Goal: Task Accomplishment & Management: Complete application form

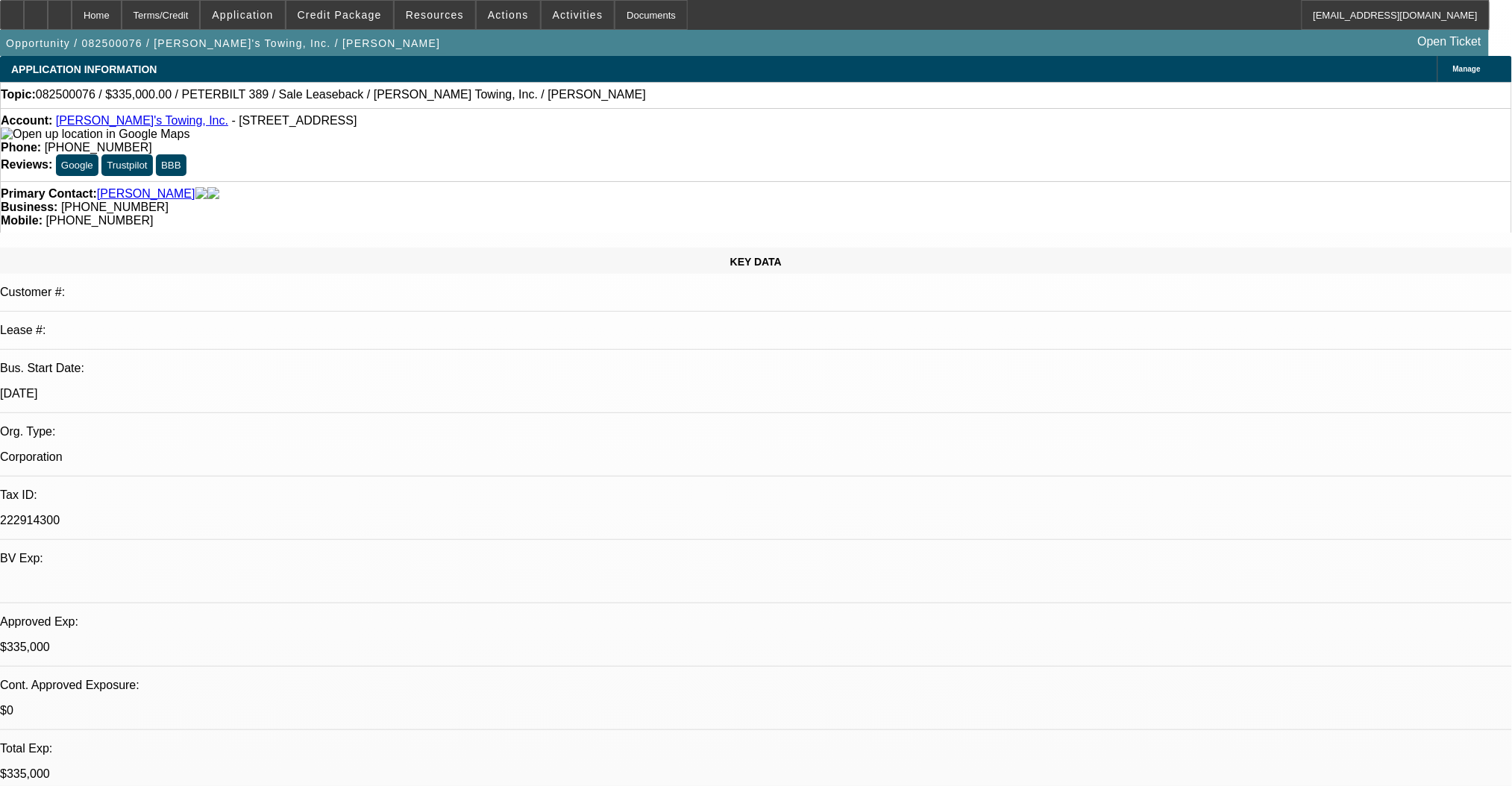
select select "0"
select select "2"
select select "0"
select select "6"
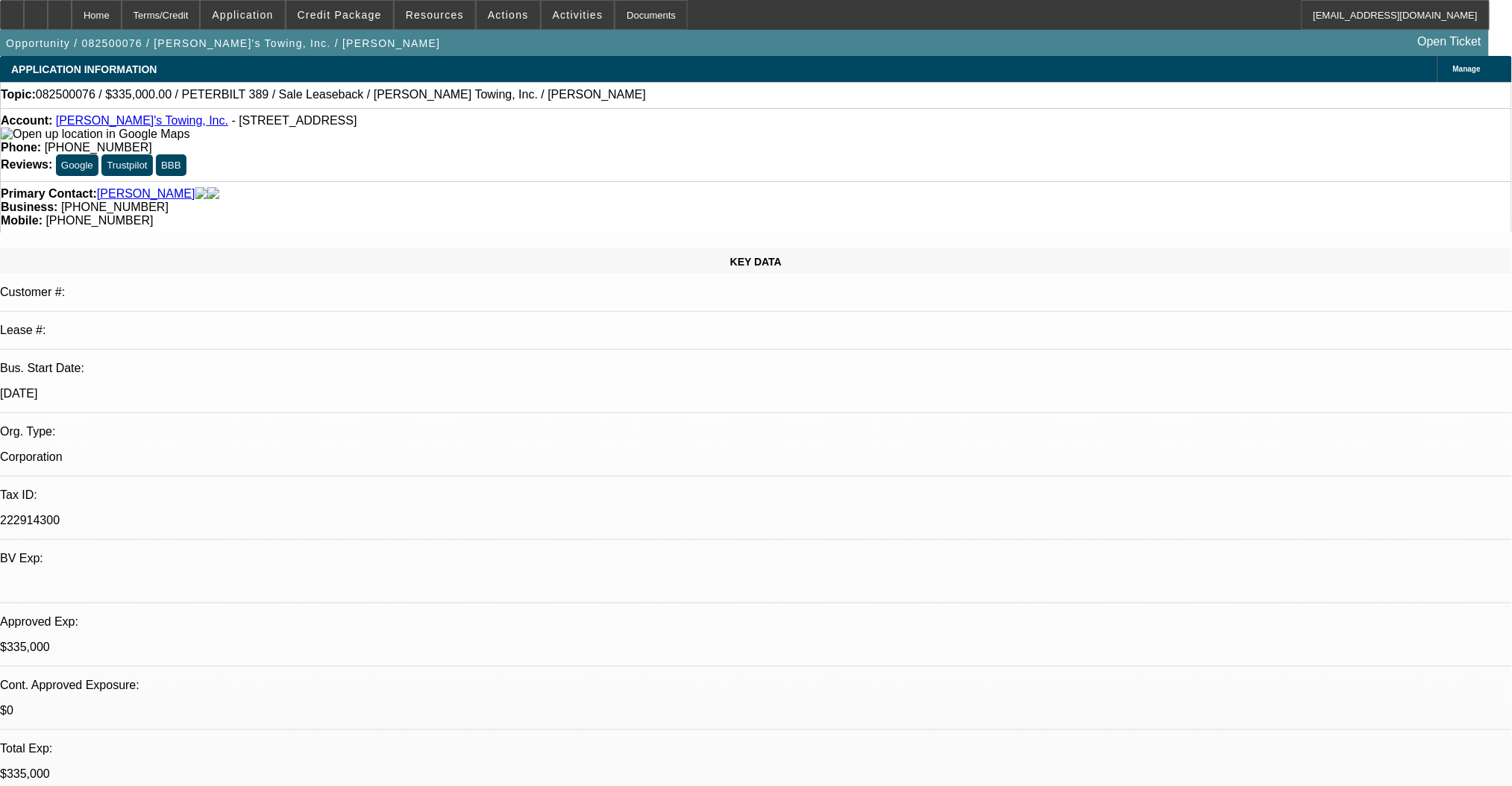
select select "0"
select select "2"
select select "0"
select select "6"
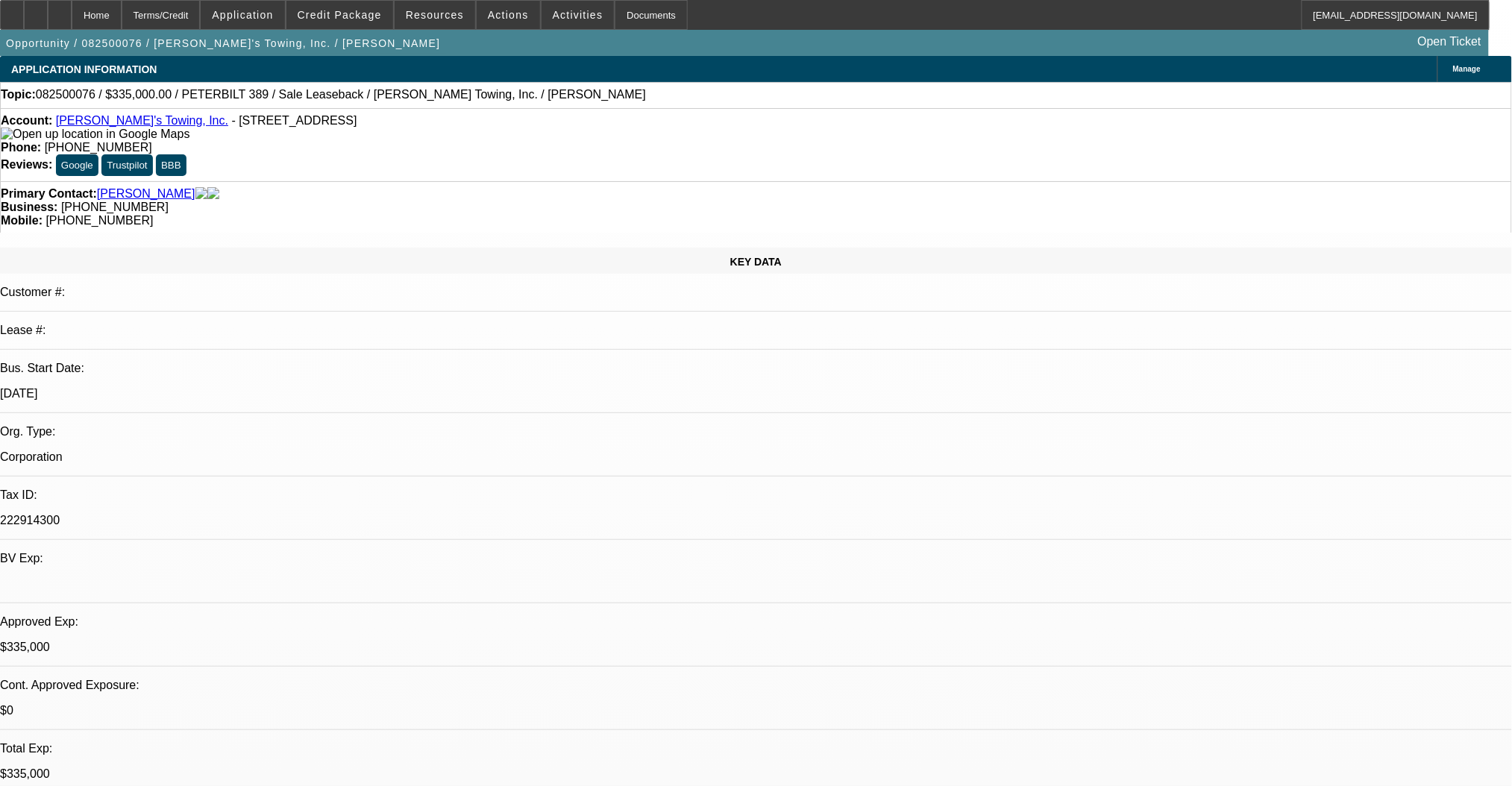
select select "0"
select select "2"
select select "0"
select select "6"
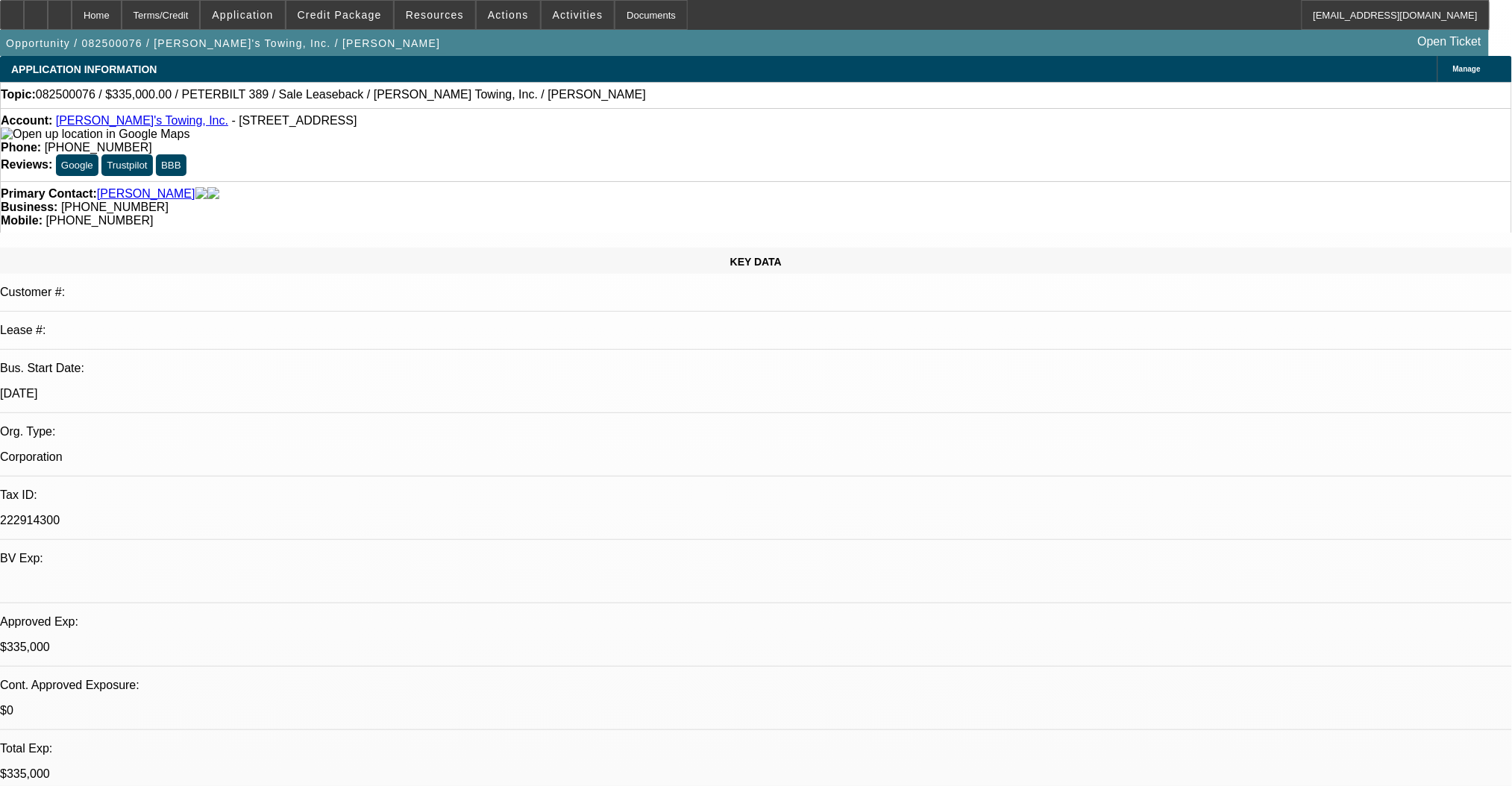
select select "0"
select select "2"
select select "0"
select select "6"
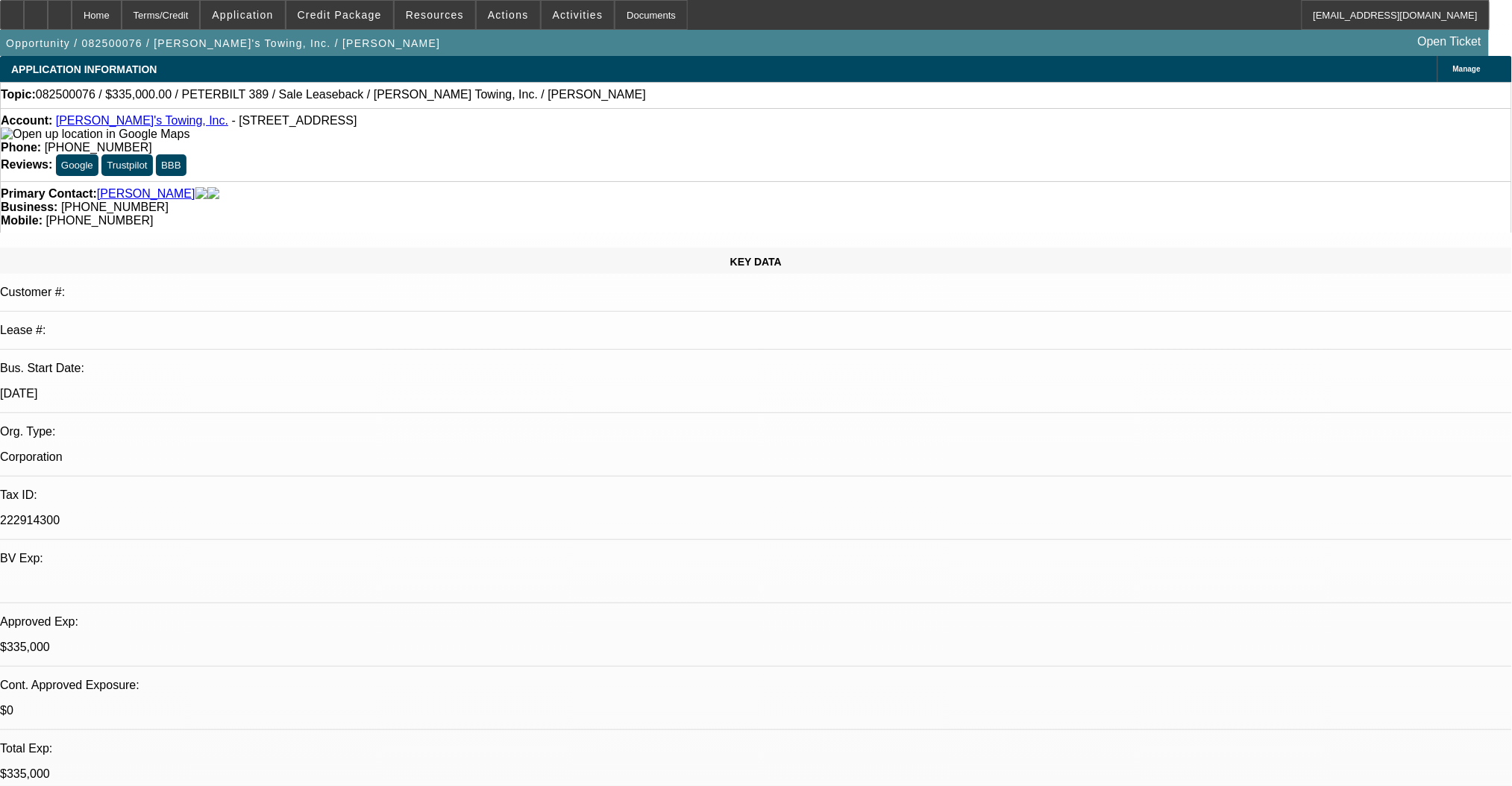
scroll to position [99, 0]
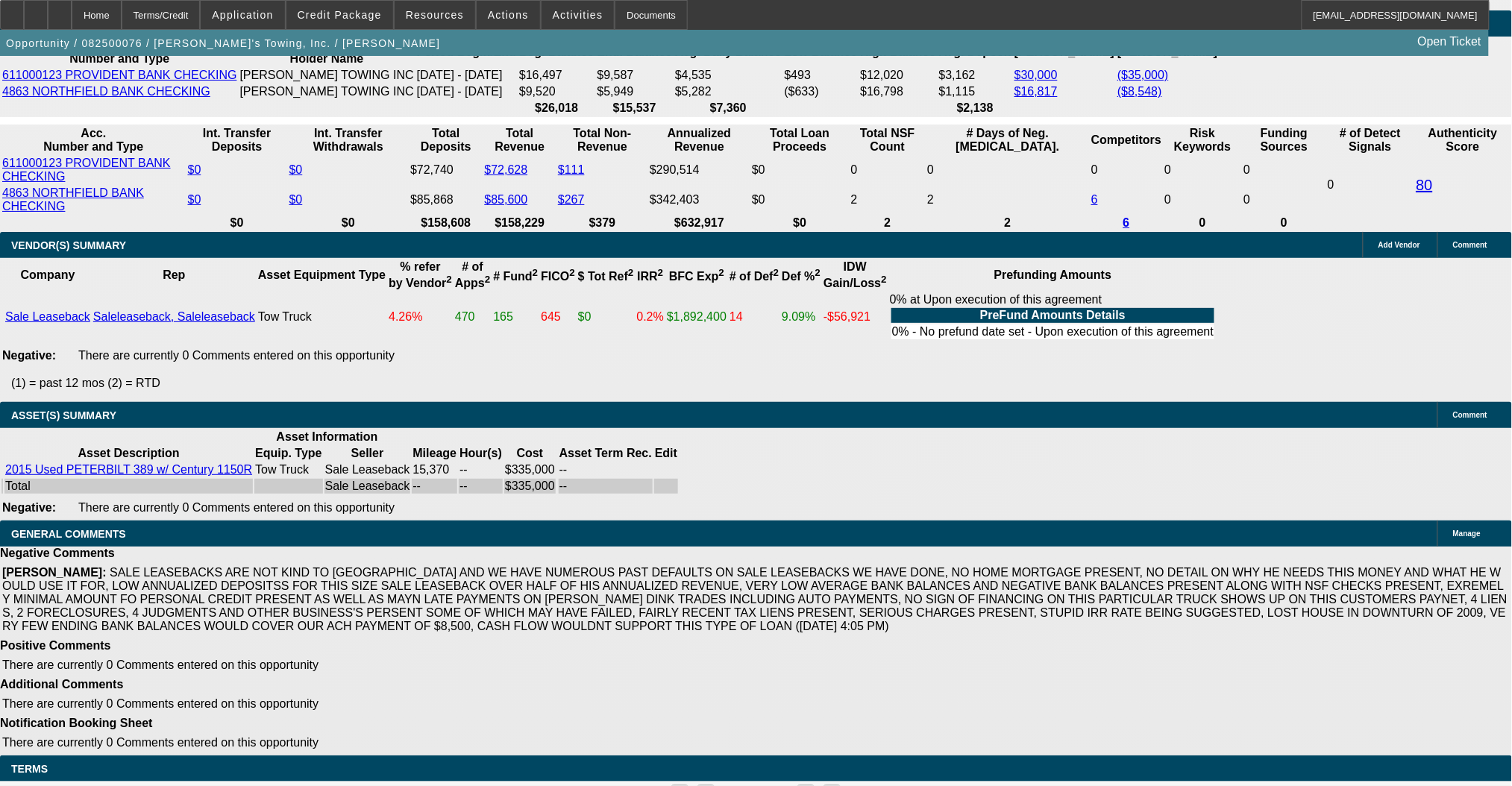
scroll to position [2784, 0]
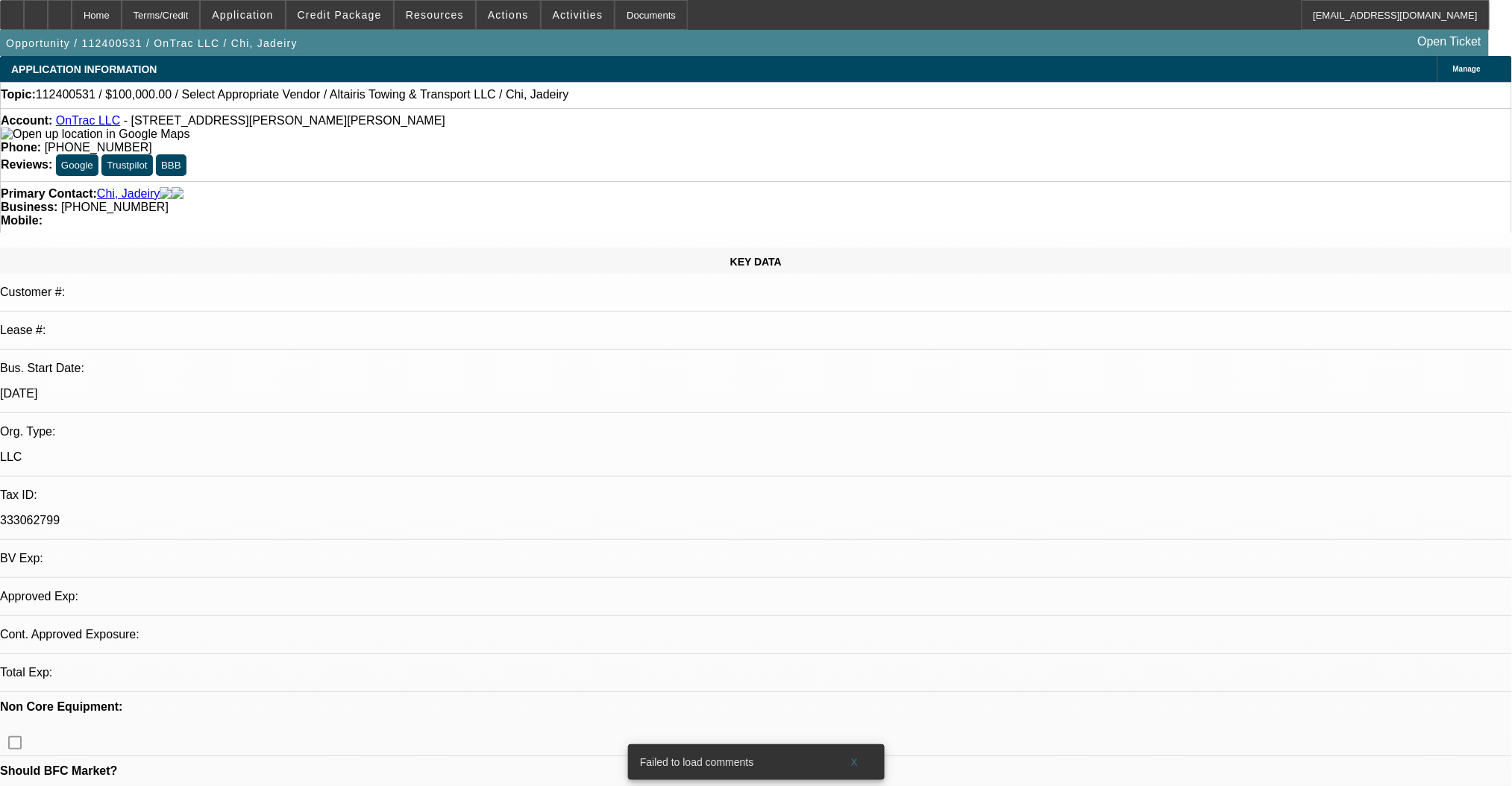
select select "0"
select select "2"
select select "0.1"
select select "4"
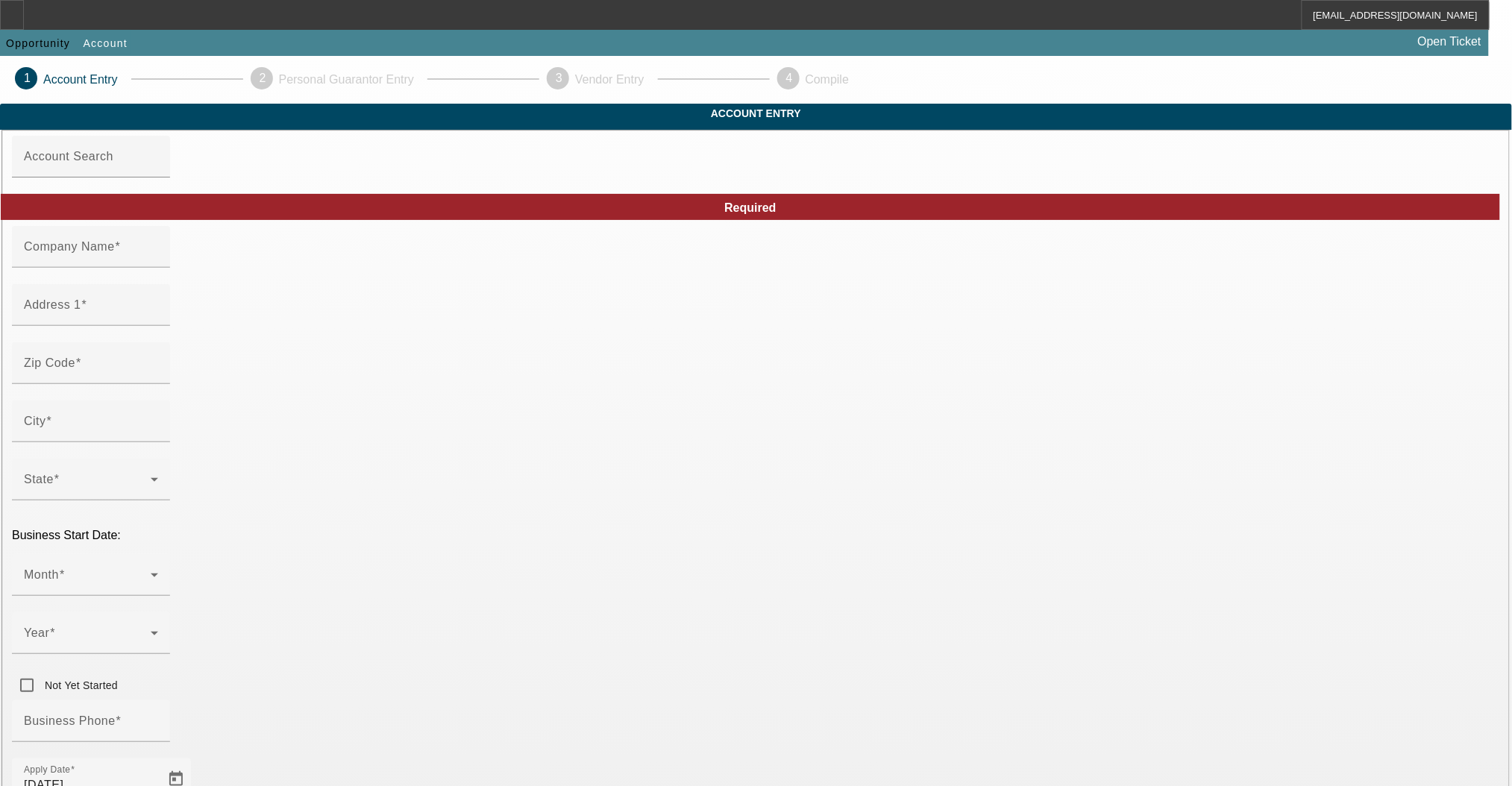
type input "OnTrac LLC"
type input "[STREET_ADDRESS][PERSON_NAME]"
type input "34668"
type input "Port [PERSON_NAME]"
type input "[PHONE_NUMBER]"
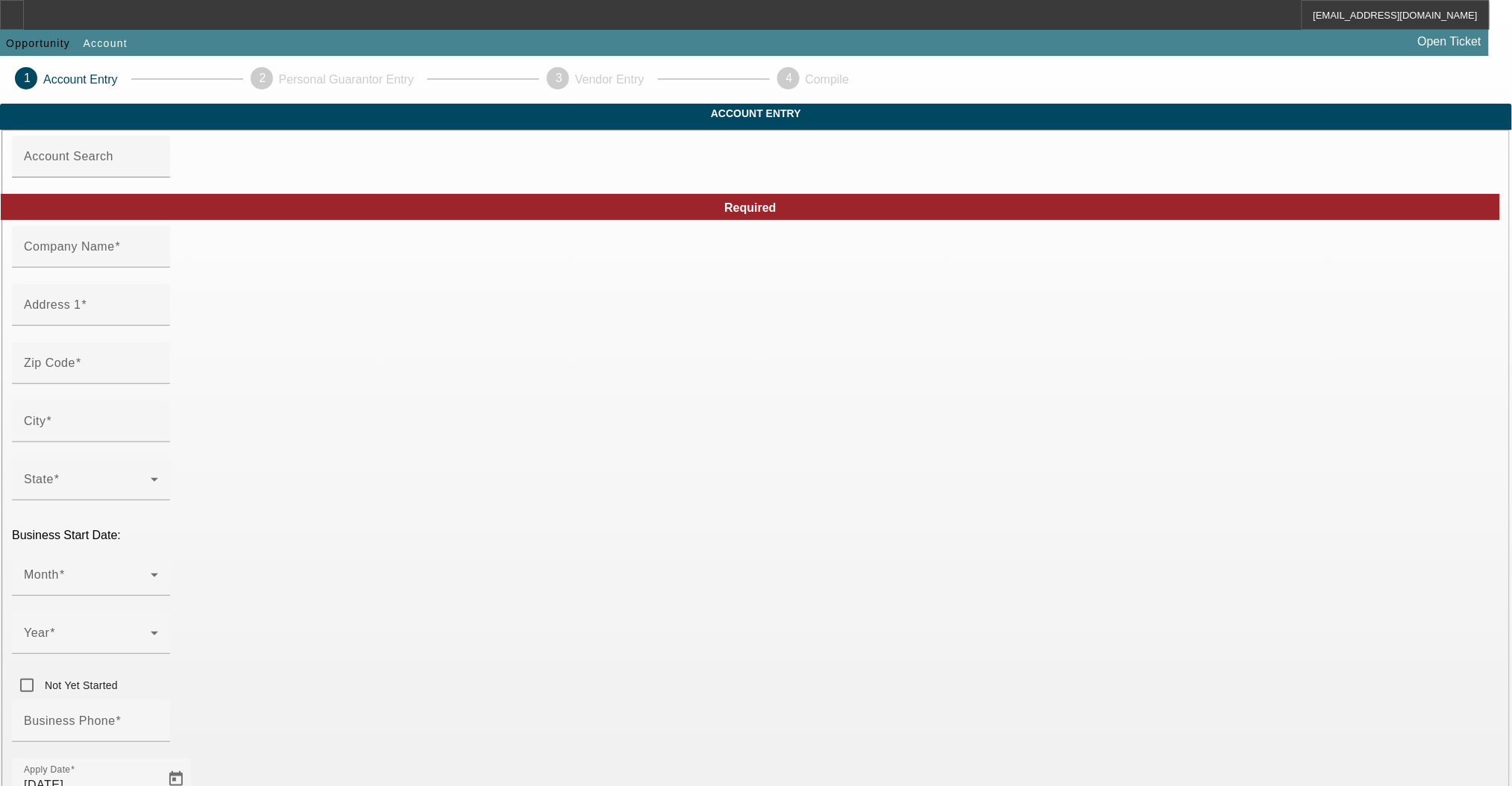
type input "[EMAIL_ADDRESS][DOMAIN_NAME]"
type input "333062799"
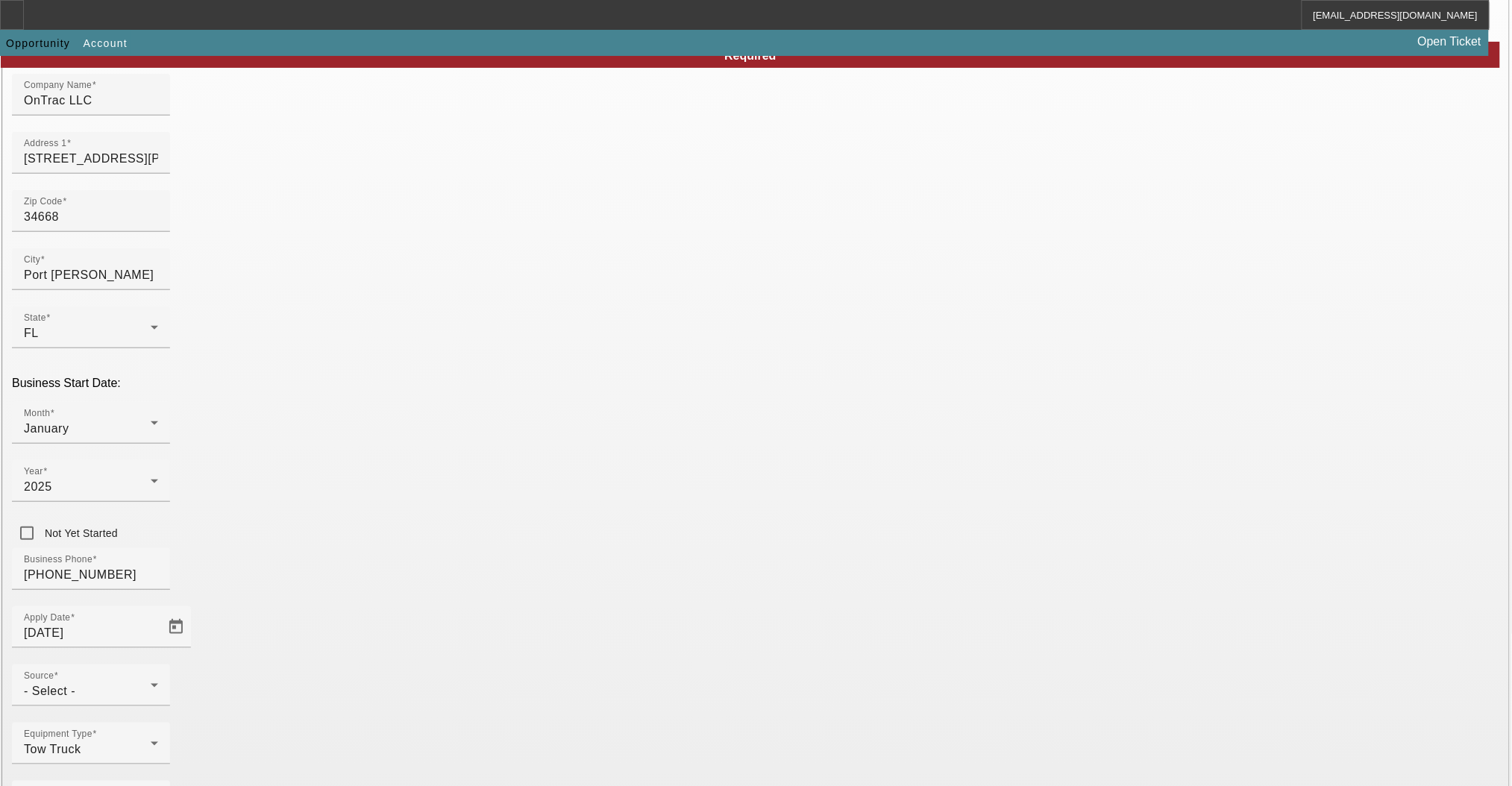
scroll to position [156, 0]
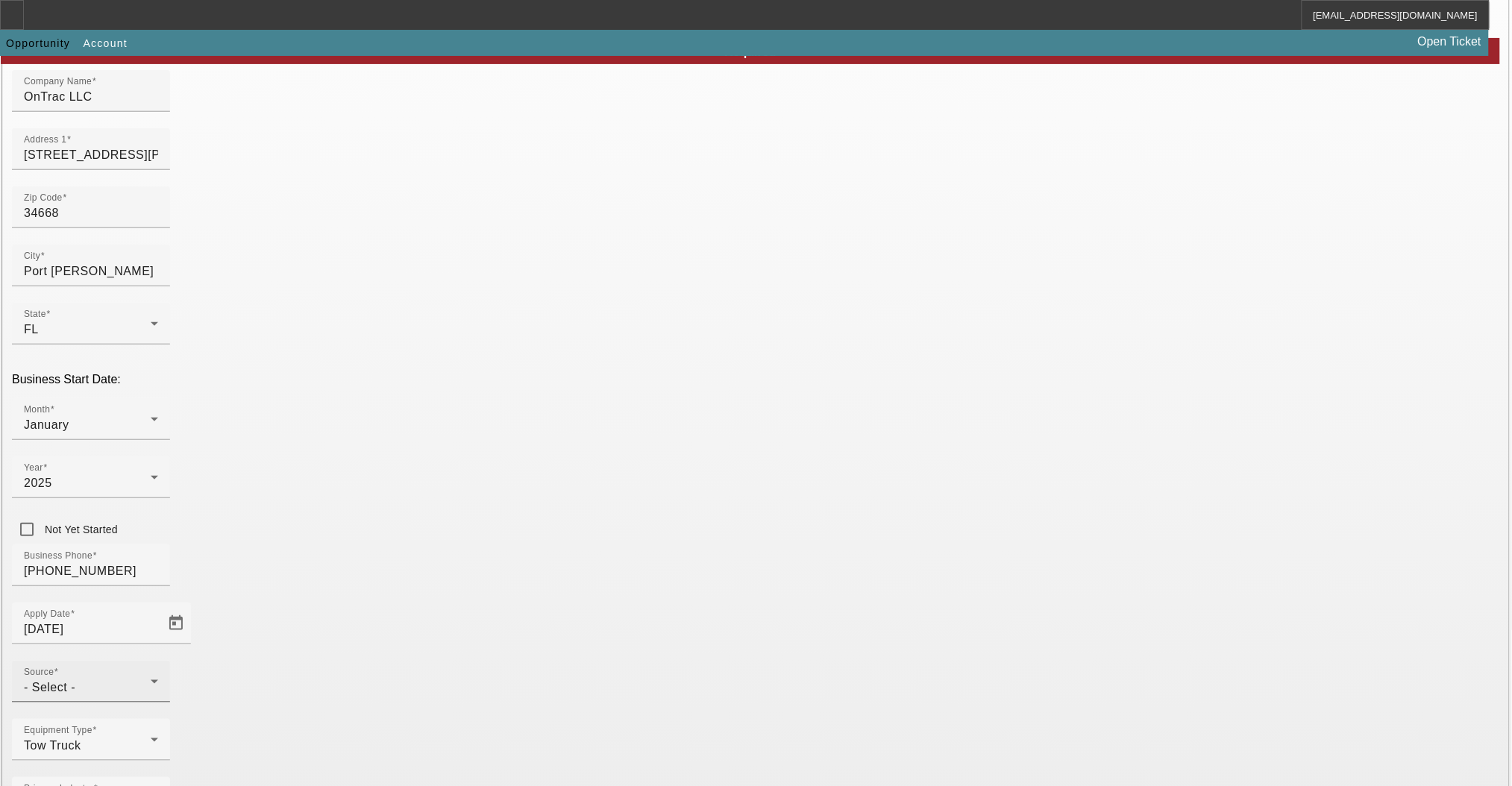
click at [158, 661] on div "Source - Select -" at bounding box center [91, 682] width 134 height 42
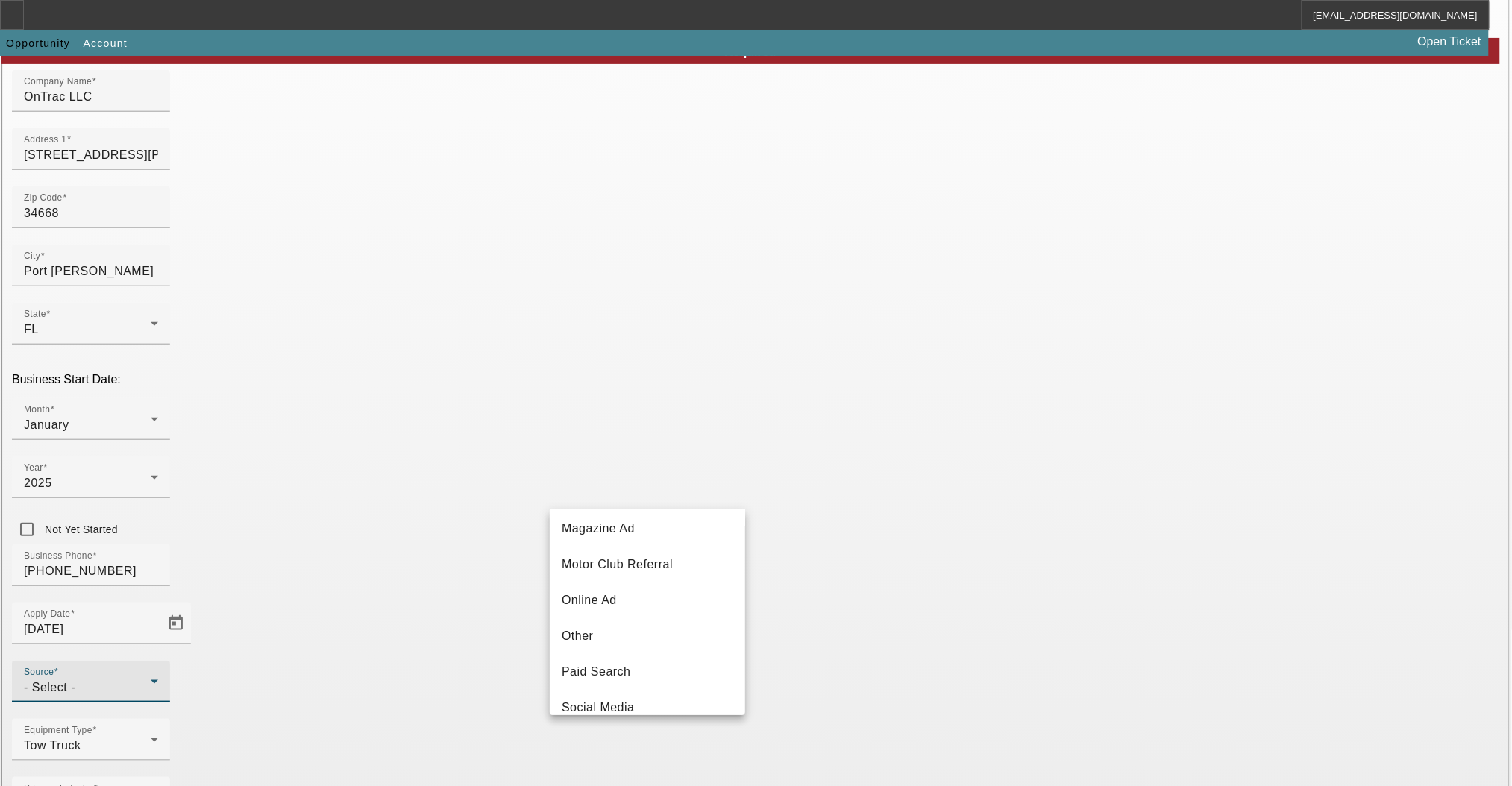
scroll to position [397, 0]
click at [627, 548] on mat-option "Motor Club Referral" at bounding box center [647, 530] width 196 height 36
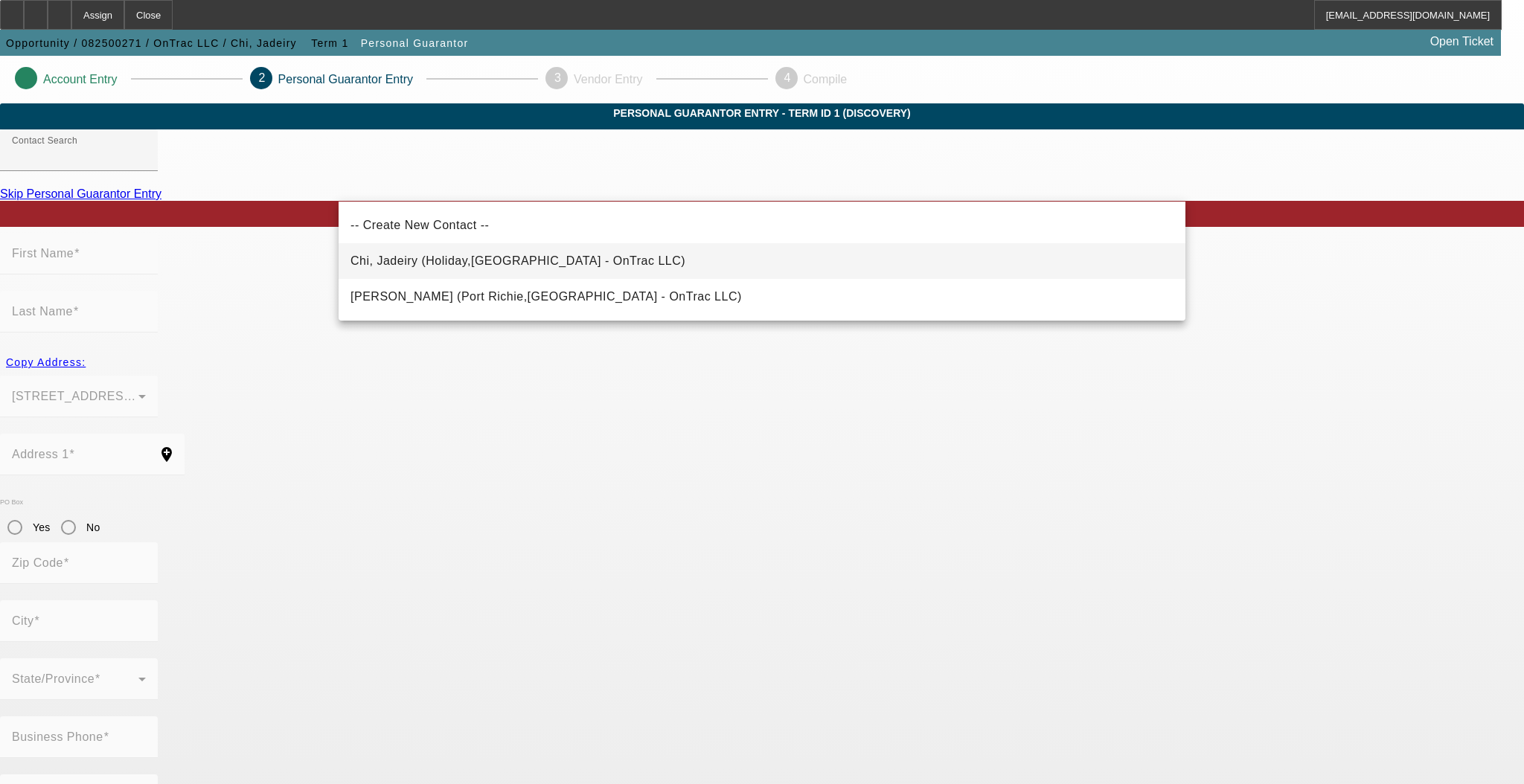
click at [431, 270] on span "Chi, Jadeiry (Holiday,FL - OnTrac LLC)" at bounding box center [518, 261] width 335 height 18
type input "Chi, Jadeiry (Holiday,FL - OnTrac LLC)"
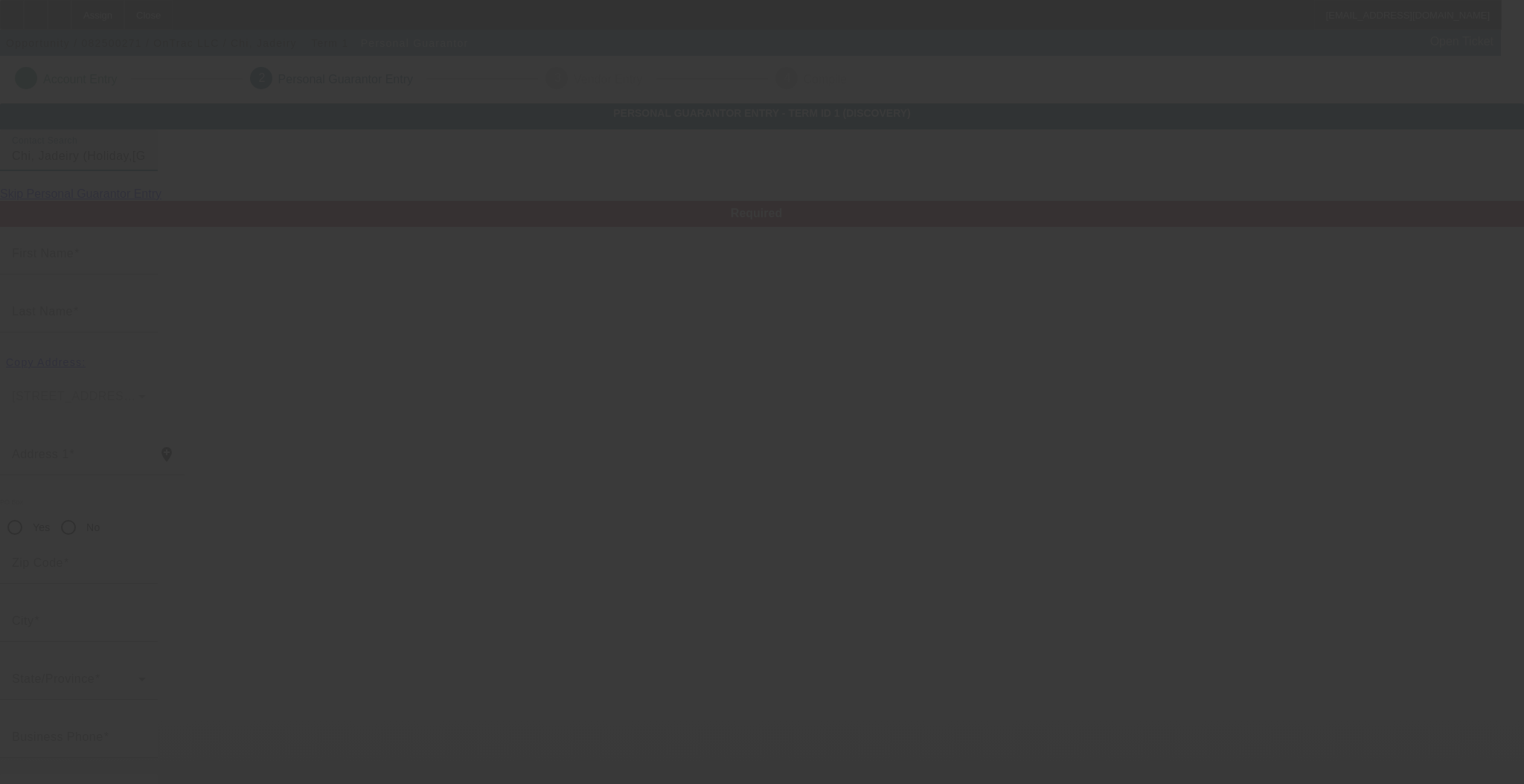
type input "Jadeiry"
type input "Chi"
type input "5514 Front Dr"
radio input "true"
type input "34690"
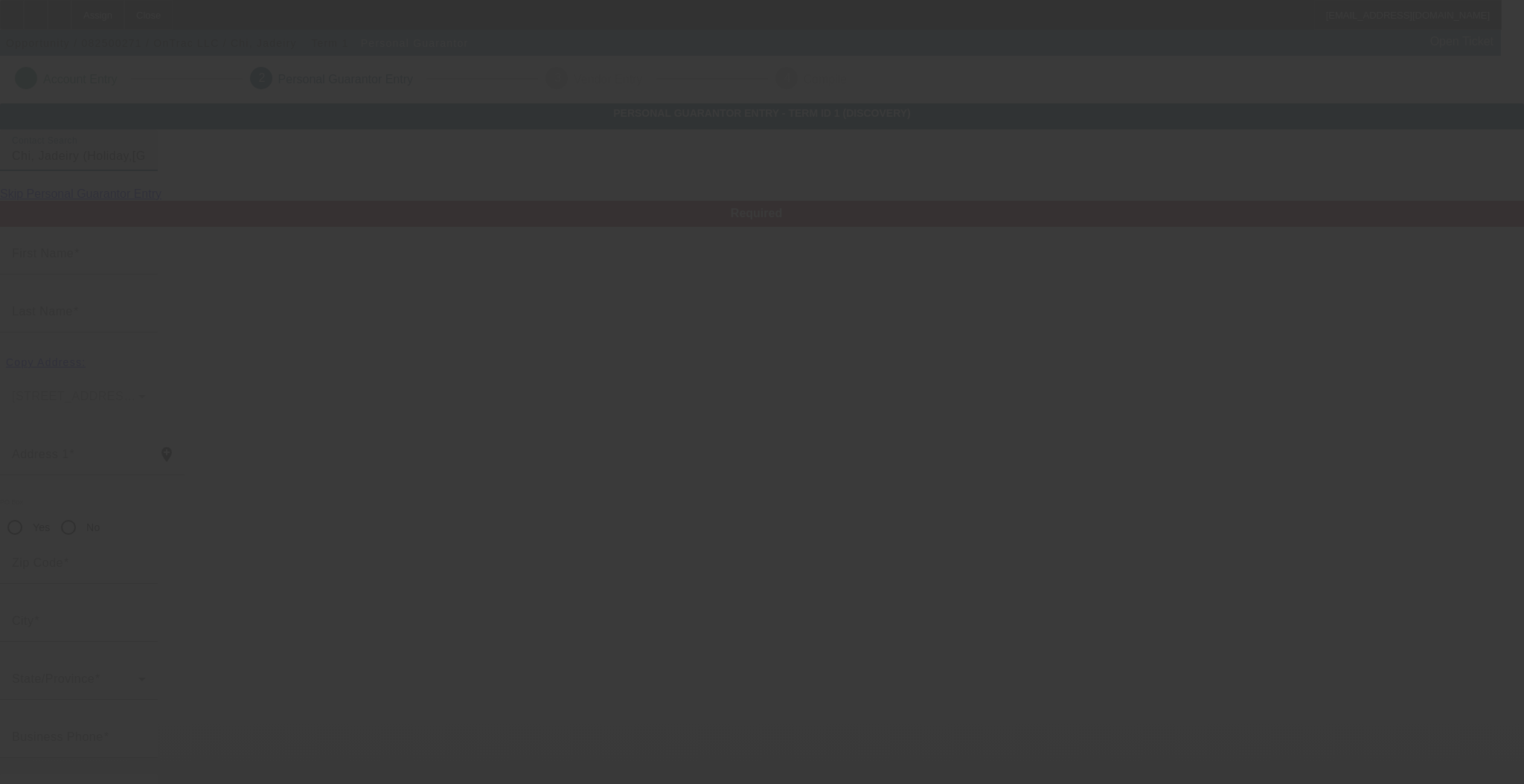
type input "Holiday"
type input "[PHONE_NUMBER]"
type input "100"
type input "106-78-0821"
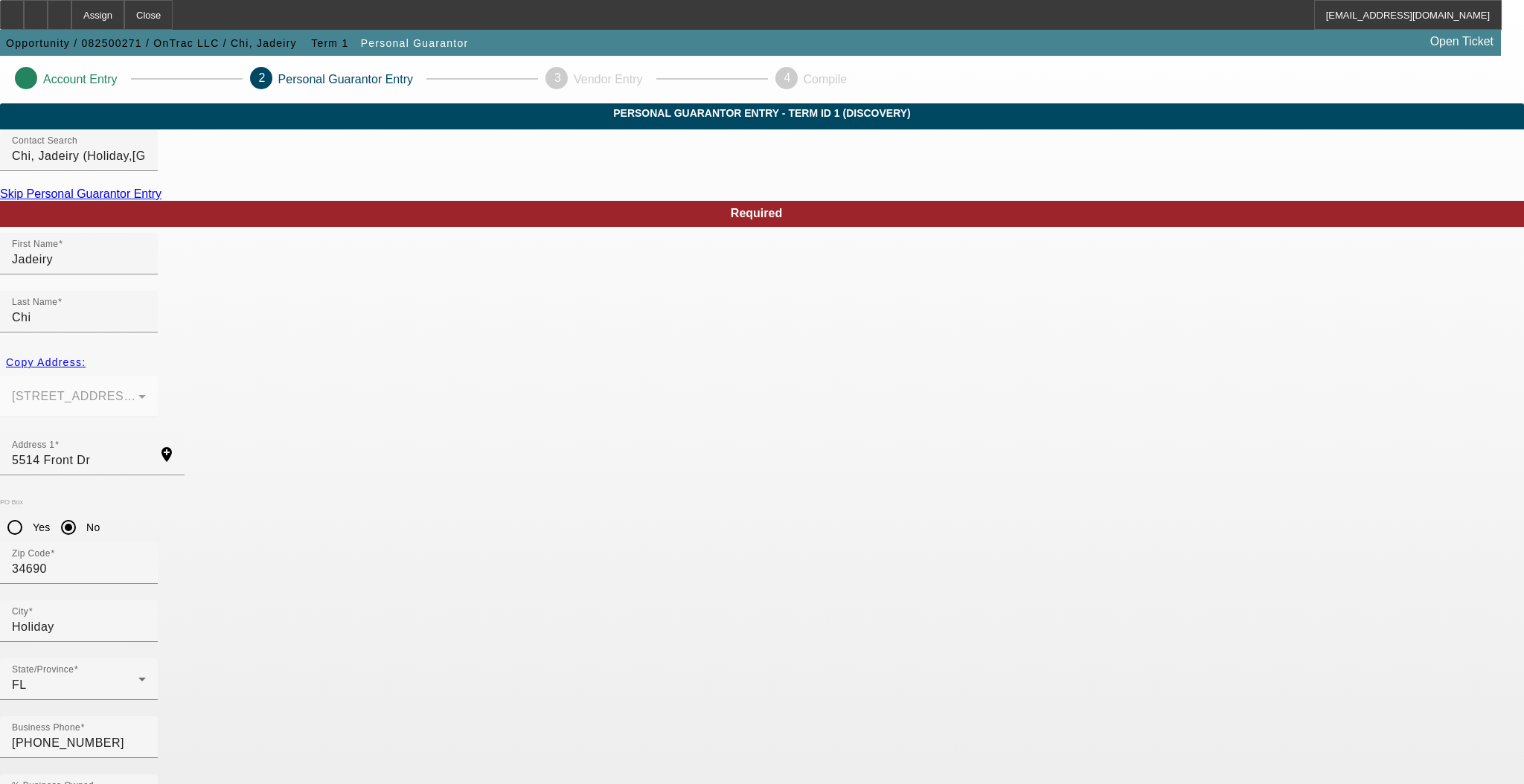
drag, startPoint x: 657, startPoint y: 654, endPoint x: 283, endPoint y: 636, distance: 374.4
type input "info@ontracllc.co"
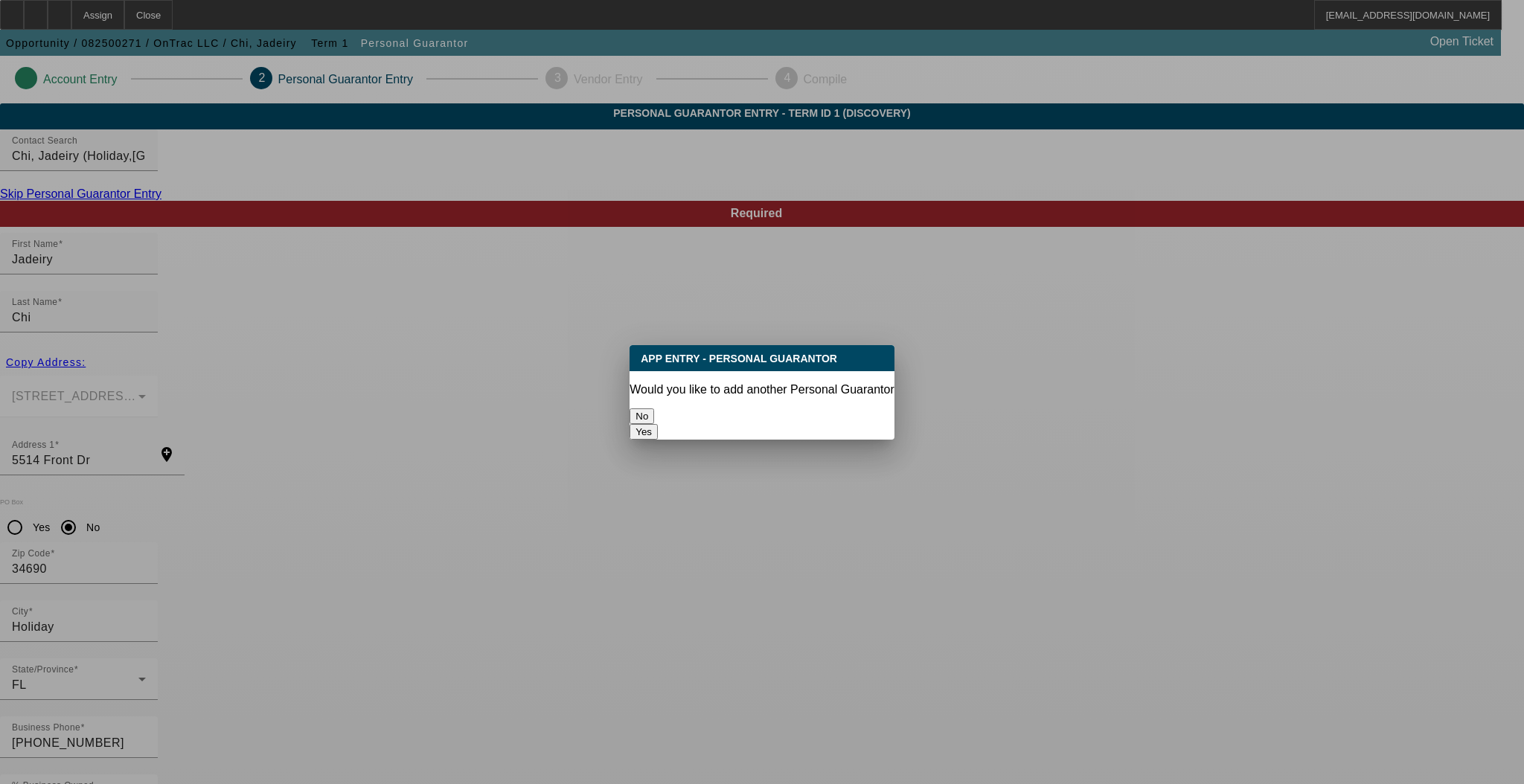
click at [654, 409] on button "No" at bounding box center [642, 416] width 25 height 16
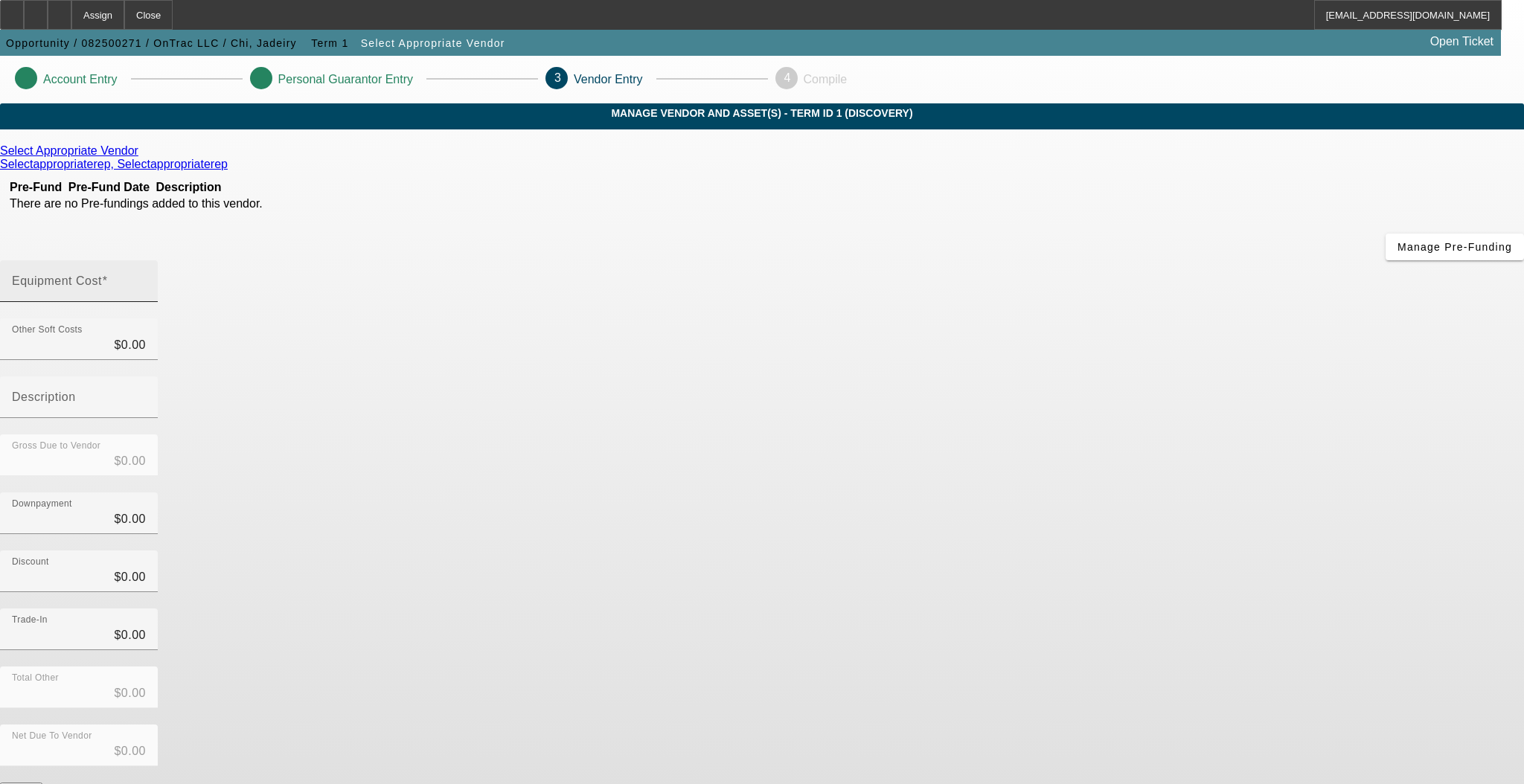
click at [146, 260] on div "Equipment Cost" at bounding box center [78, 281] width 134 height 42
type input "5"
type input "$5.00"
type input "50"
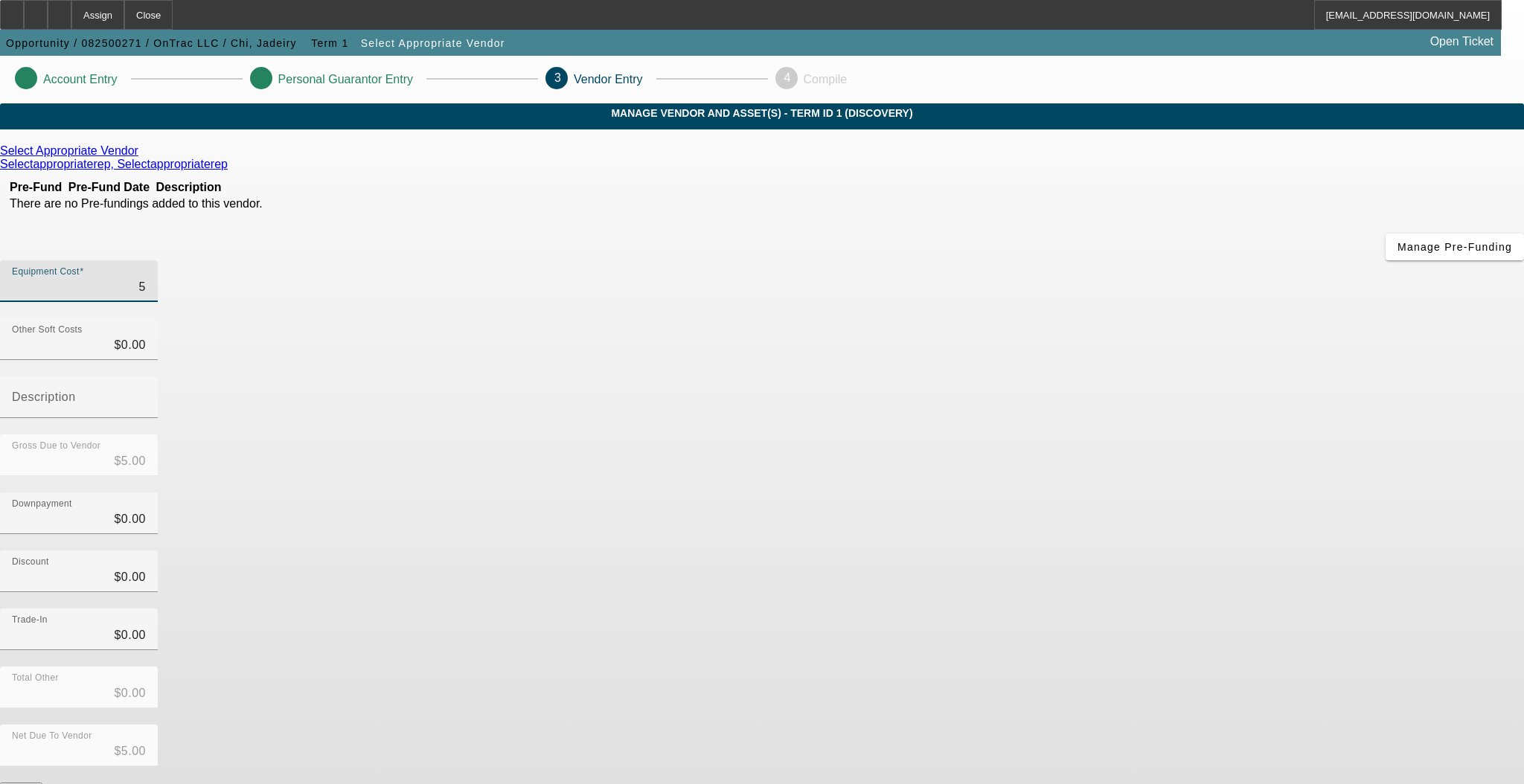
type input "$50.00"
type input "500"
type input "$500.00"
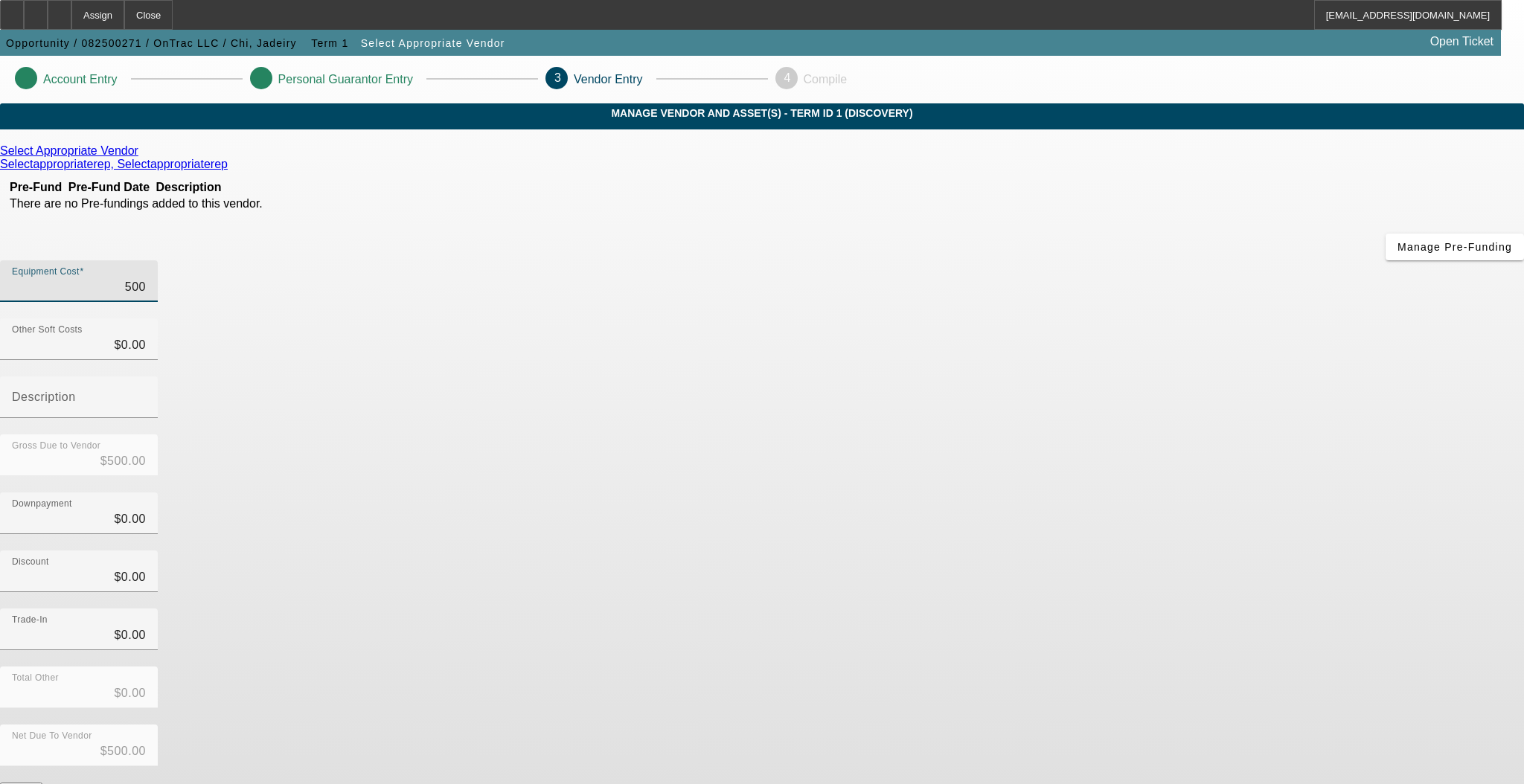
type input "5000"
type input "$5,000.00"
type input "50000"
type input "$50,000.00"
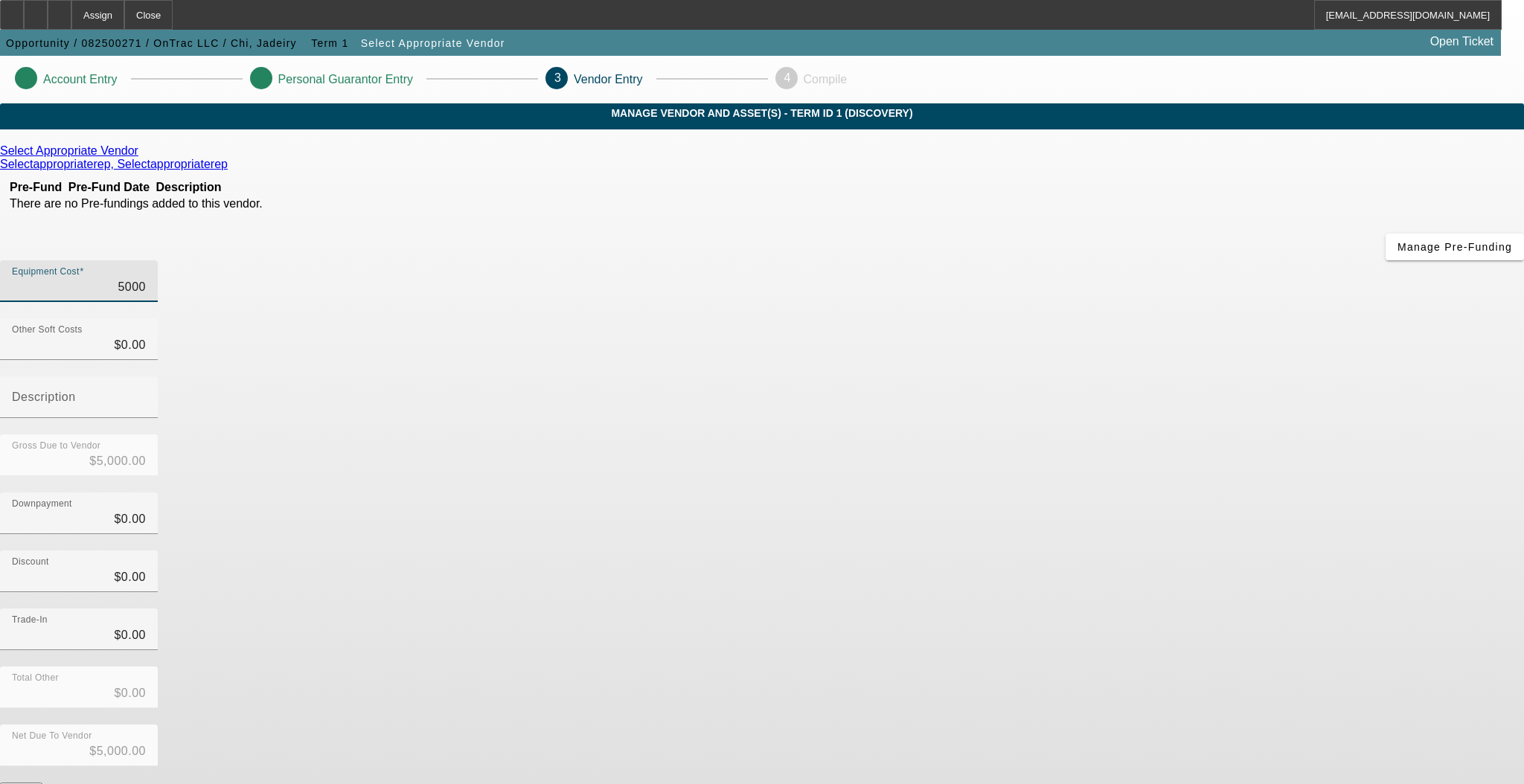
type input "$50,000.00"
click at [1229, 398] on app-vendor-asset-manage "Account Entry Personal Guarantor Entry 3 Vendor Entry 4 Compile MANAGE VENDOR A…" at bounding box center [762, 471] width 1524 height 831
click at [43, 782] on button "Submit" at bounding box center [21, 790] width 43 height 16
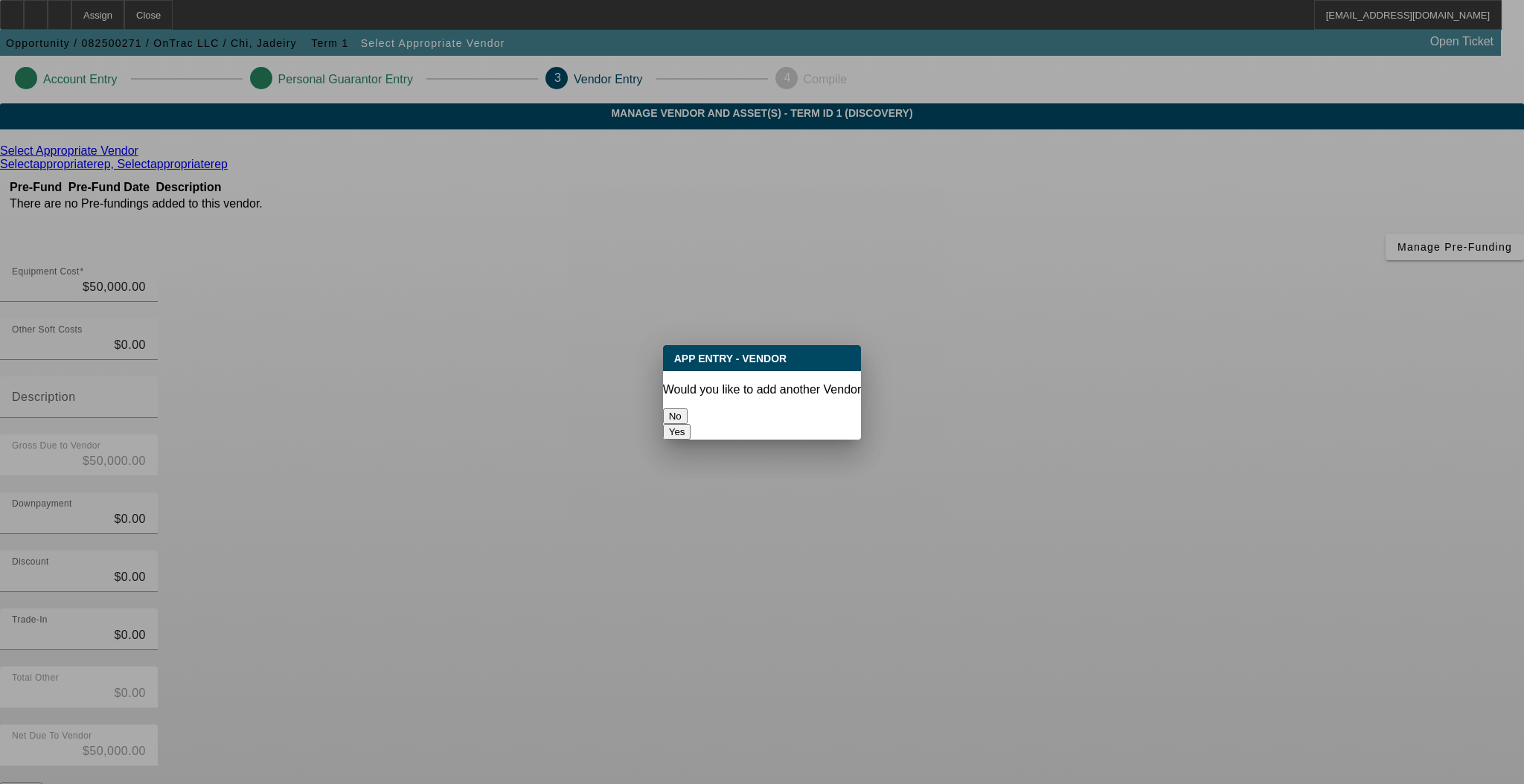
click at [688, 409] on button "No" at bounding box center [675, 416] width 25 height 16
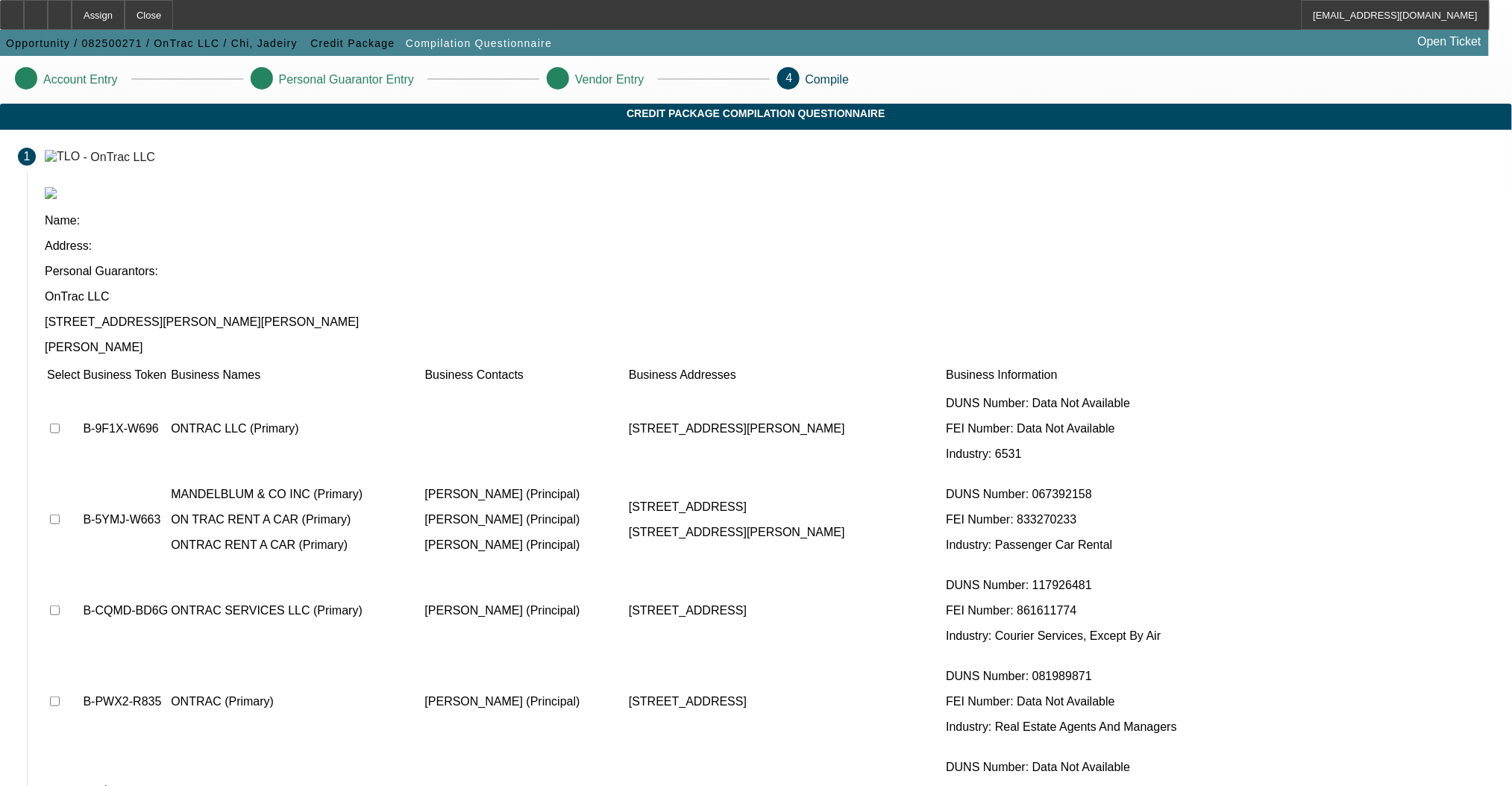
click at [60, 424] on input "checkbox" at bounding box center [55, 428] width 9 height 9
checkbox input "true"
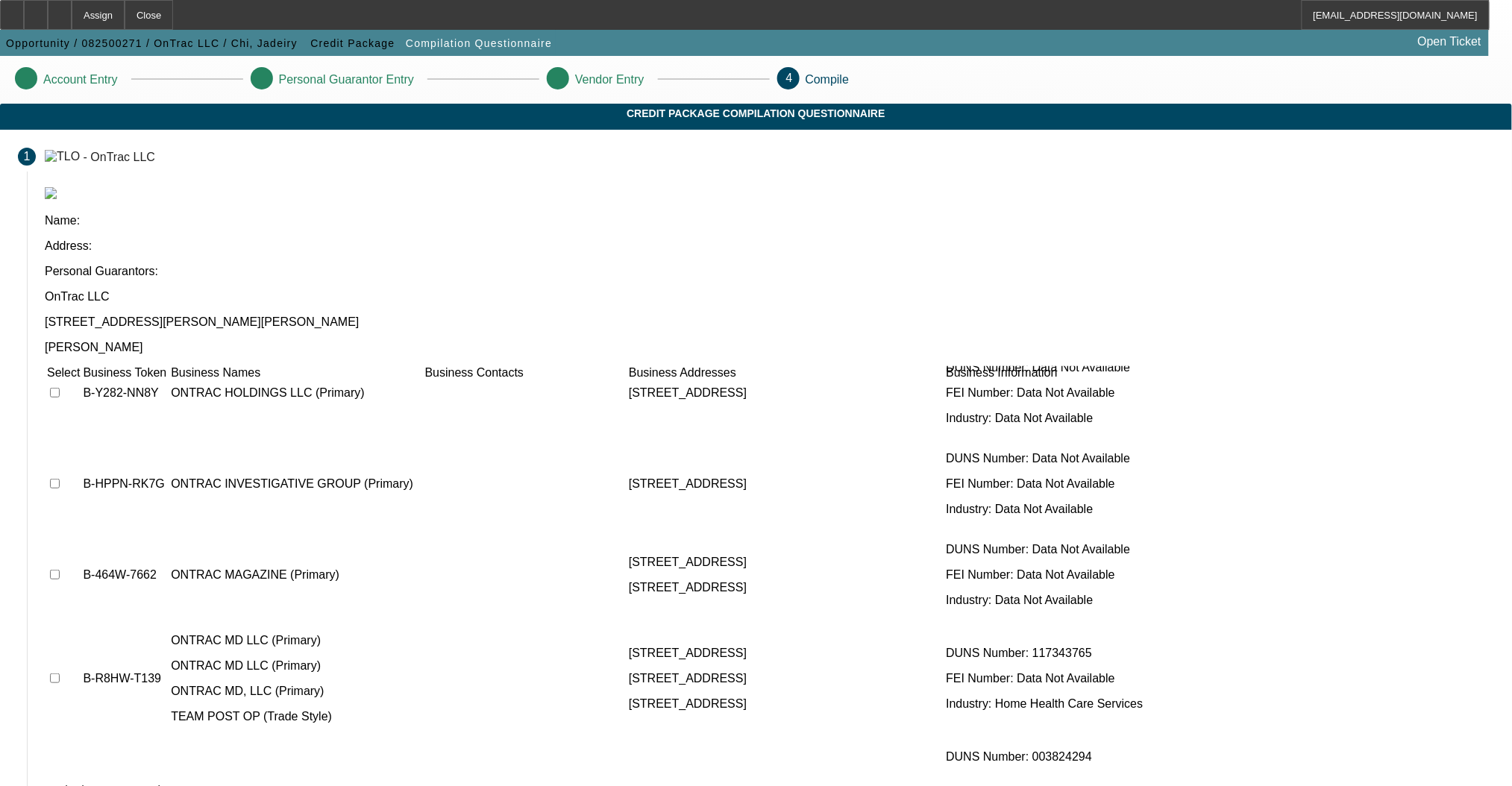
scroll to position [38, 0]
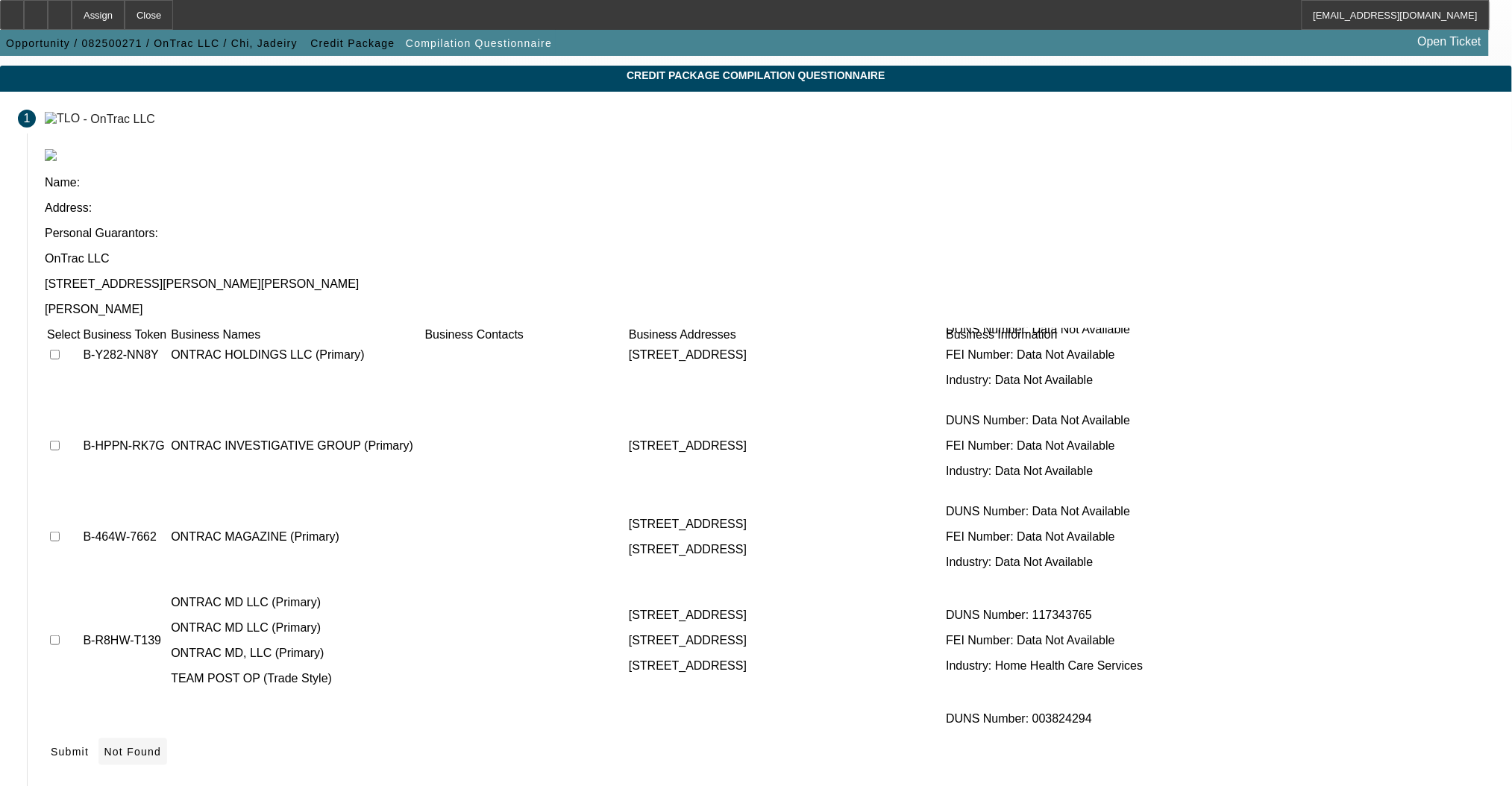
click at [104, 745] on icon at bounding box center [104, 751] width 0 height 12
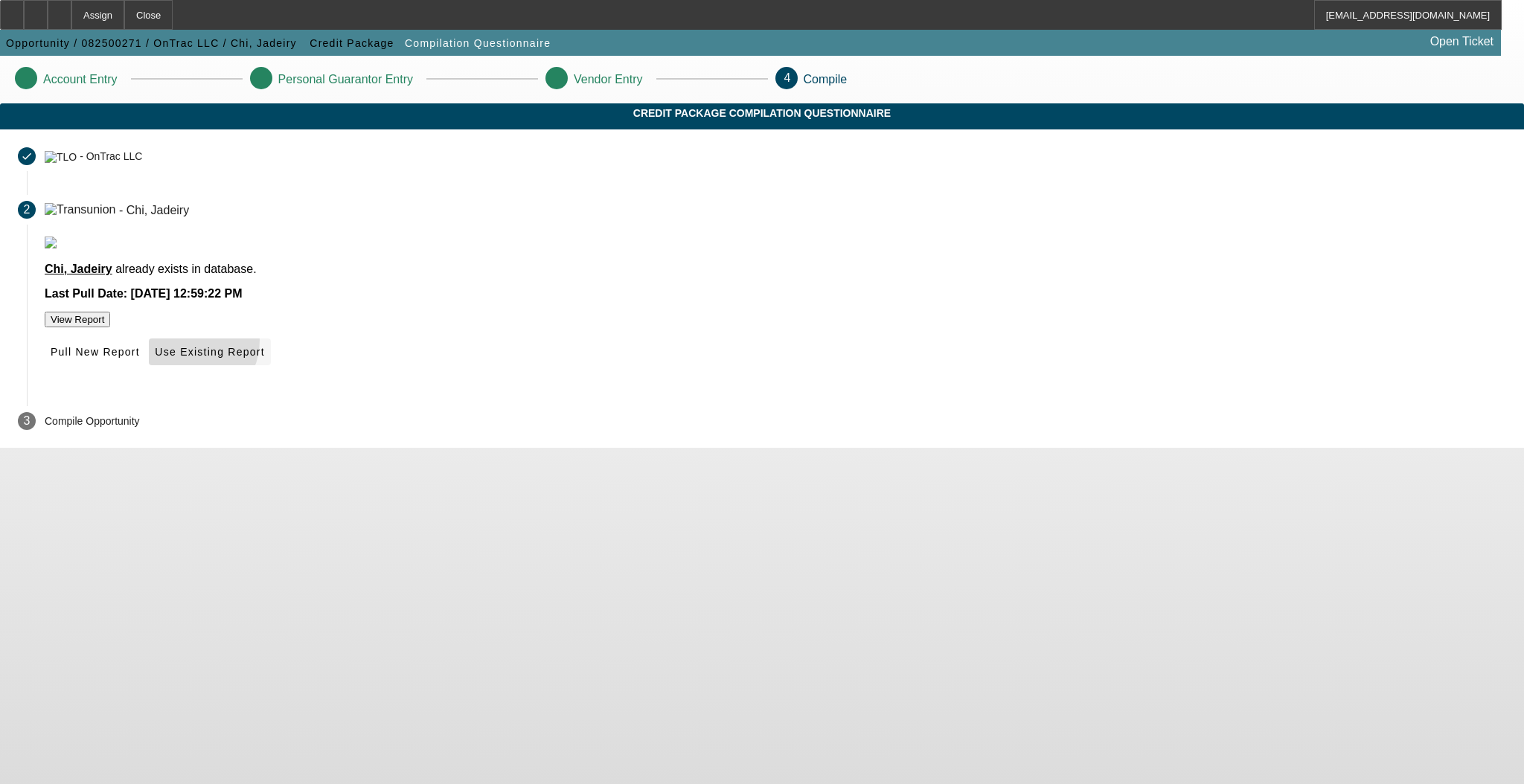
click at [270, 370] on span at bounding box center [209, 352] width 121 height 36
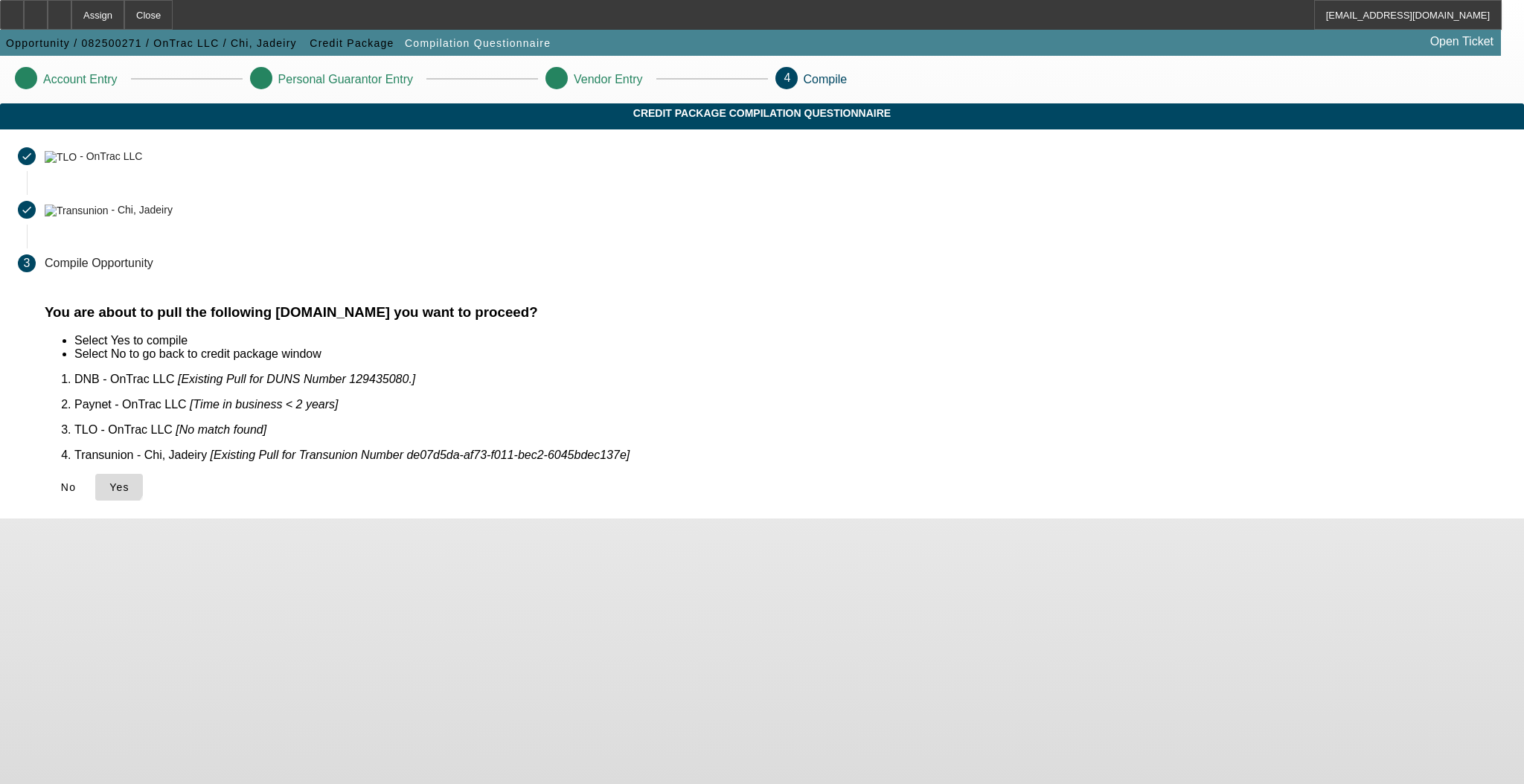
click at [110, 481] on icon at bounding box center [110, 486] width 0 height 12
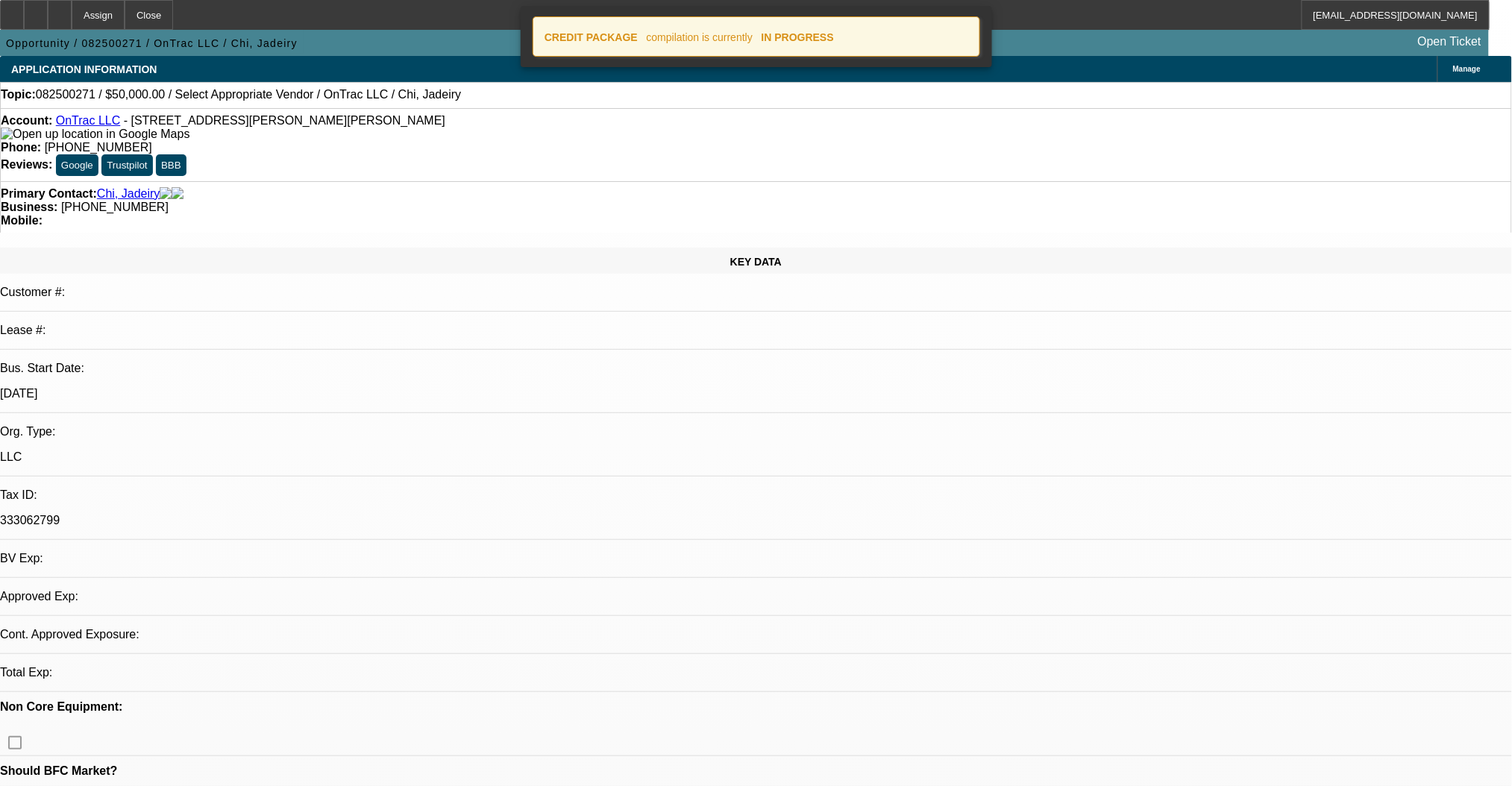
select select "0"
select select "2"
select select "0.1"
select select "4"
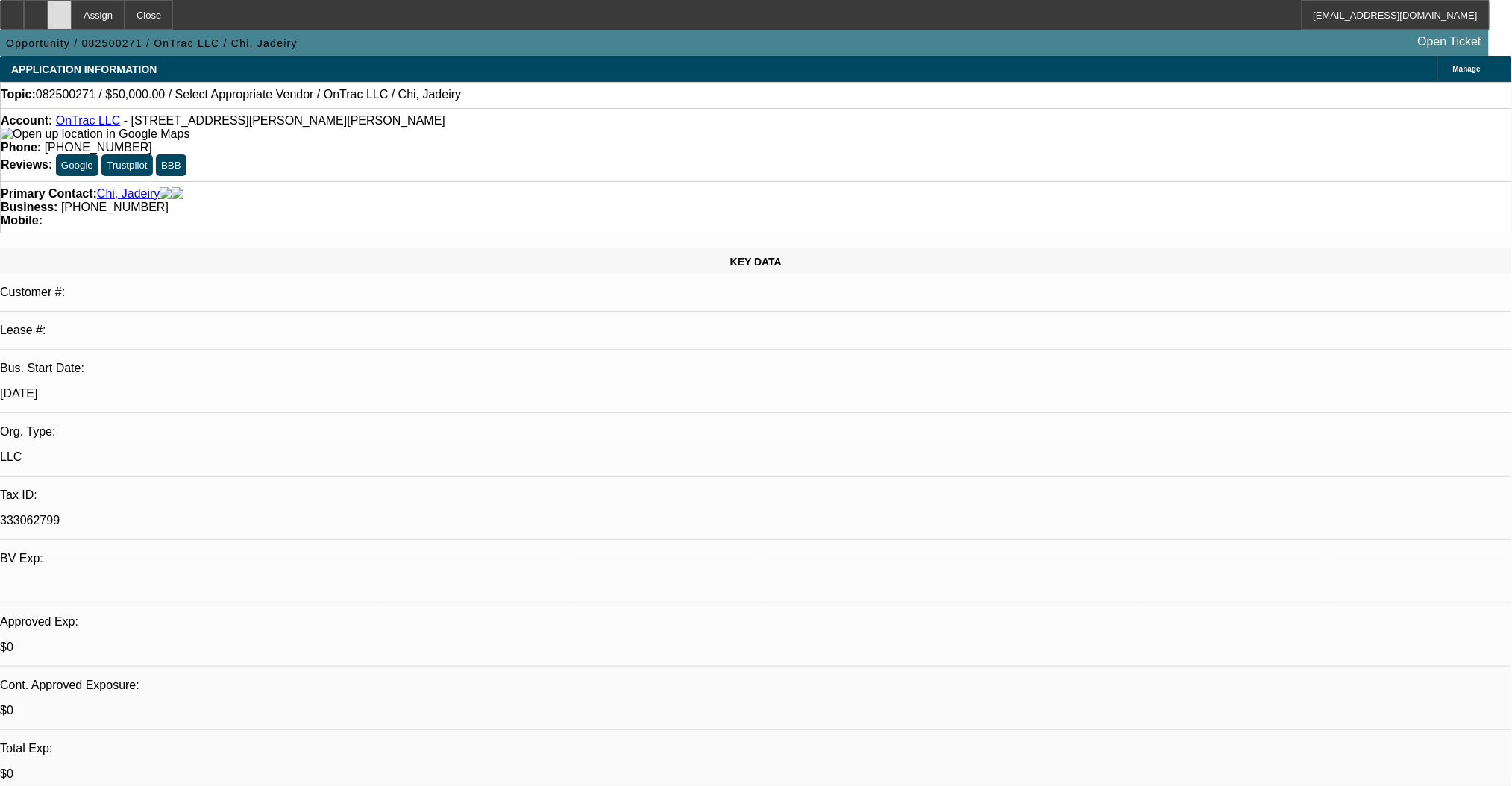
click at [72, 20] on div at bounding box center [59, 15] width 24 height 30
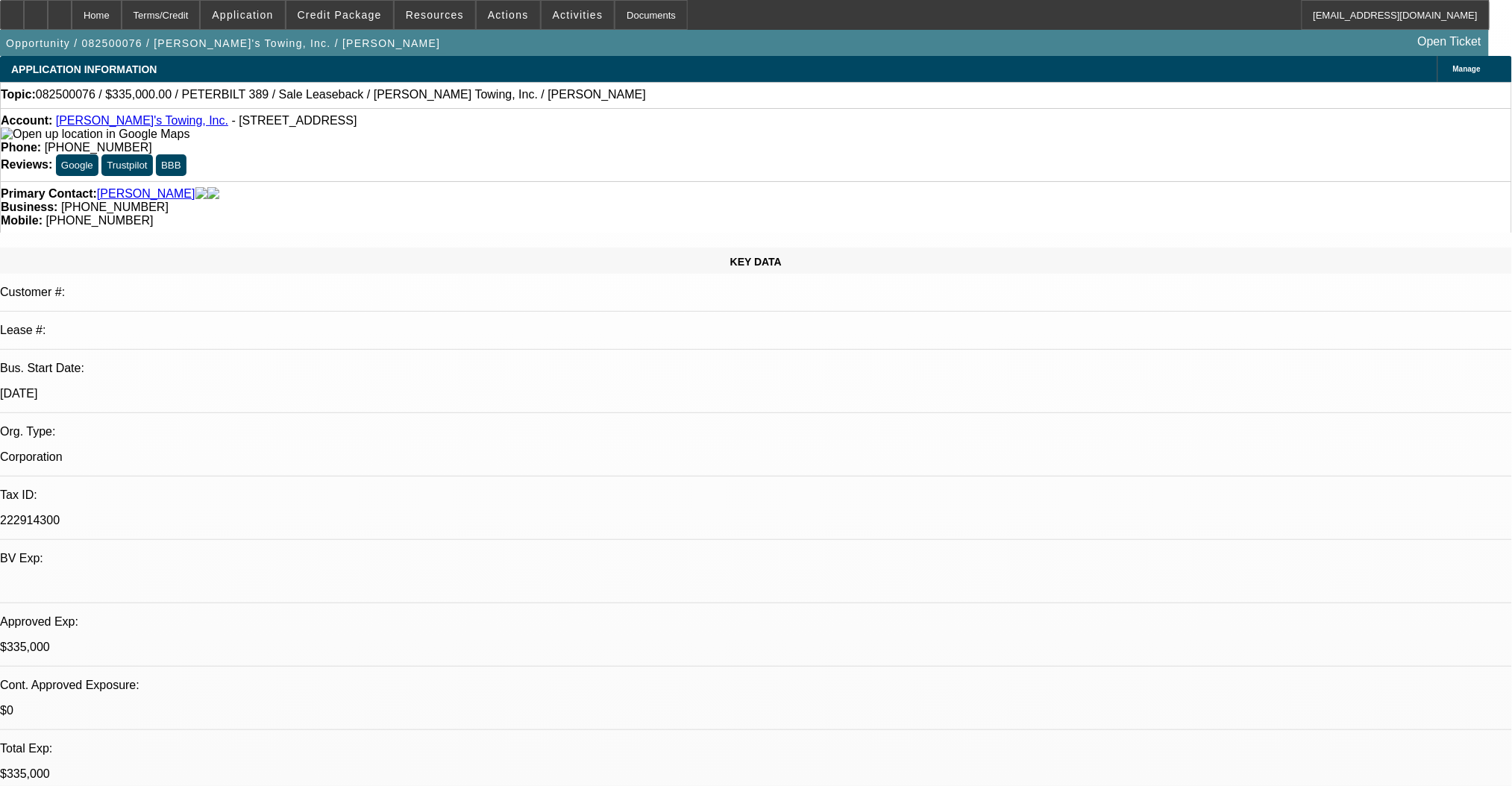
select select "0"
select select "2"
select select "0"
select select "6"
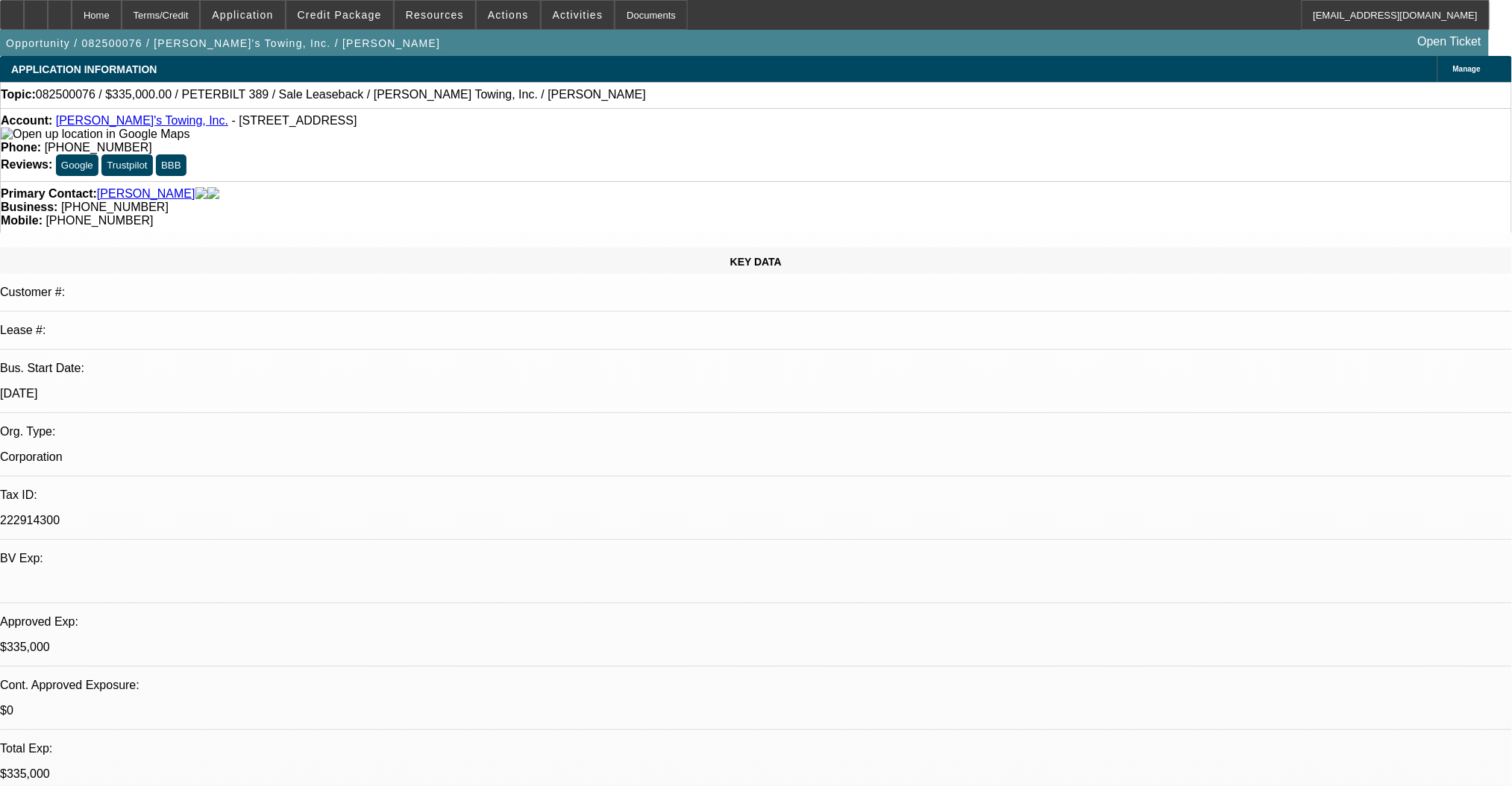
select select "0"
select select "2"
select select "0"
select select "6"
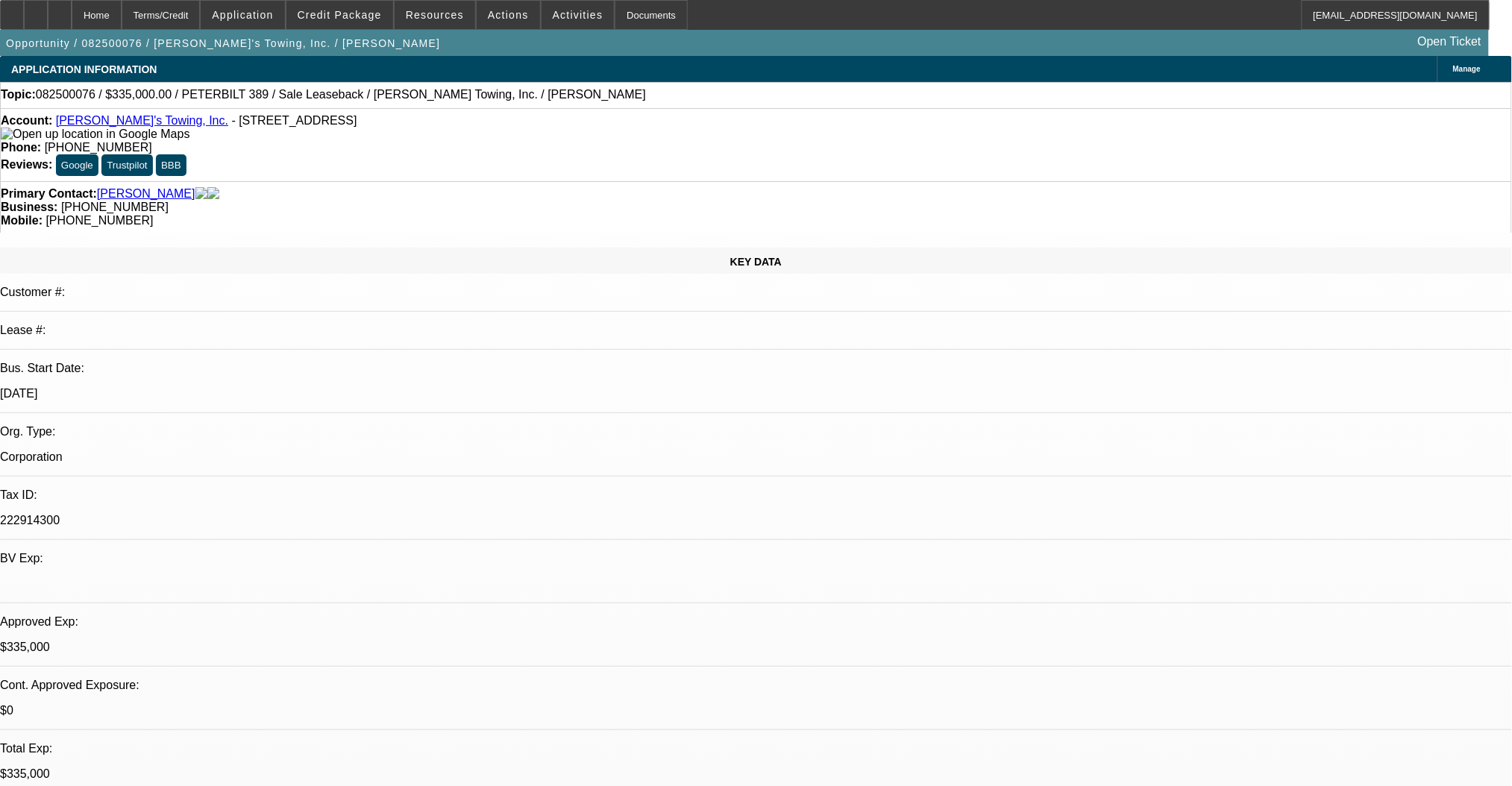
select select "0"
select select "2"
select select "0"
select select "6"
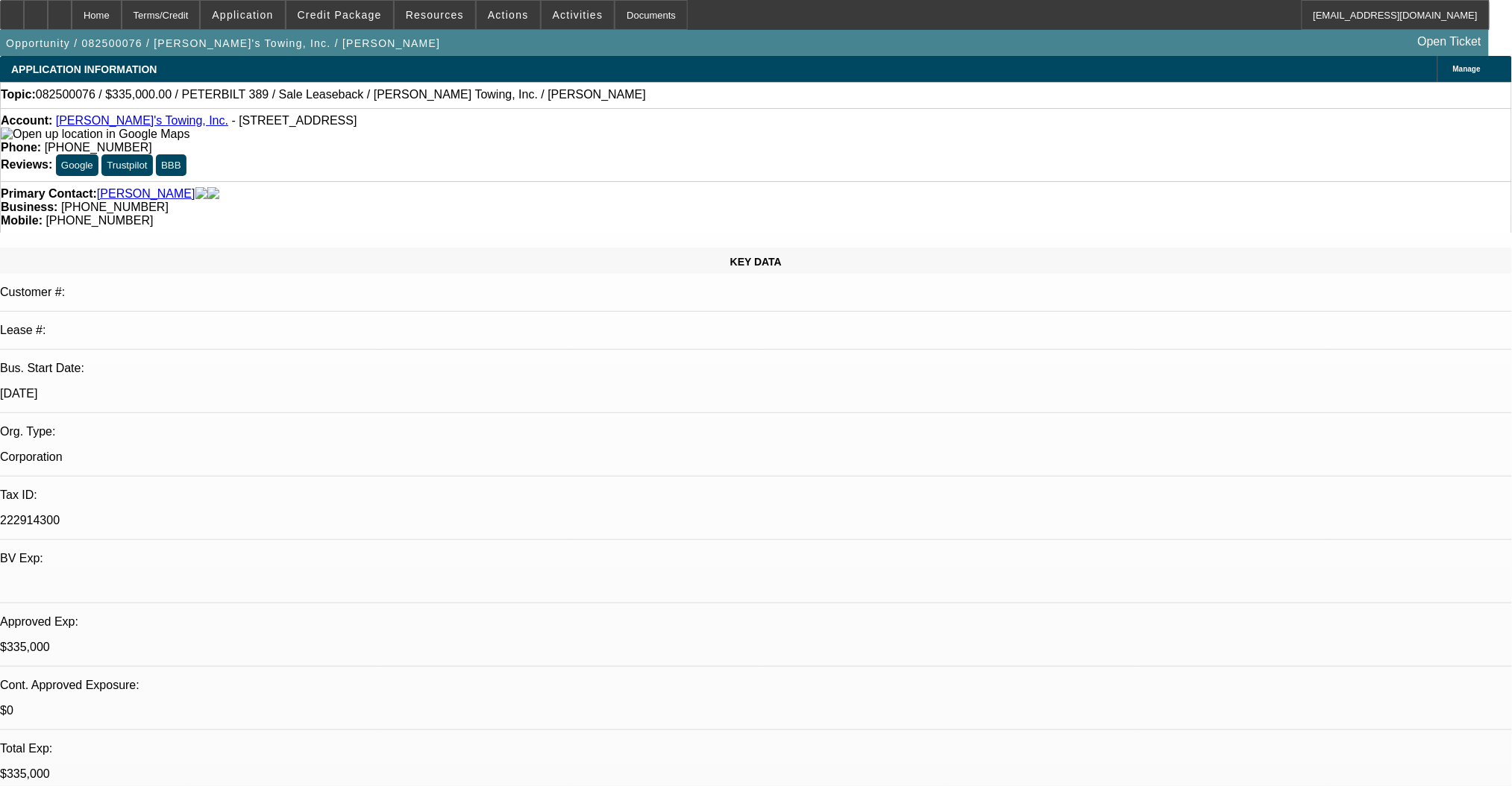
select select "0"
select select "2"
select select "0"
select select "6"
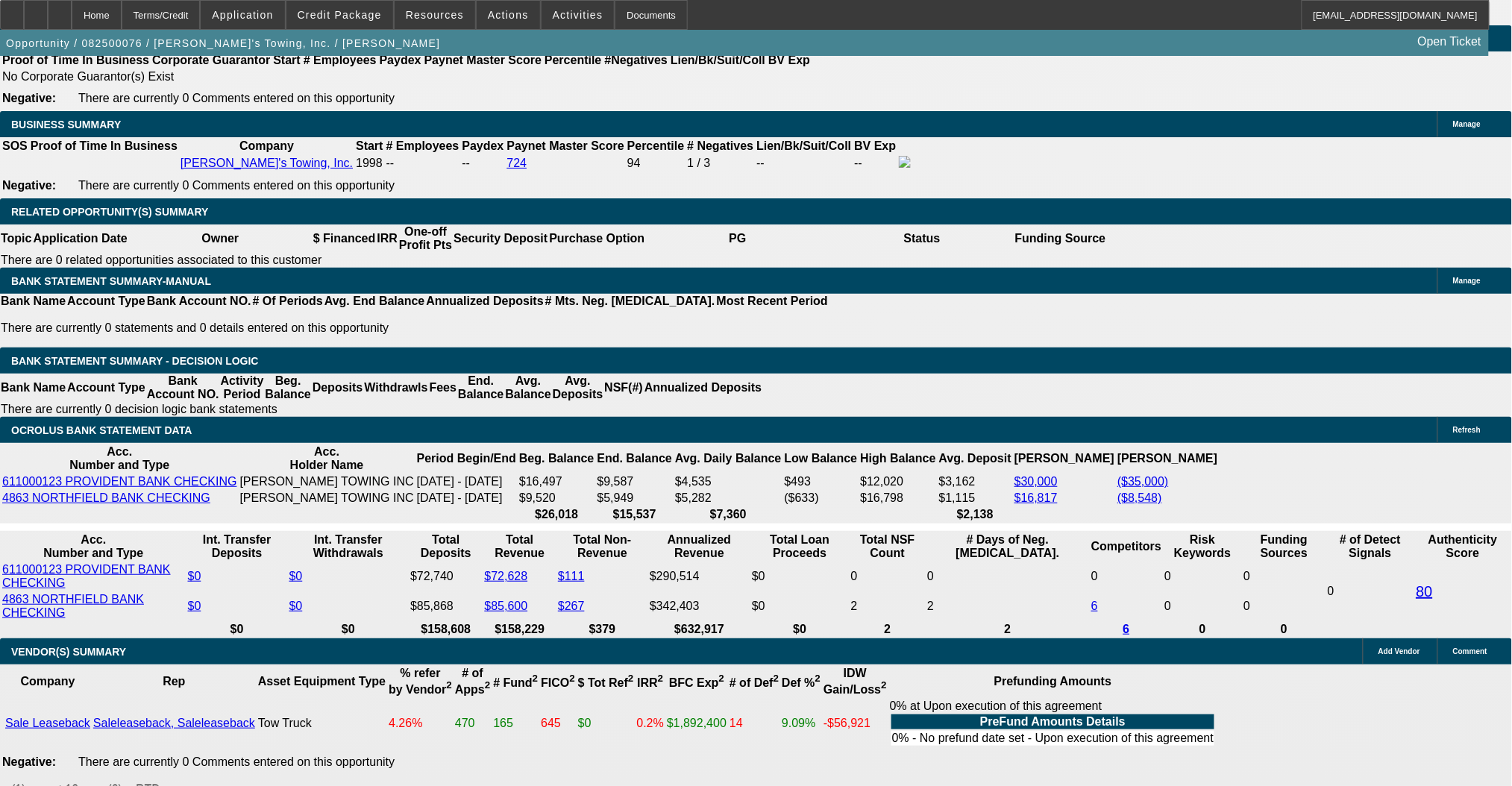
scroll to position [2286, 0]
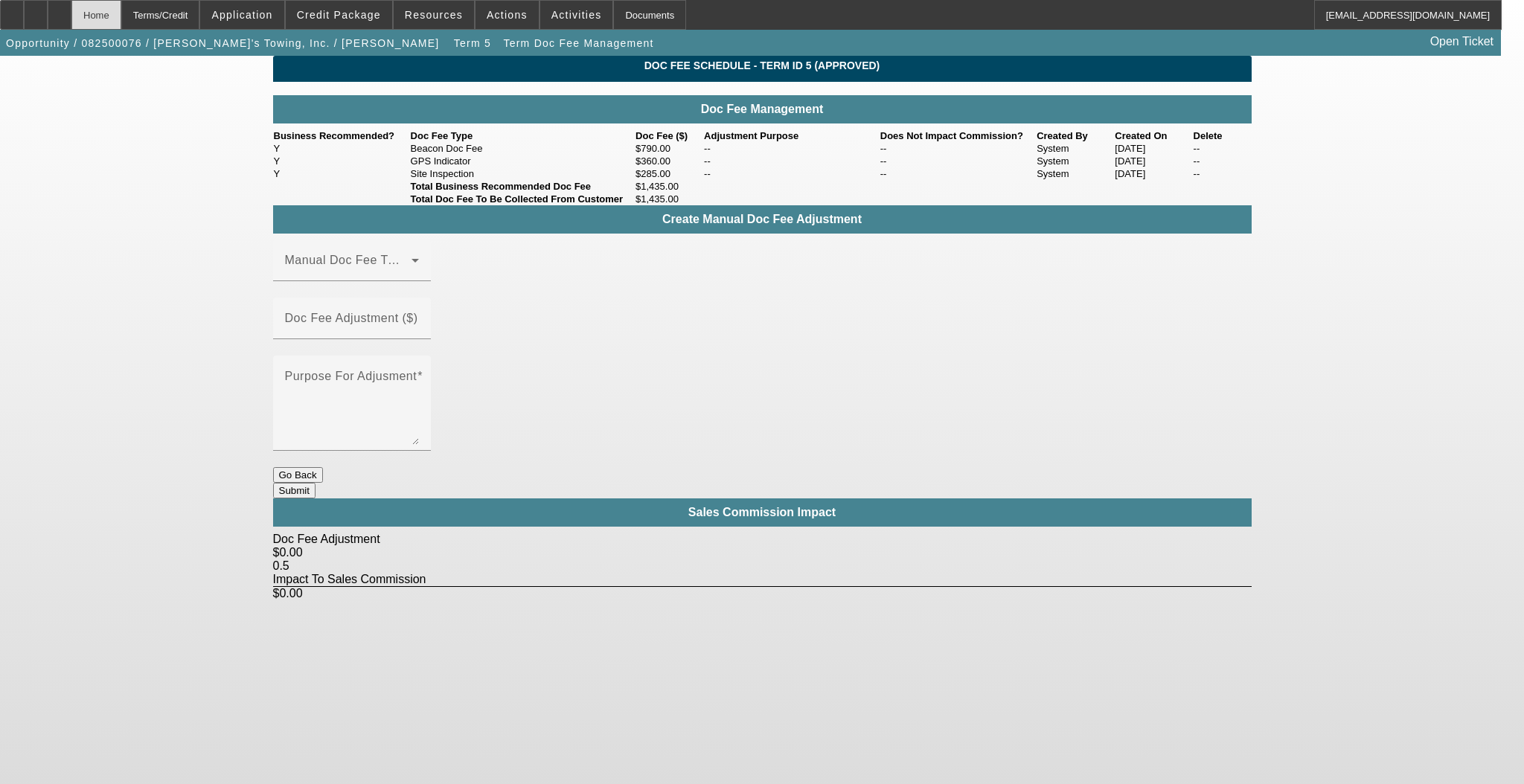
click at [121, 8] on div "Home" at bounding box center [96, 15] width 50 height 30
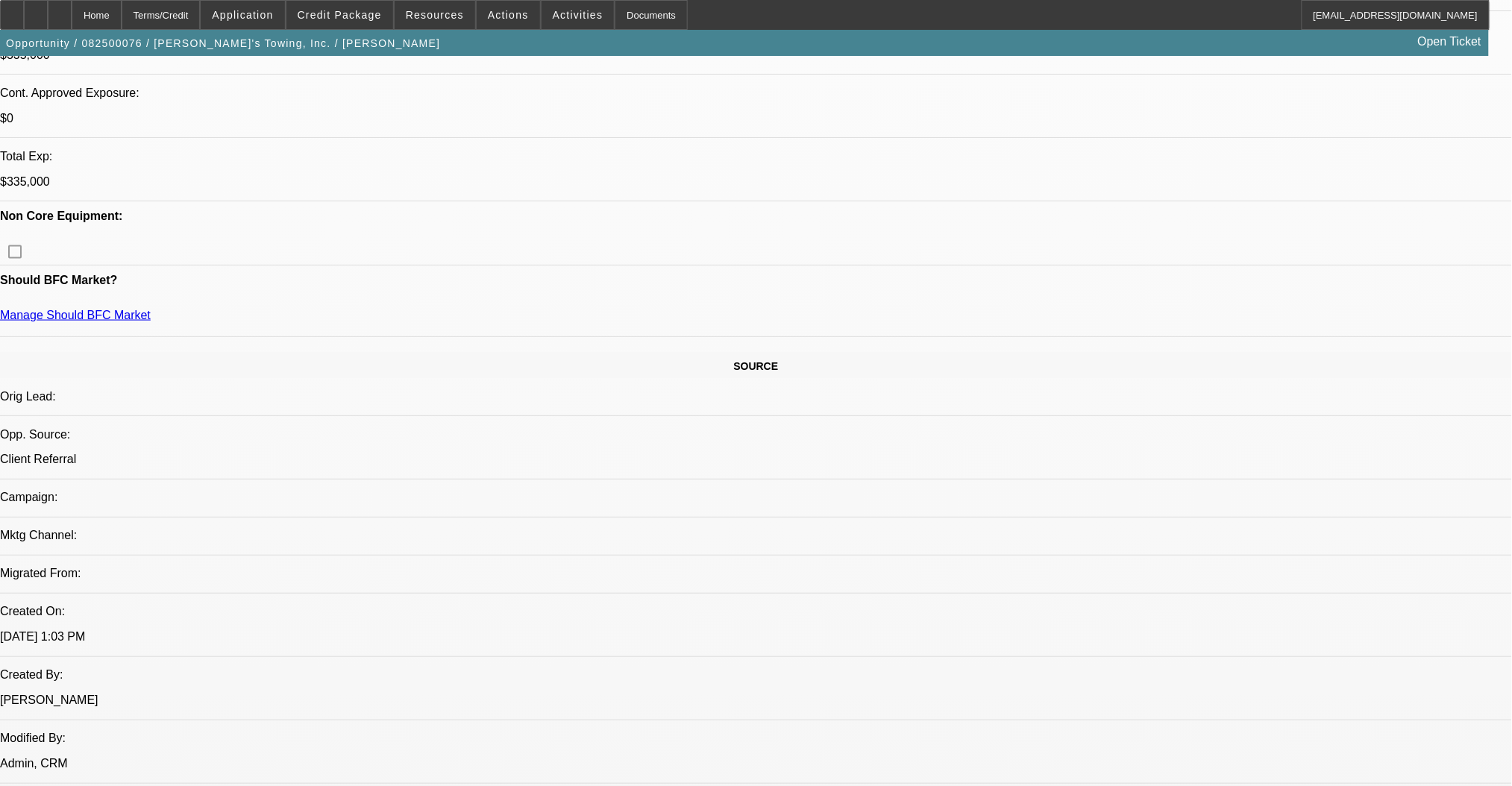
select select "0"
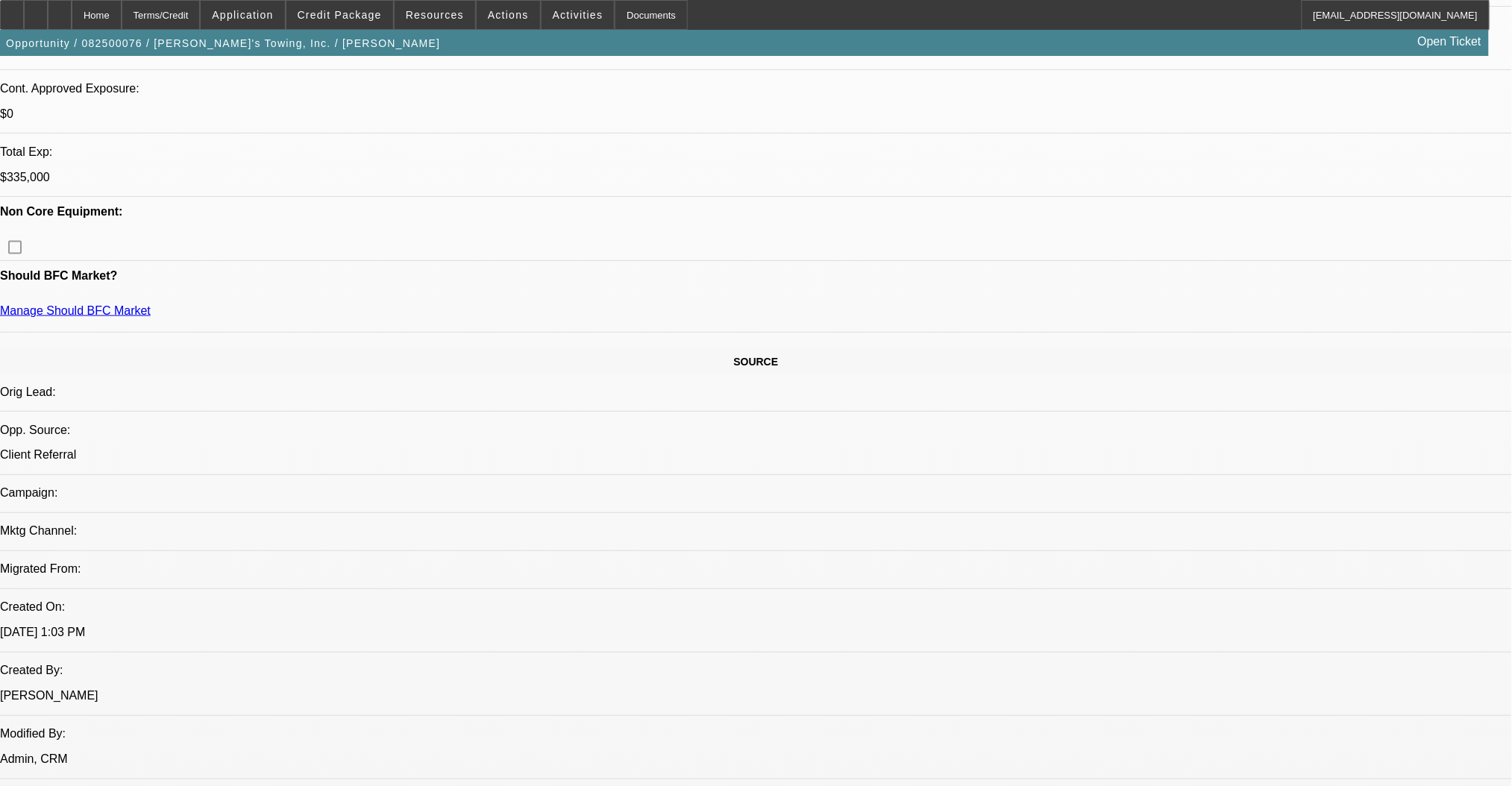
select select "0"
select select "2"
select select "0"
select select "6"
select select "0"
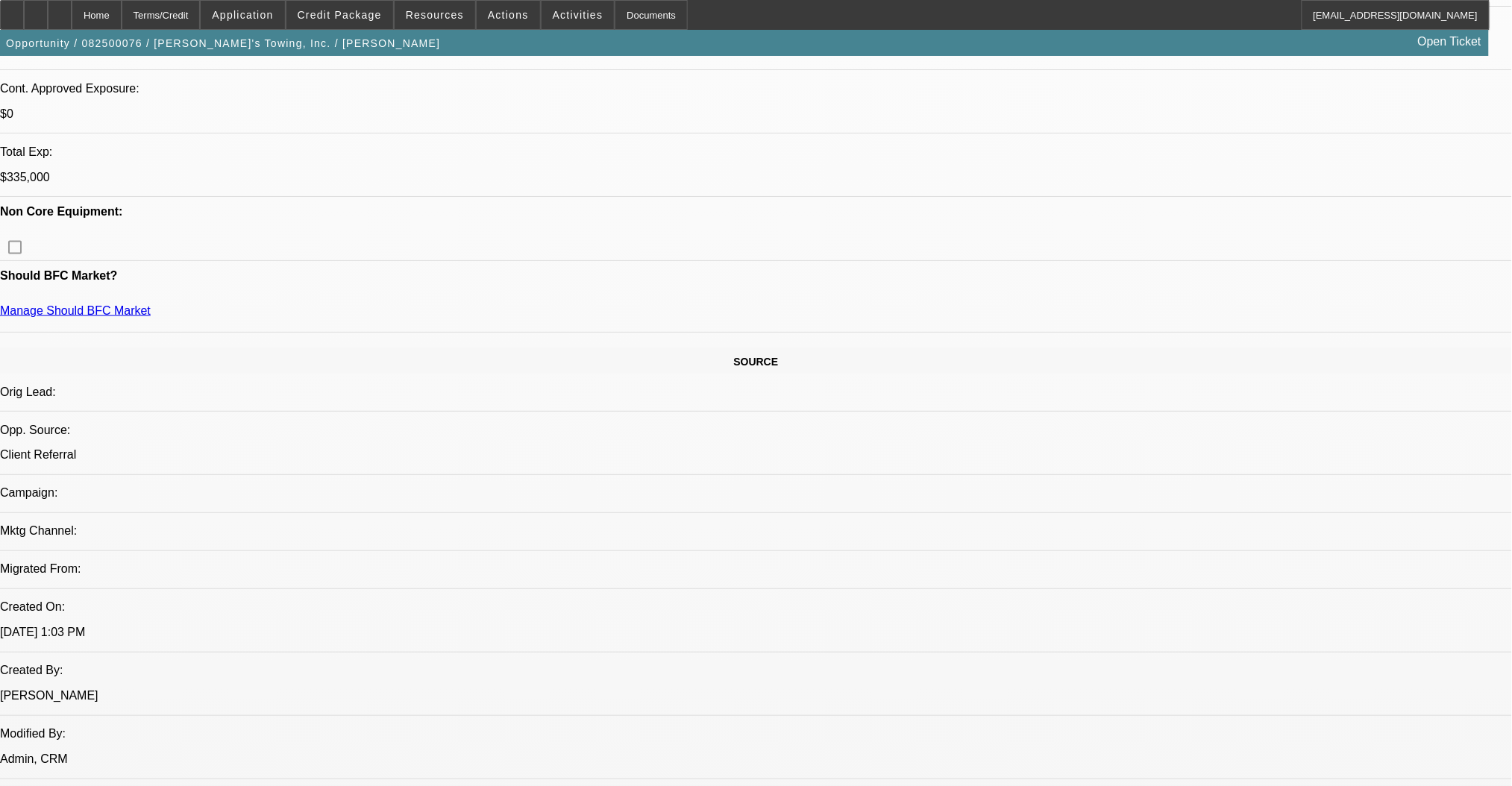
select select "2"
select select "0"
select select "6"
select select "0"
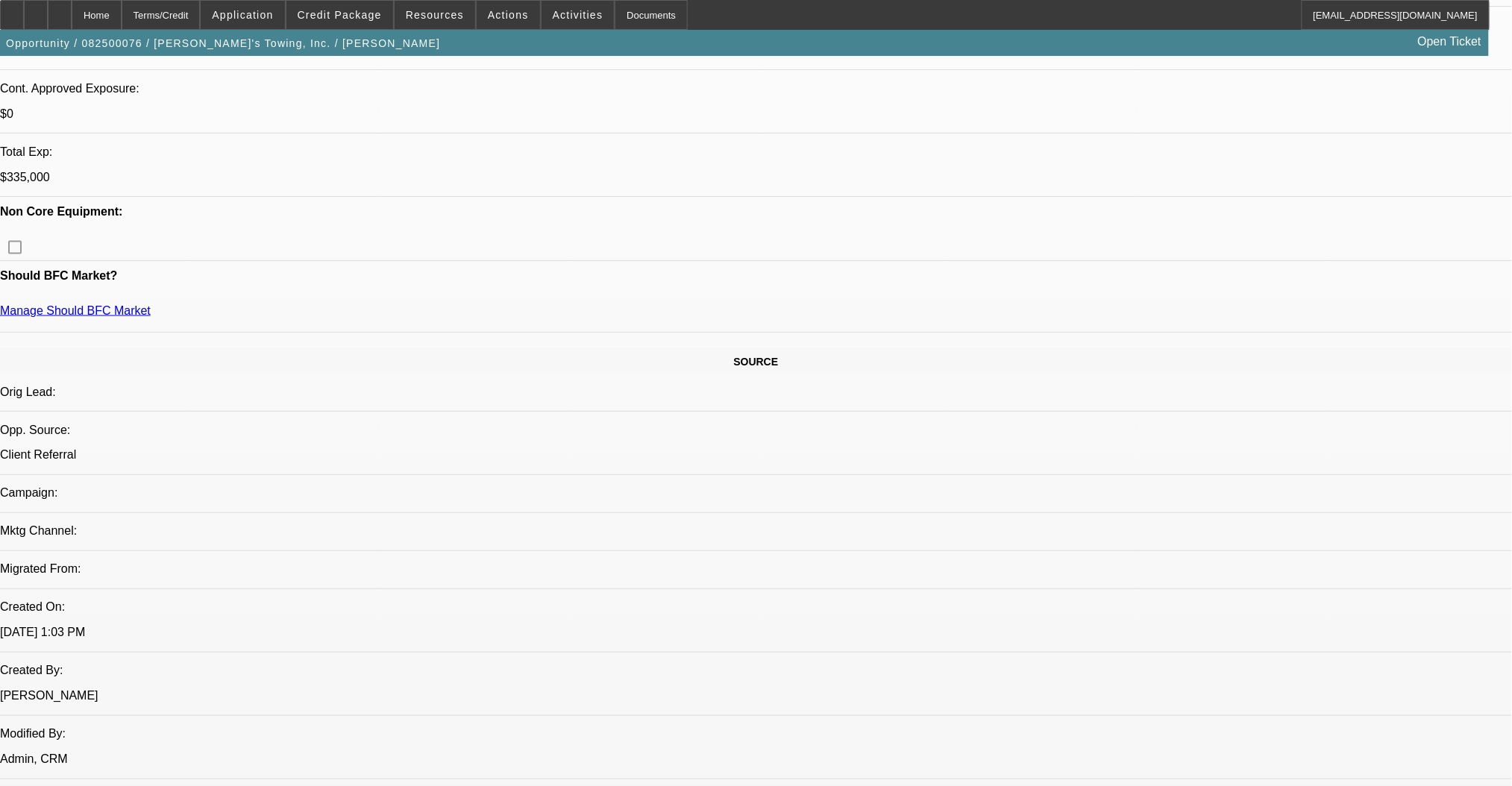
select select "2"
select select "0"
select select "6"
select select "0"
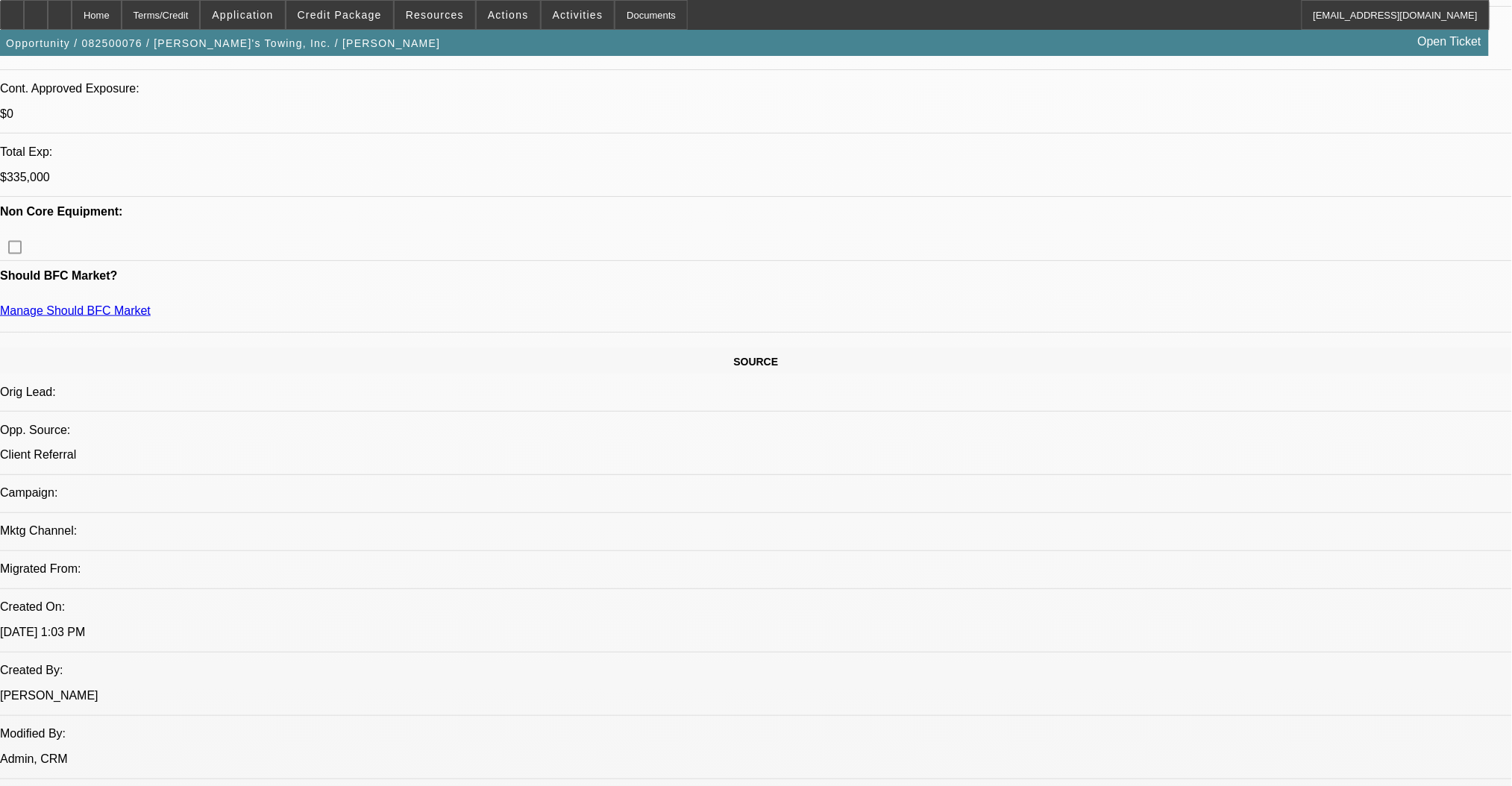
select select "2"
select select "0"
select select "6"
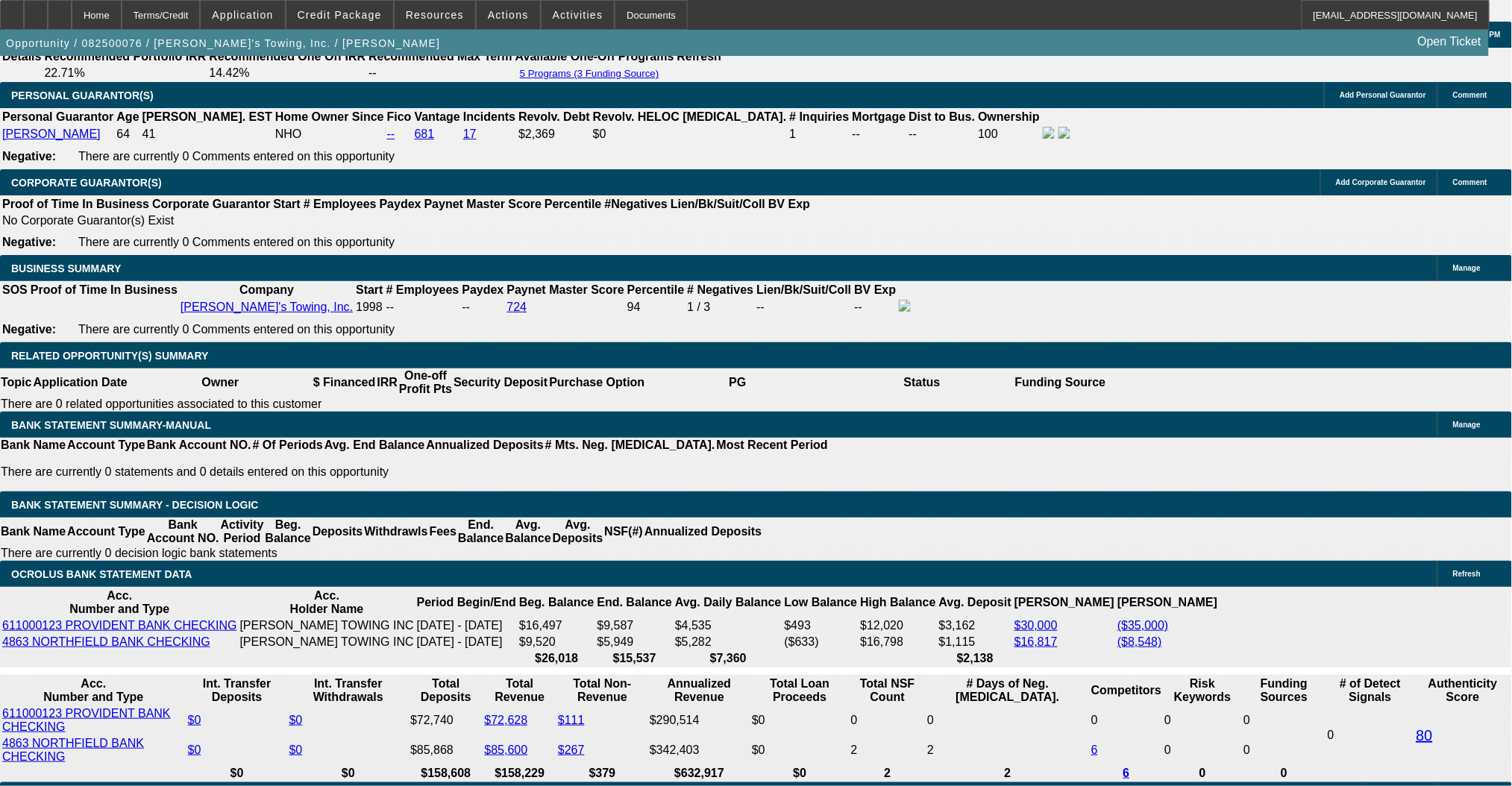
scroll to position [2286, 0]
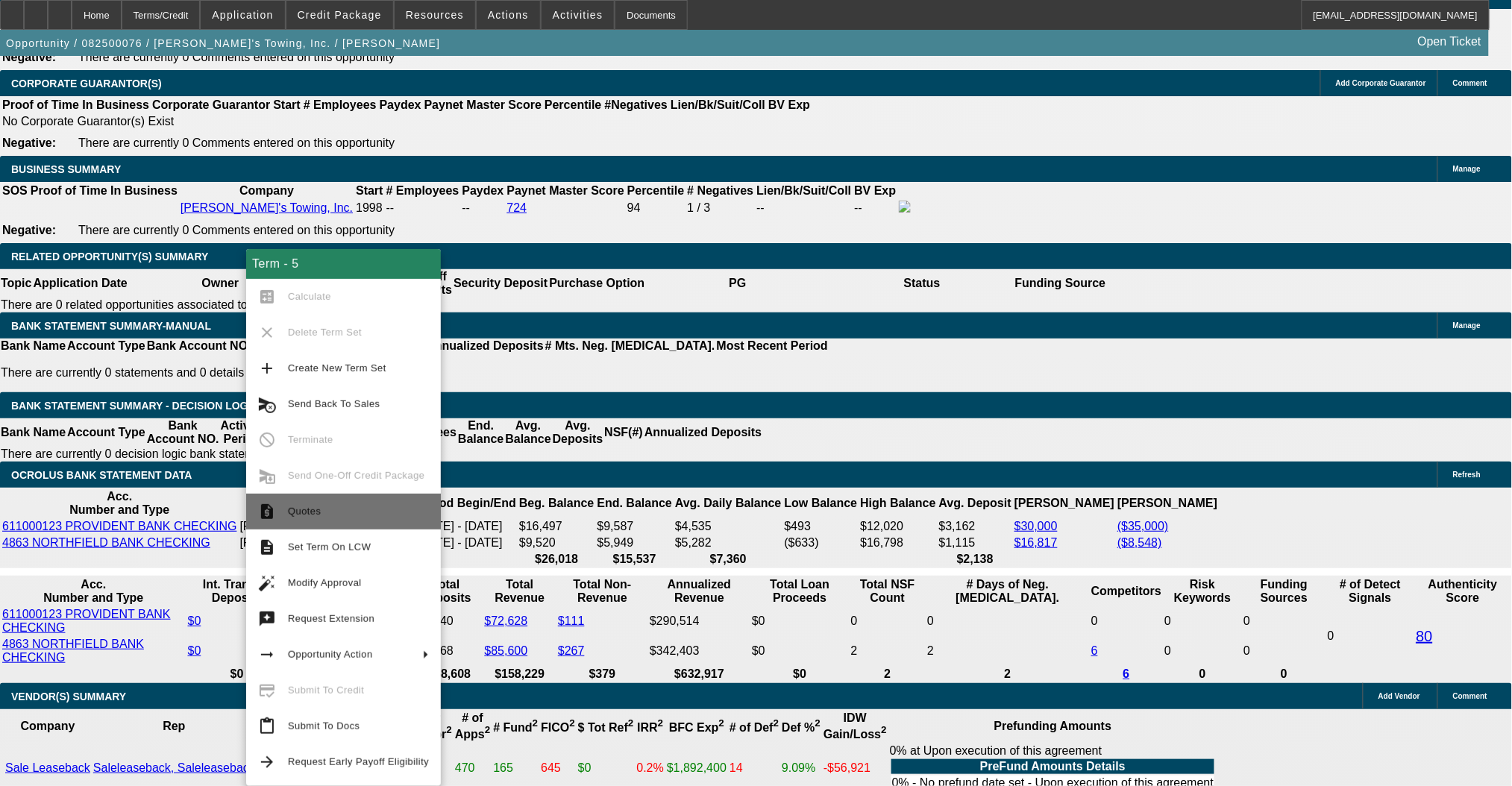
click at [344, 514] on span "Quotes" at bounding box center [358, 511] width 141 height 18
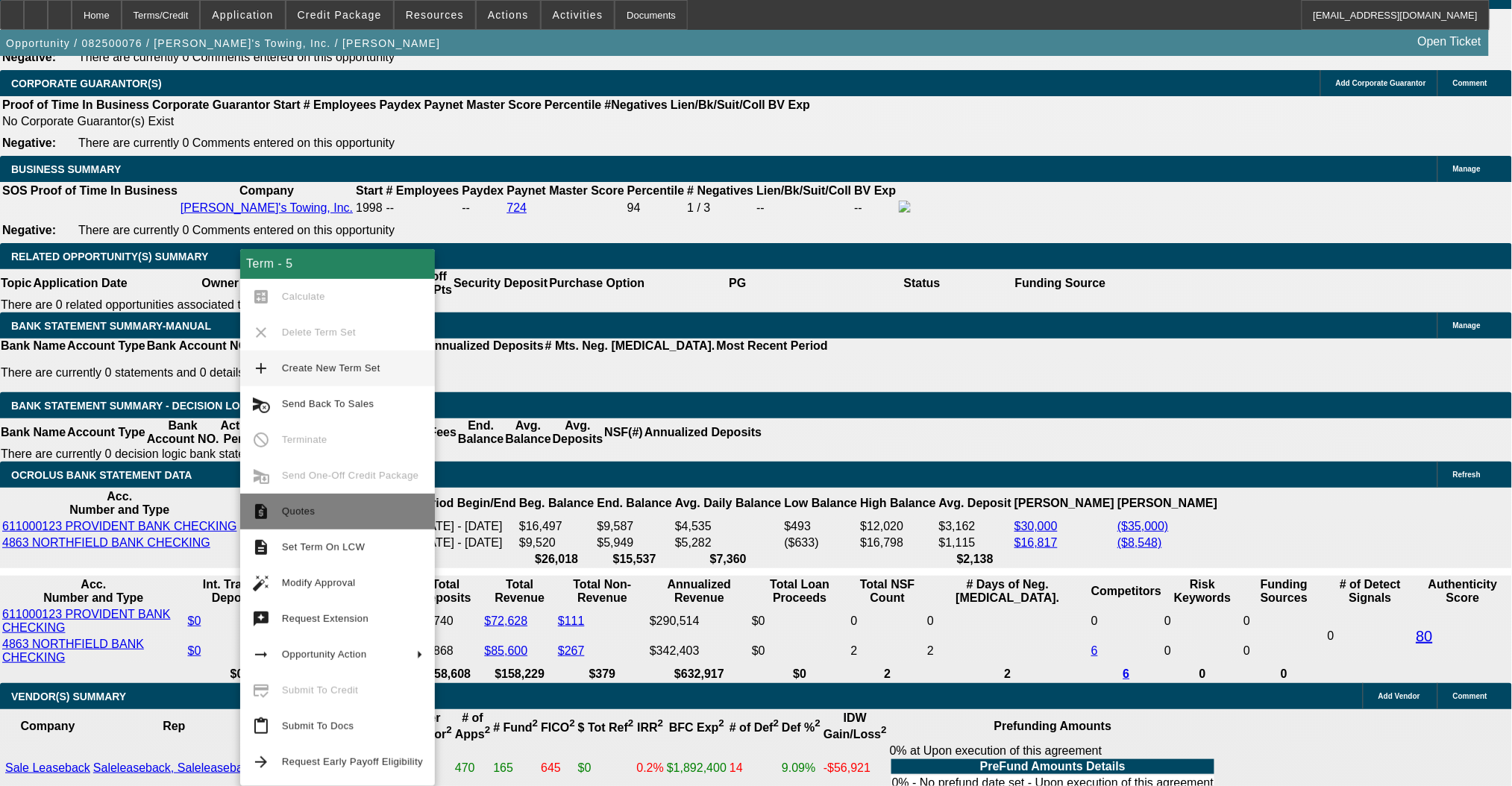
click at [287, 501] on button "request_quote Quotes" at bounding box center [337, 512] width 195 height 36
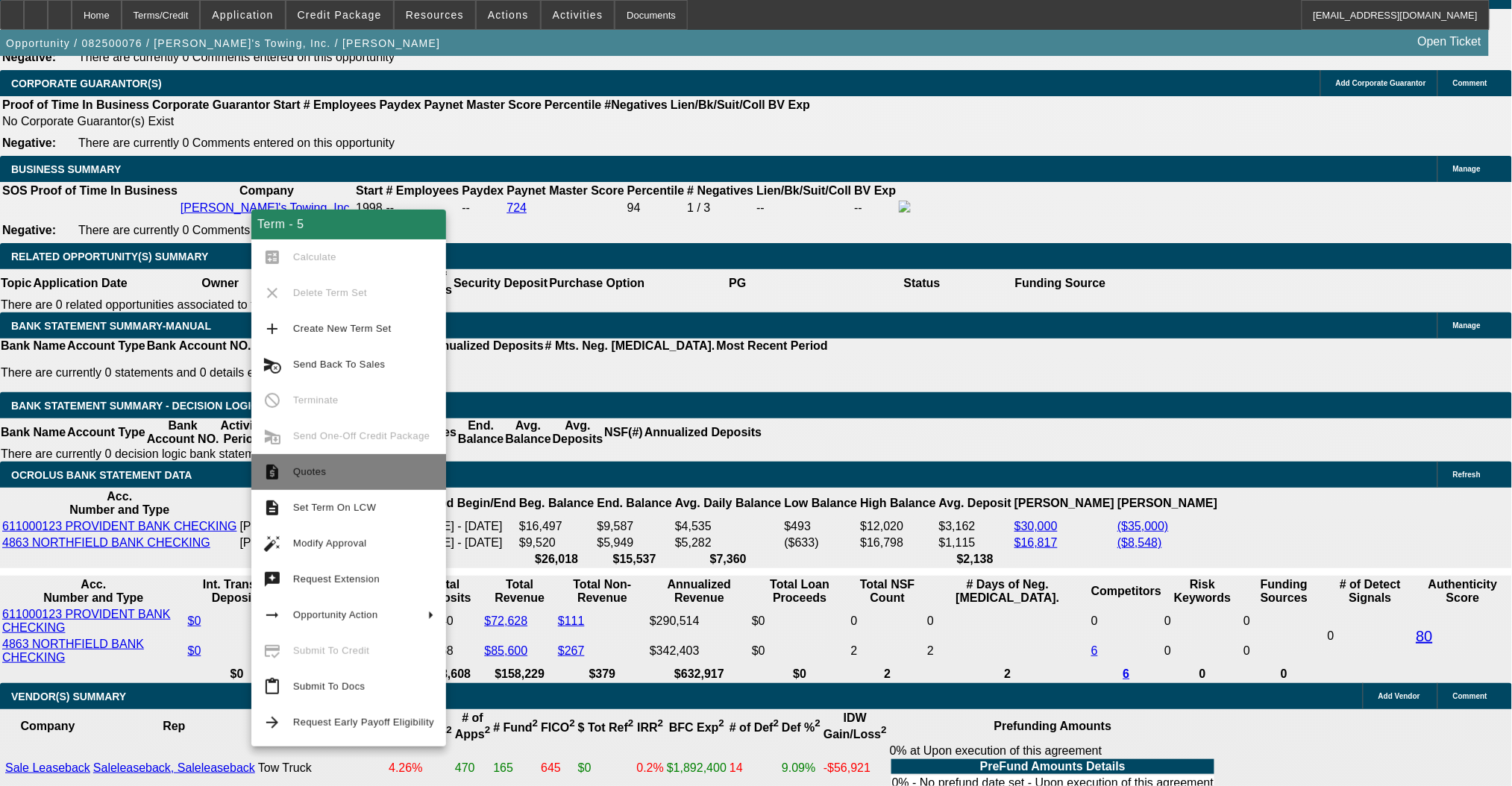
click at [346, 479] on span "Quotes" at bounding box center [363, 472] width 141 height 18
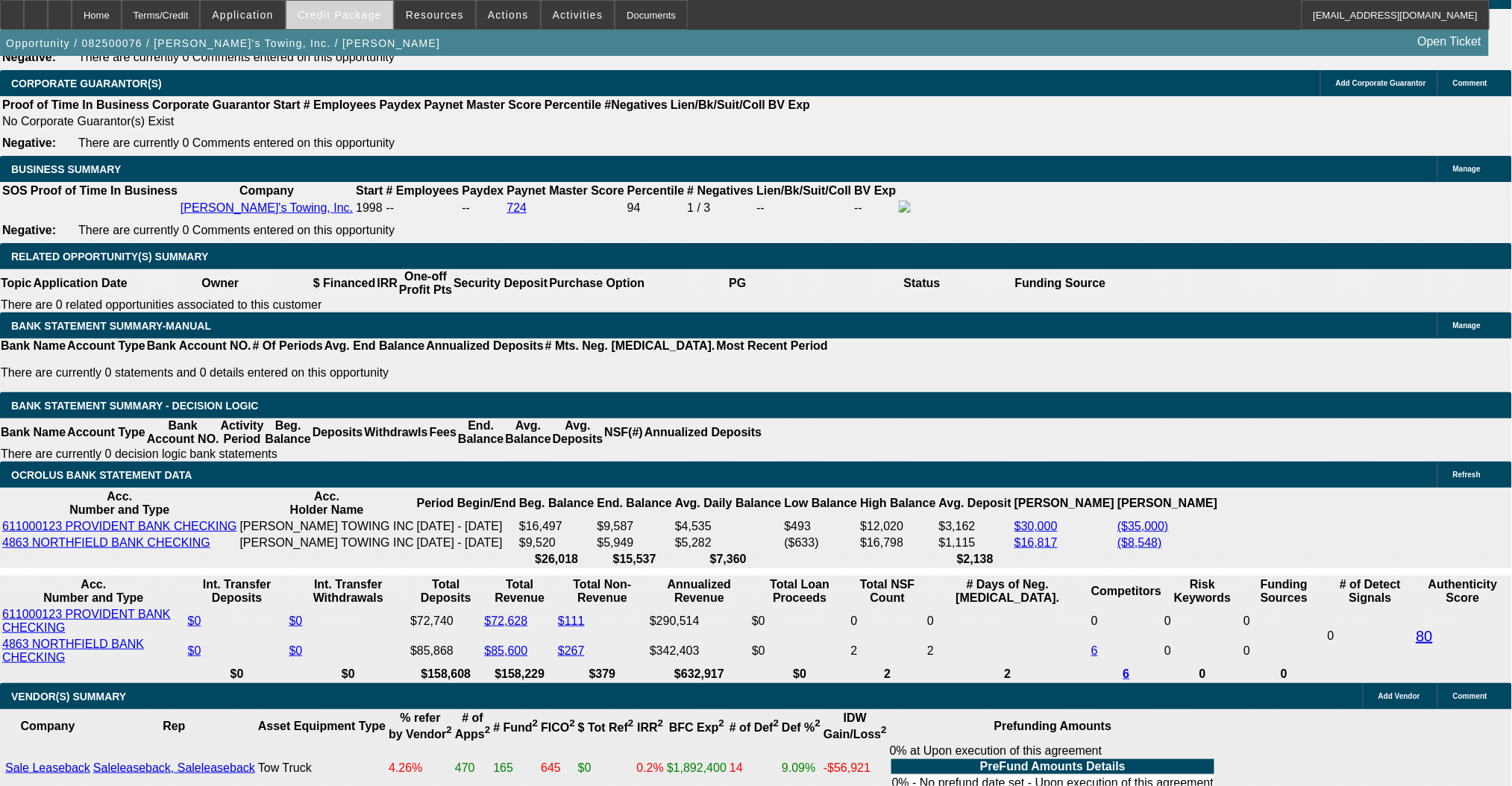
click at [361, 16] on span "Credit Package" at bounding box center [340, 14] width 84 height 12
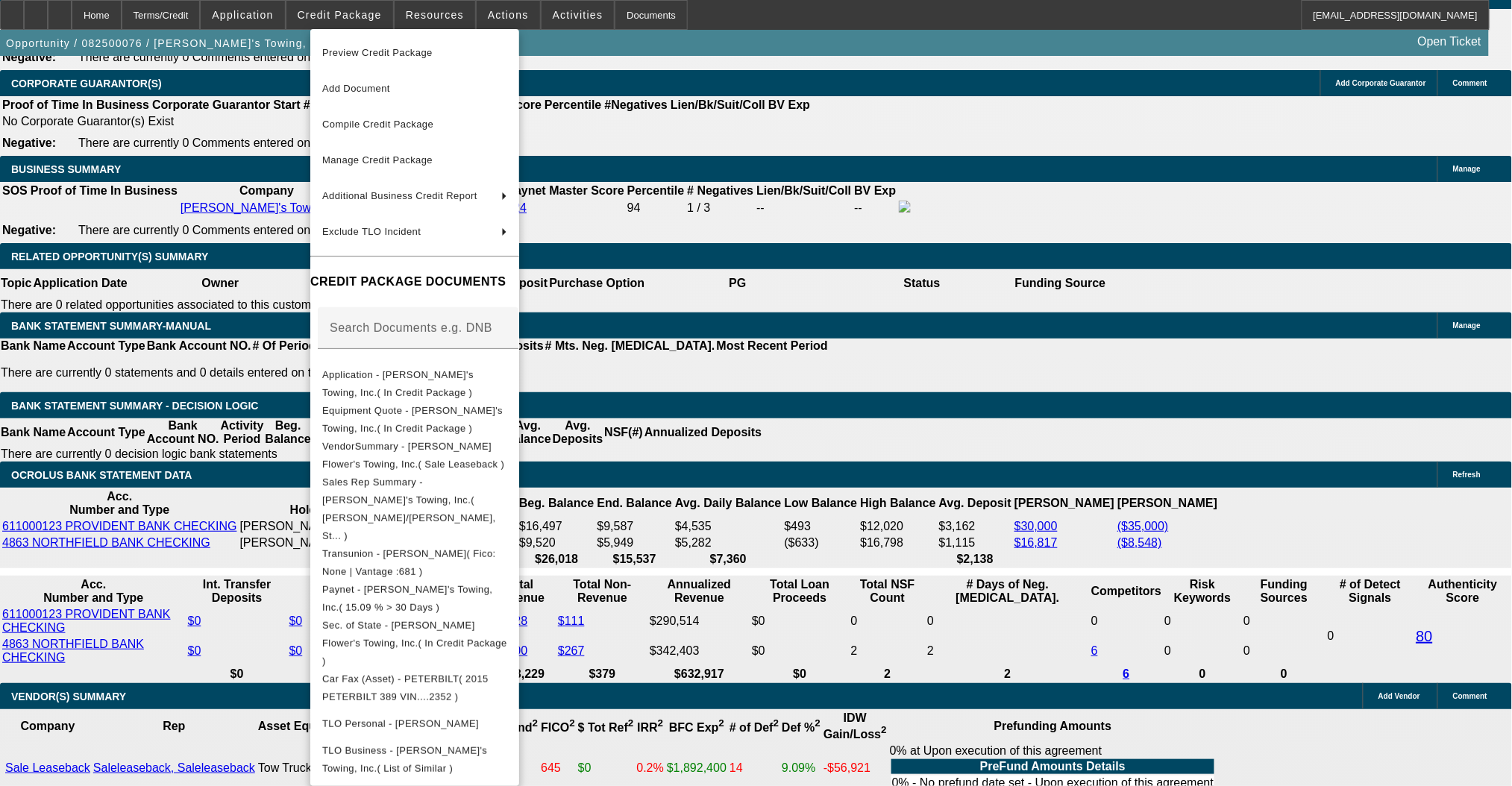
click at [443, 9] on div at bounding box center [756, 393] width 1512 height 786
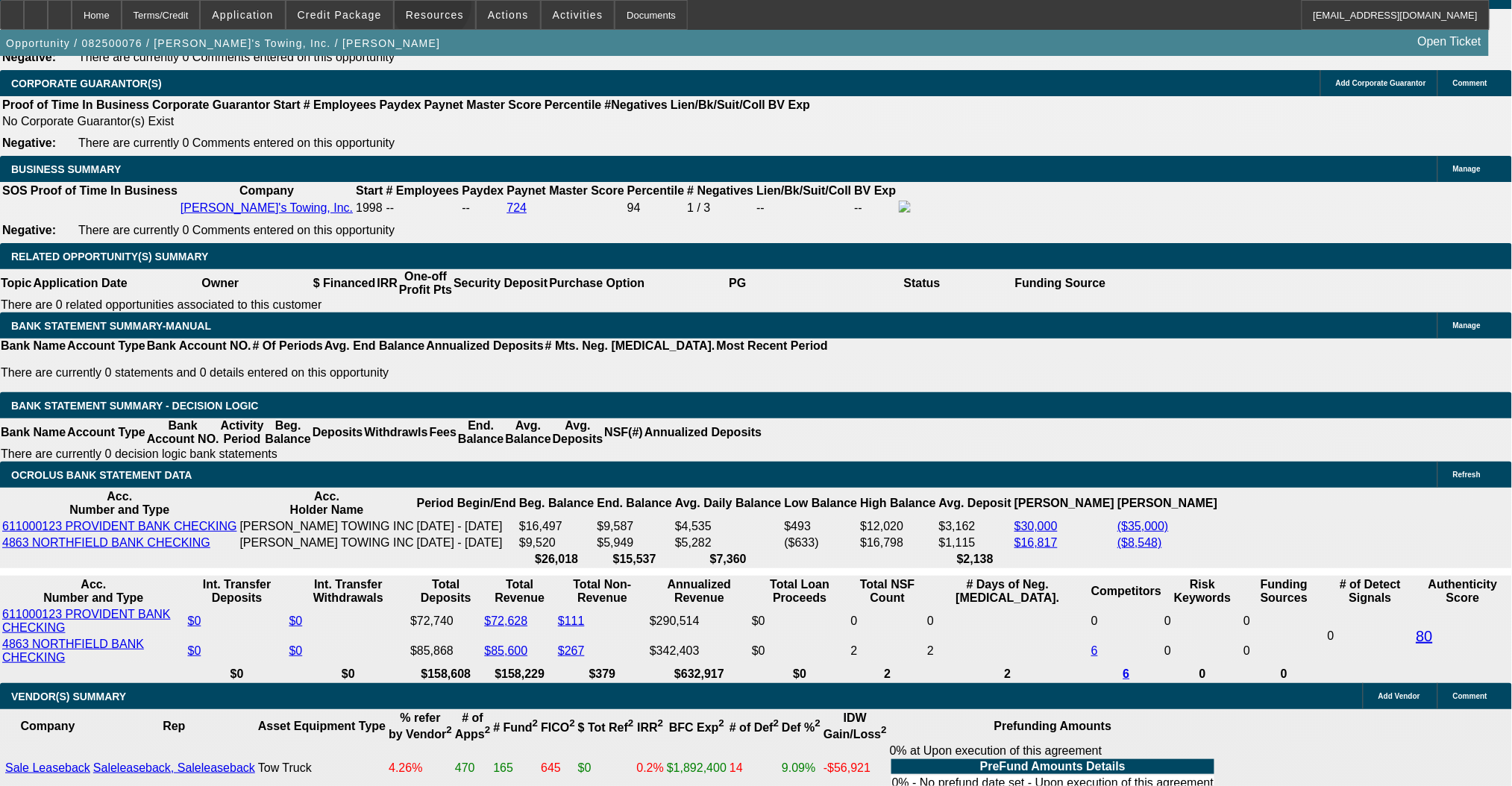
click at [437, 8] on span at bounding box center [434, 15] width 80 height 36
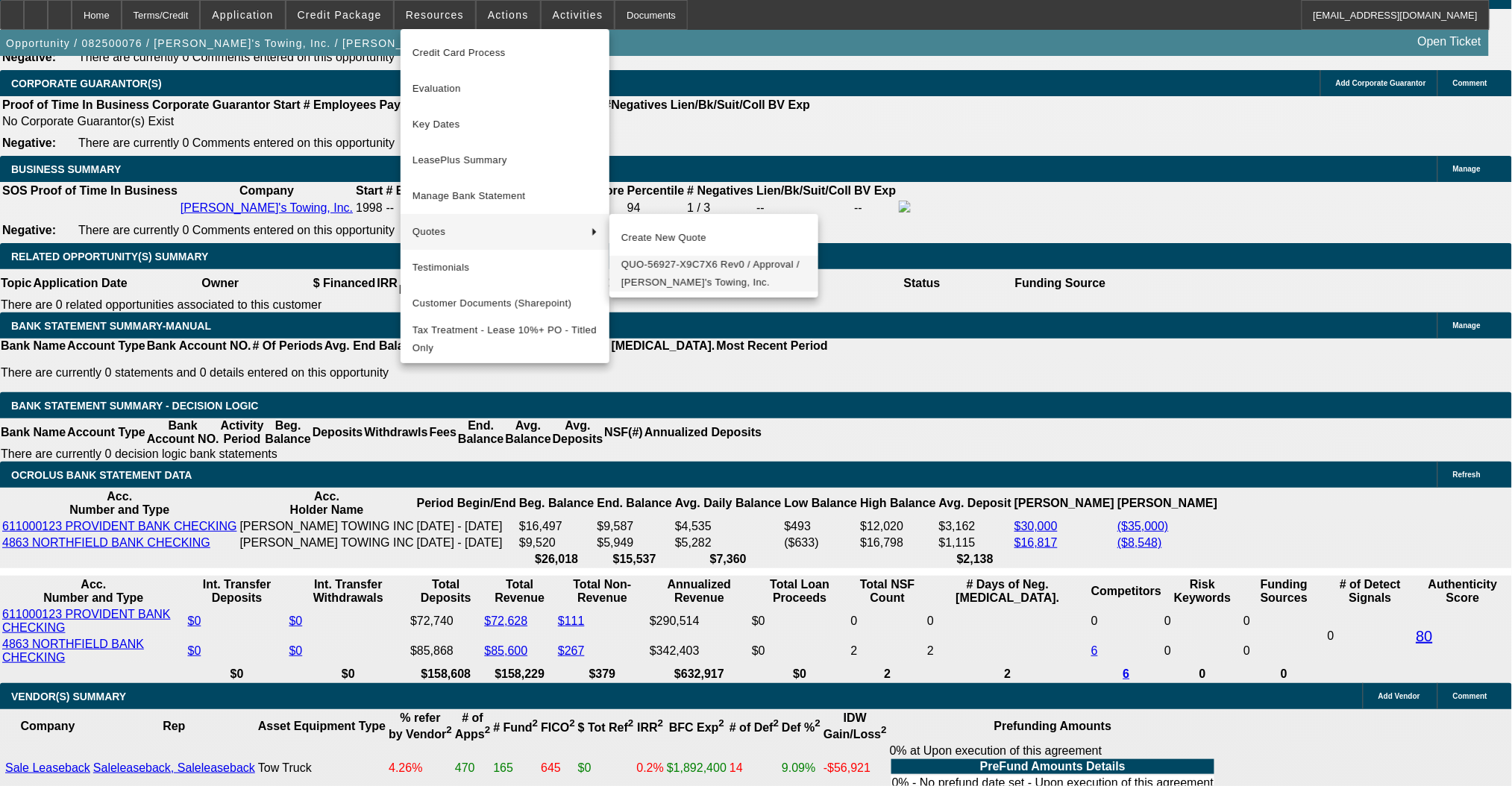
click at [686, 278] on span "QUO-56927-X9C7X6 Rev0 / Approval / Scott Flower's Towing, Inc." at bounding box center [713, 273] width 185 height 36
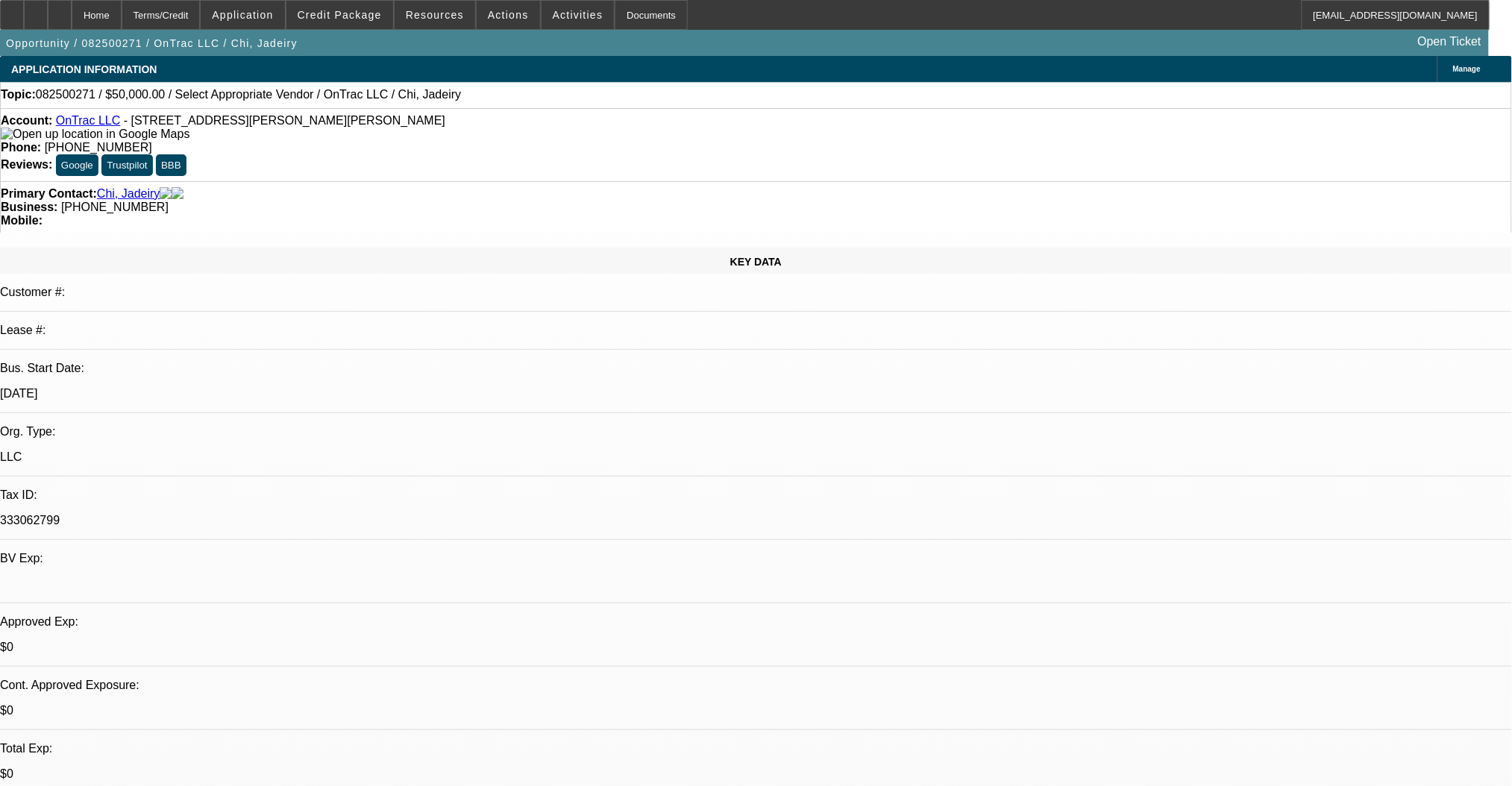
select select "0"
select select "2"
select select "0.1"
select select "4"
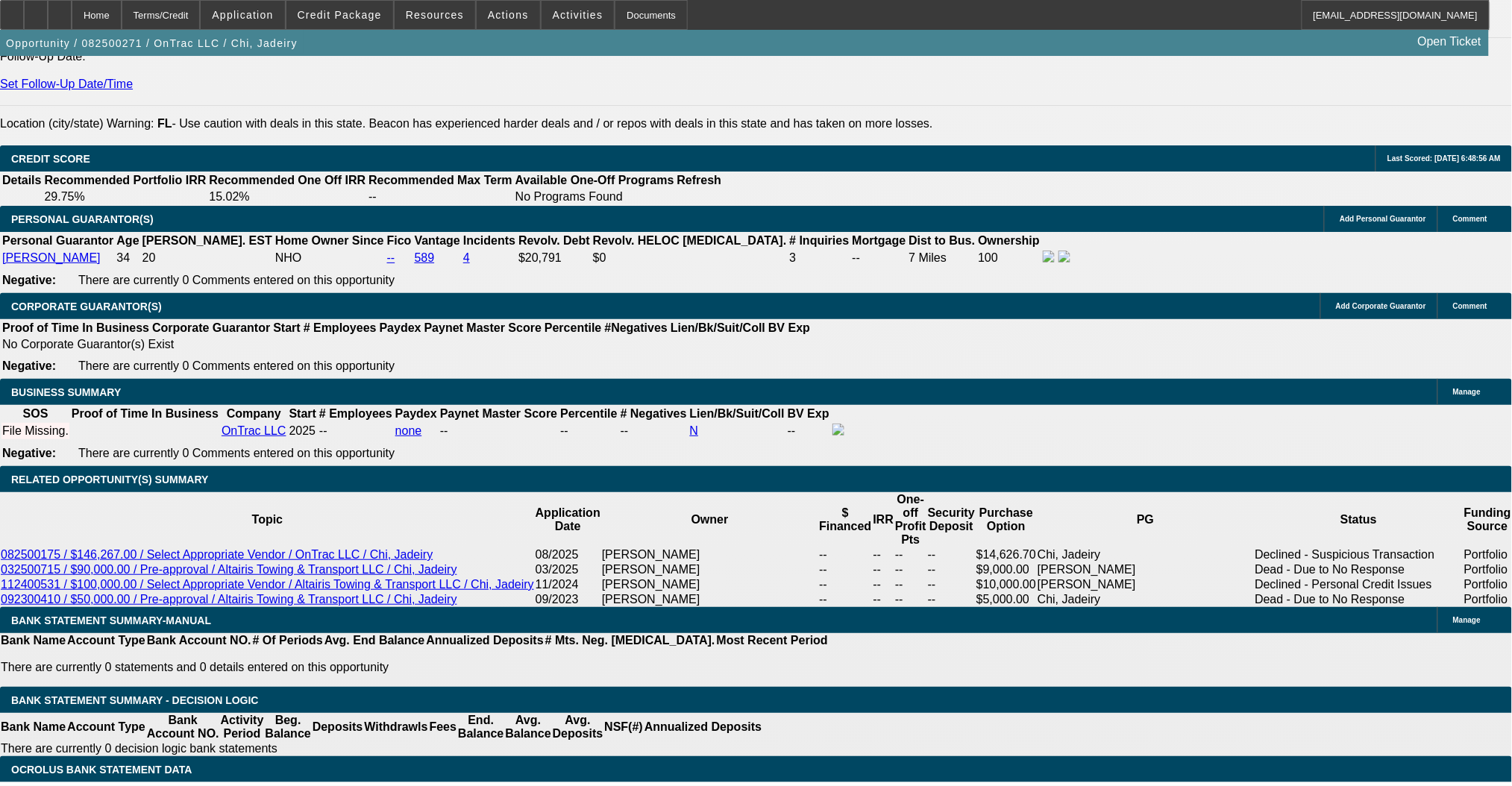
scroll to position [1988, 0]
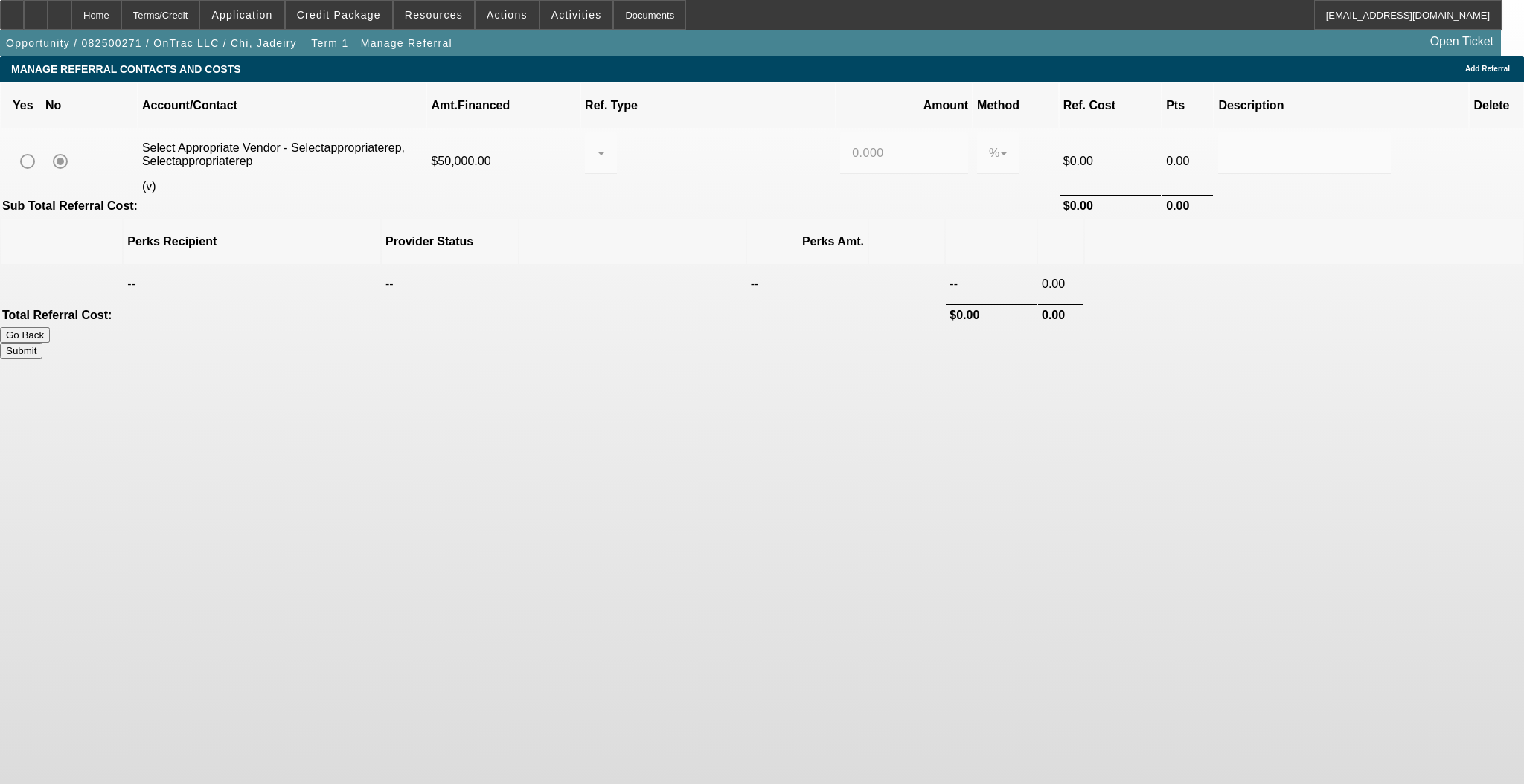
click at [1465, 70] on span "Add Referral" at bounding box center [1487, 68] width 44 height 9
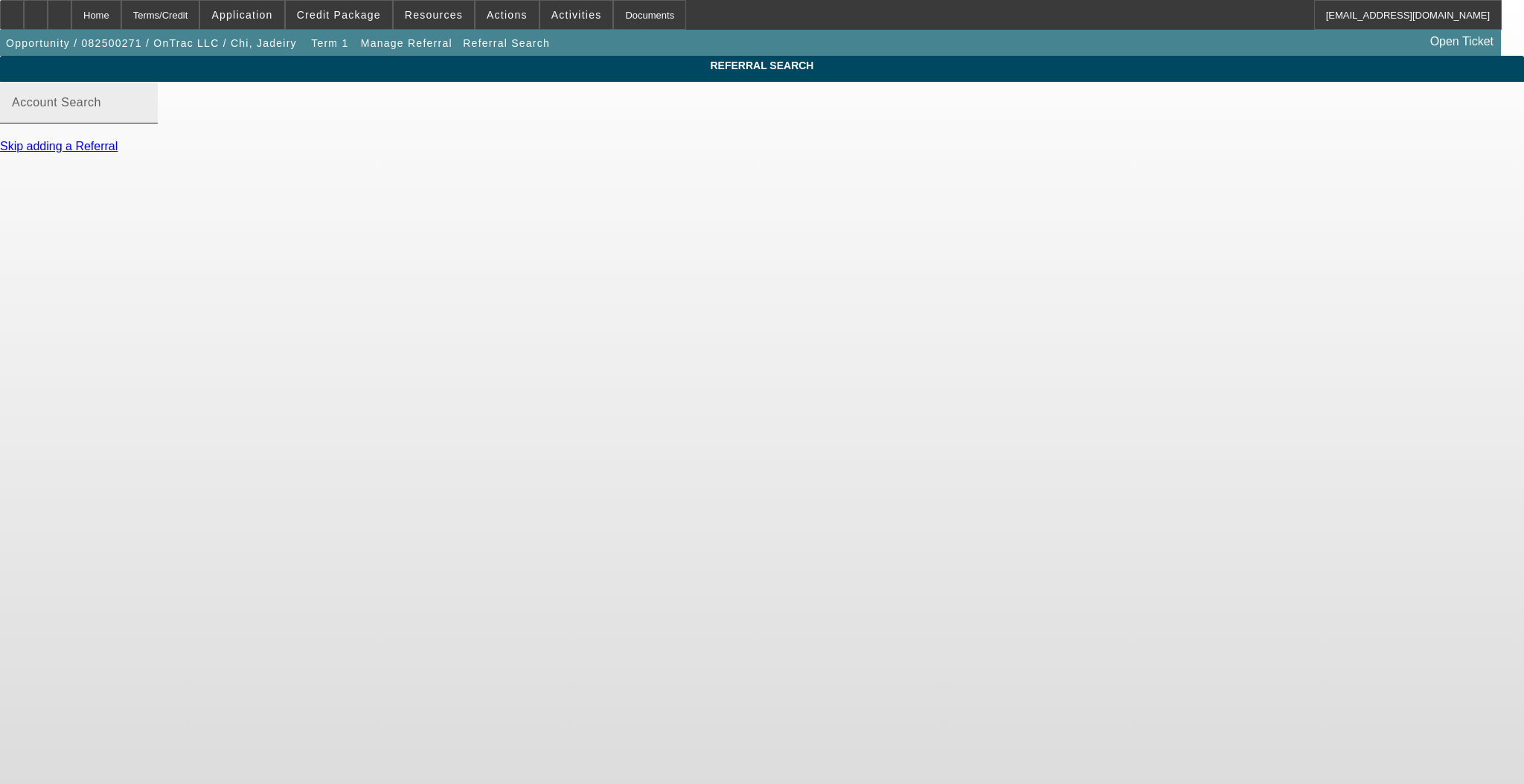
click at [146, 117] on input "Account Search" at bounding box center [78, 108] width 134 height 18
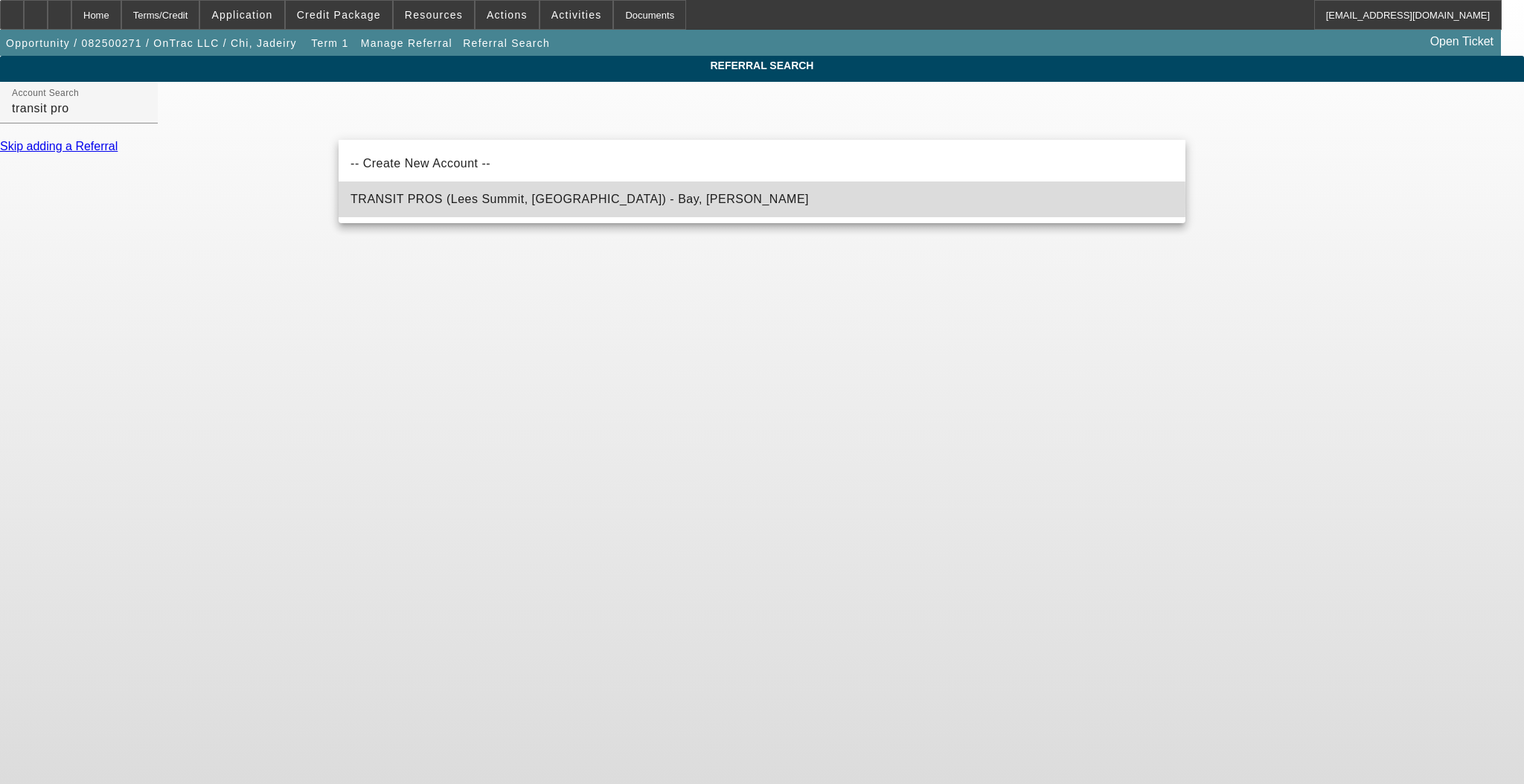
click at [426, 201] on span "TRANSIT PROS (Lees Summit, MO) - Bay, Tonya" at bounding box center [580, 199] width 459 height 12
type input "TRANSIT PROS (Lees Summit, MO) - Bay, Tonya"
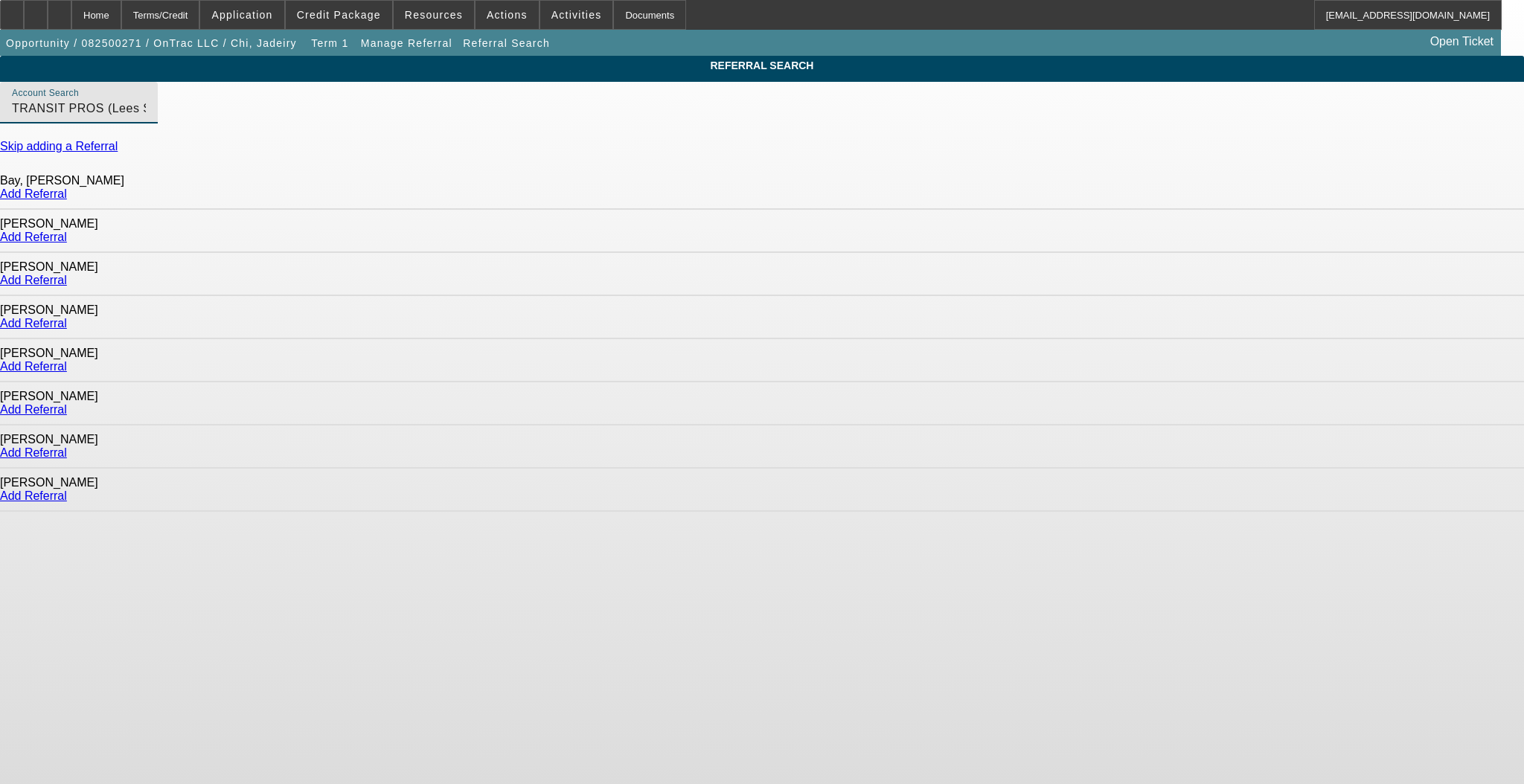
click at [67, 403] on link "Add Referral" at bounding box center [33, 409] width 67 height 12
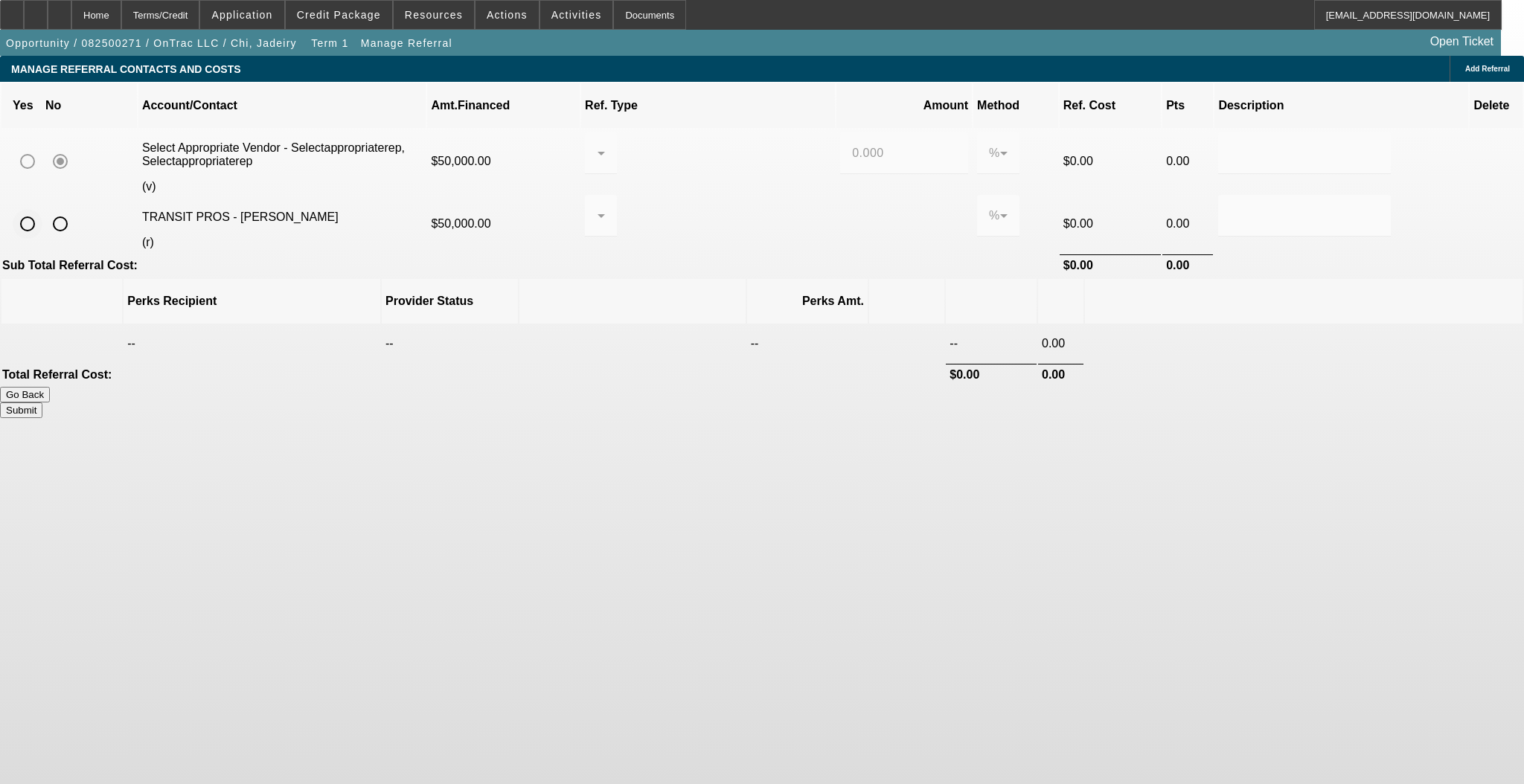
click at [43, 209] on input "radio" at bounding box center [27, 224] width 30 height 30
radio input "true"
click at [617, 195] on div at bounding box center [600, 216] width 32 height 42
click at [689, 274] on span "Pay vendor COMPANY" at bounding box center [720, 269] width 130 height 18
drag, startPoint x: 856, startPoint y: 187, endPoint x: 724, endPoint y: 176, distance: 132.5
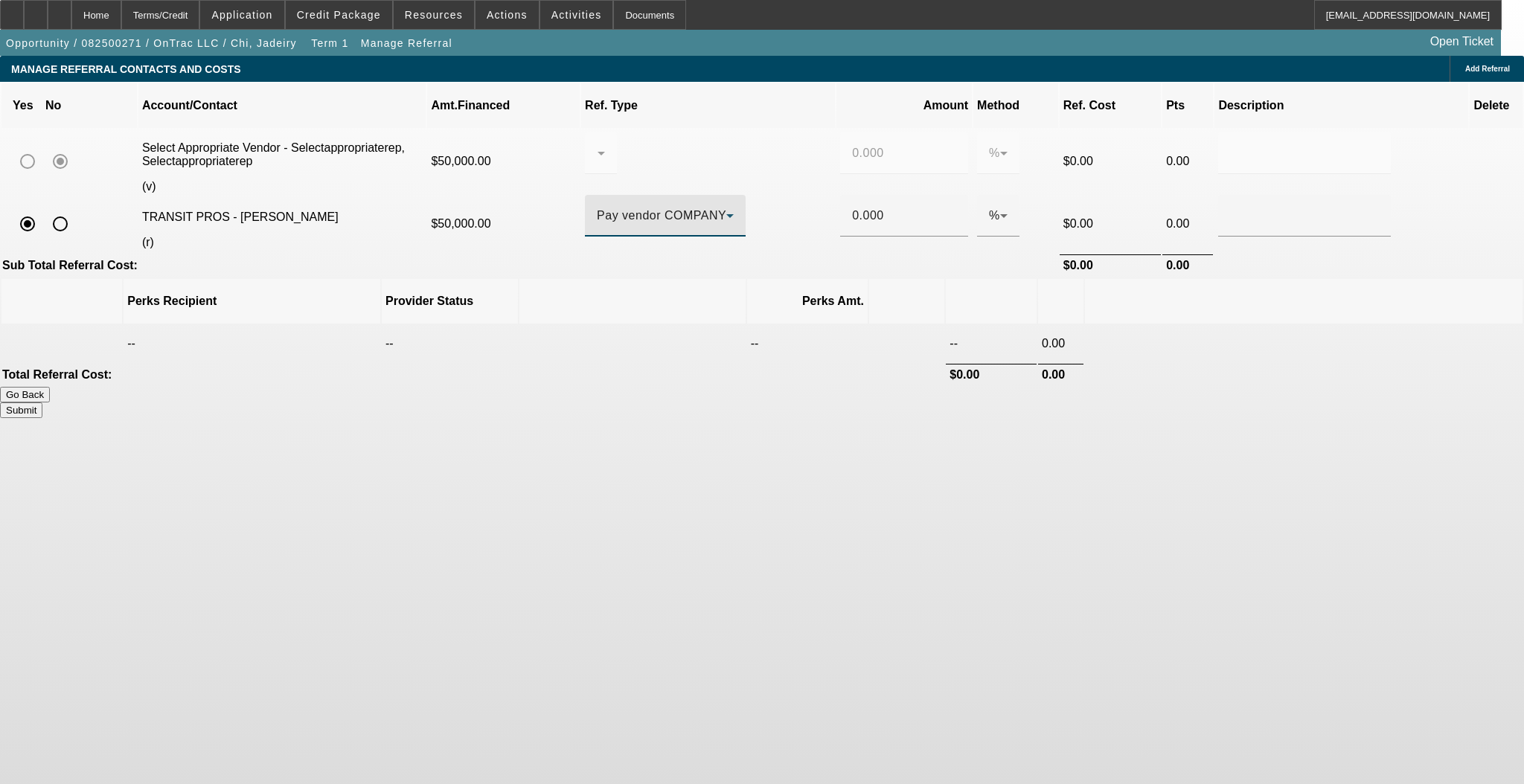
click at [724, 195] on tr "TRANSIT PROS - Roman, Alex (r) $50,000.00 Pay vendor COMPANY 0.000 % $0.00" at bounding box center [762, 224] width 1521 height 58
type input "1"
click at [775, 423] on body "Home Terms/Credit Application Credit Package Resources Actions Activities Docum…" at bounding box center [762, 392] width 1524 height 784
click at [43, 402] on button "Submit" at bounding box center [21, 410] width 43 height 16
type input "0.000"
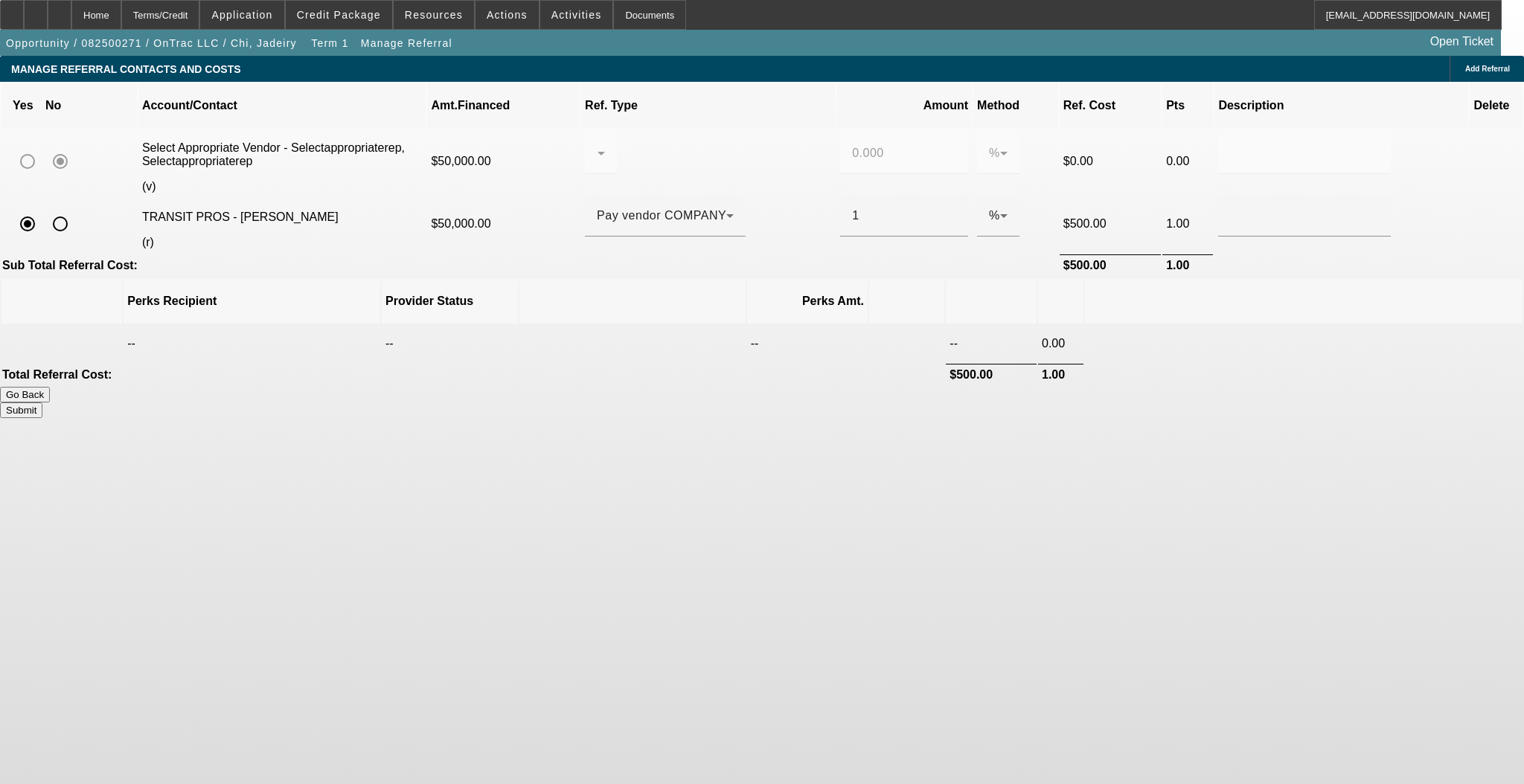
type input "1.000"
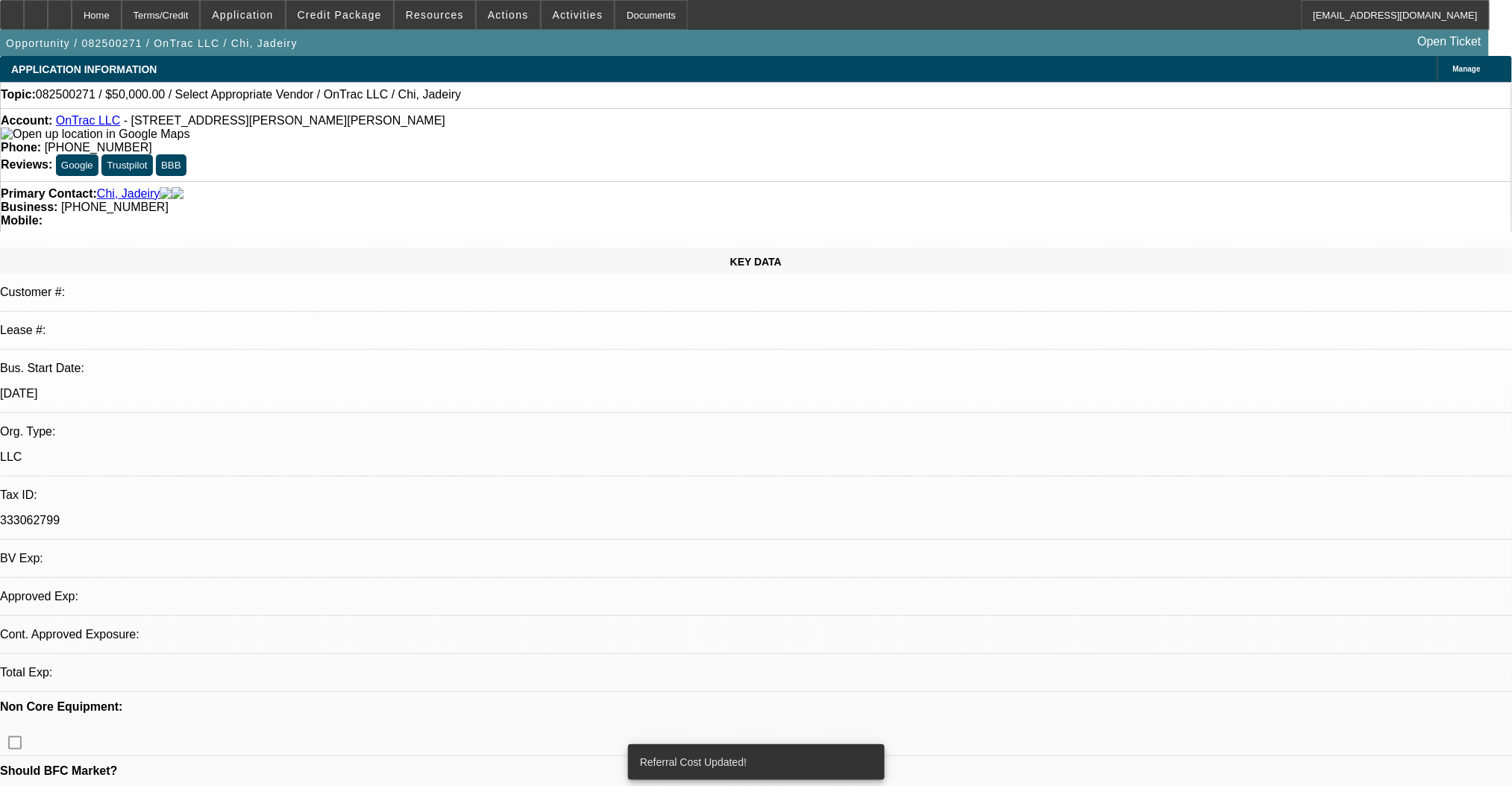
select select "0"
select select "2"
select select "0.1"
select select "4"
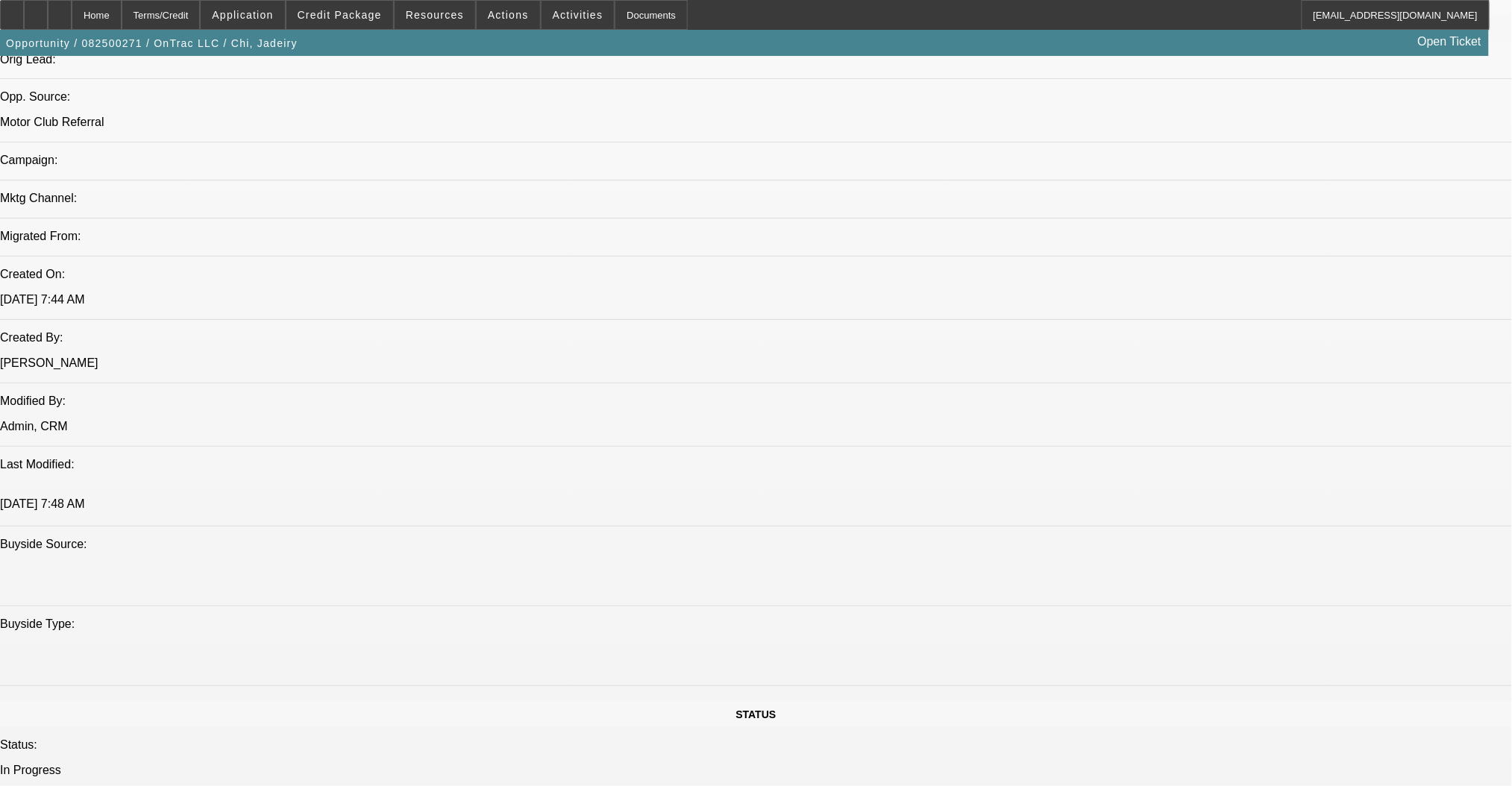
scroll to position [895, 0]
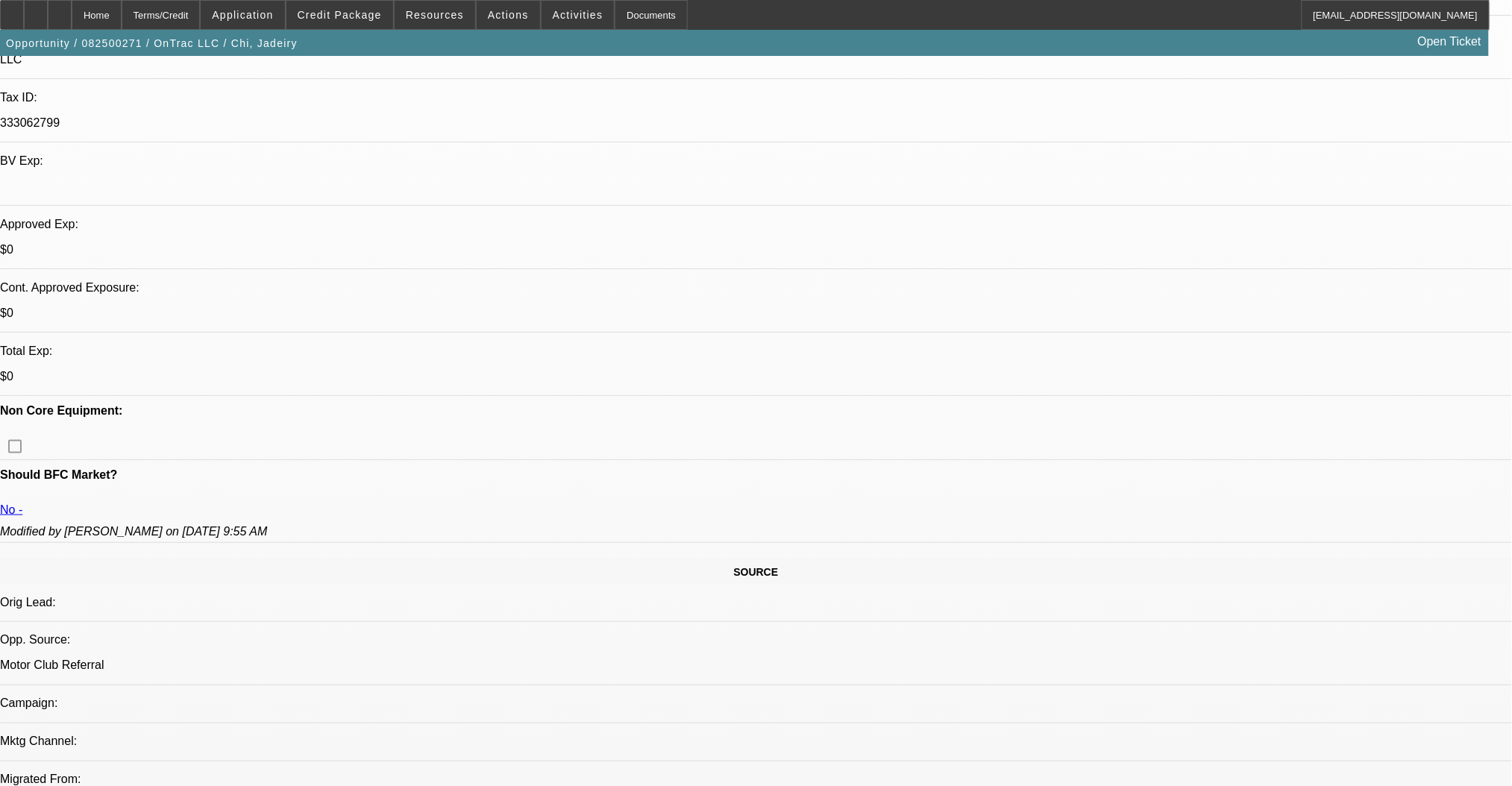
scroll to position [0, 0]
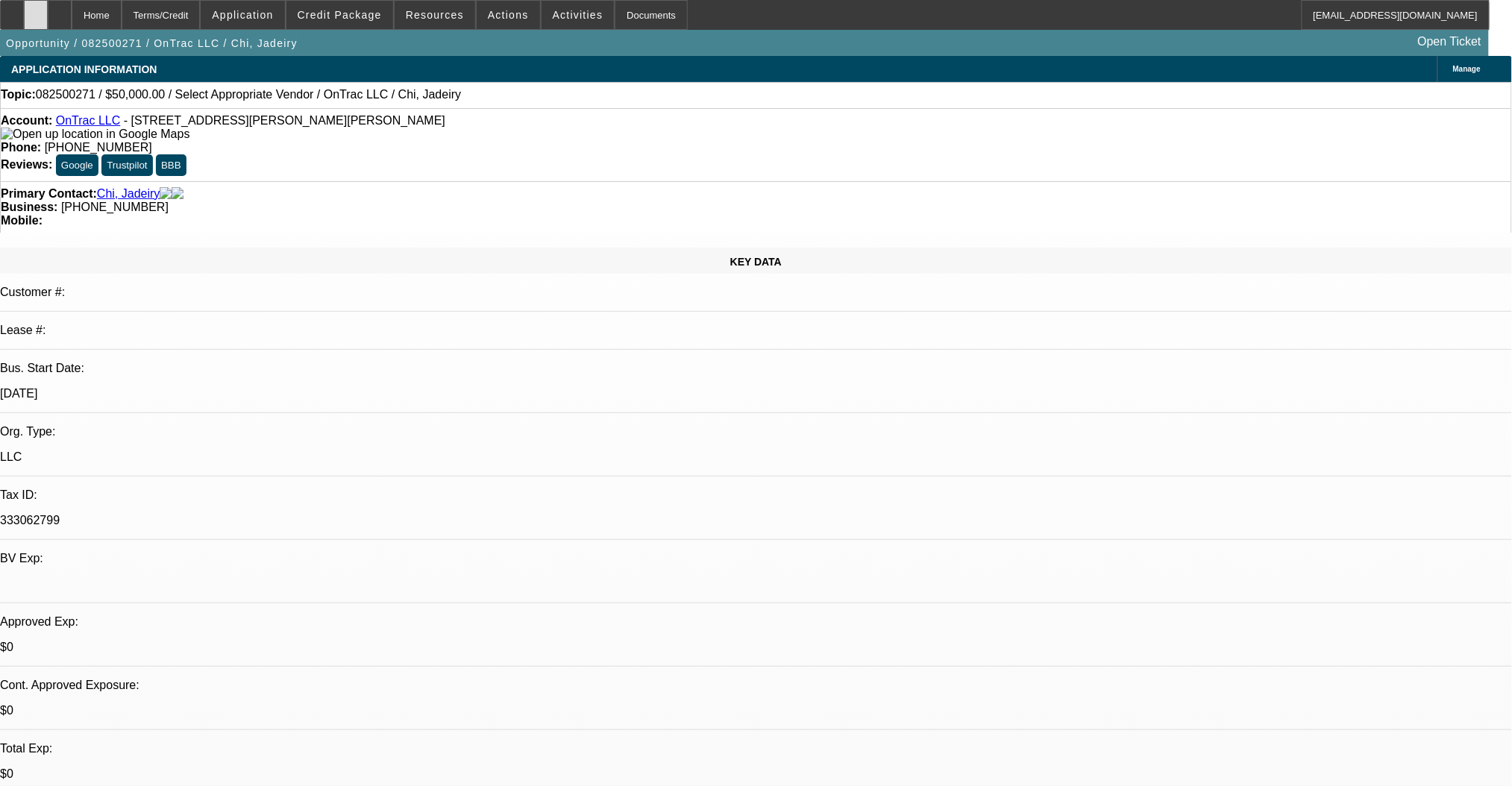
click at [48, 23] on div at bounding box center [36, 15] width 24 height 30
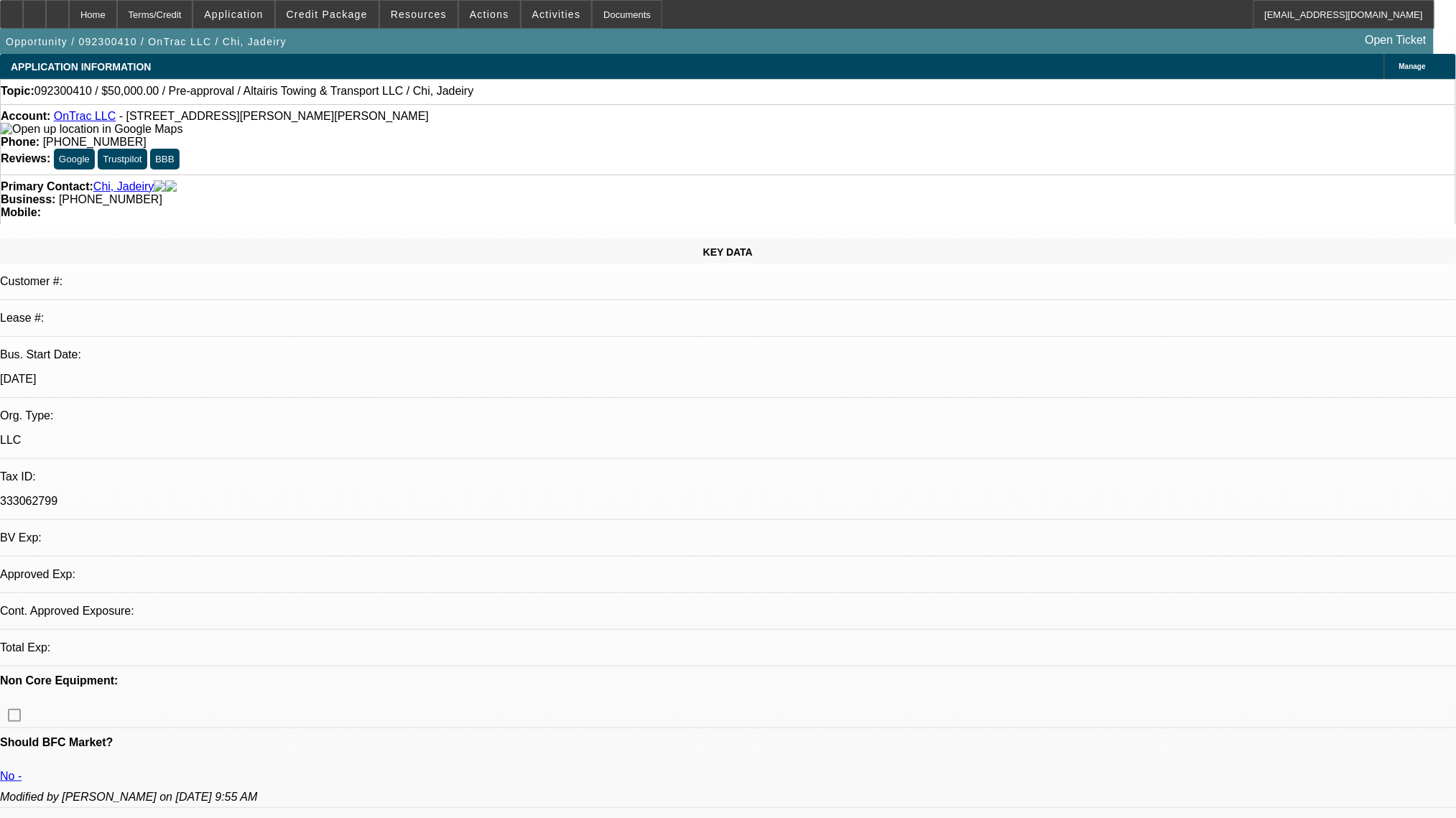
select select "0"
select select "2"
select select "0.1"
select select "4"
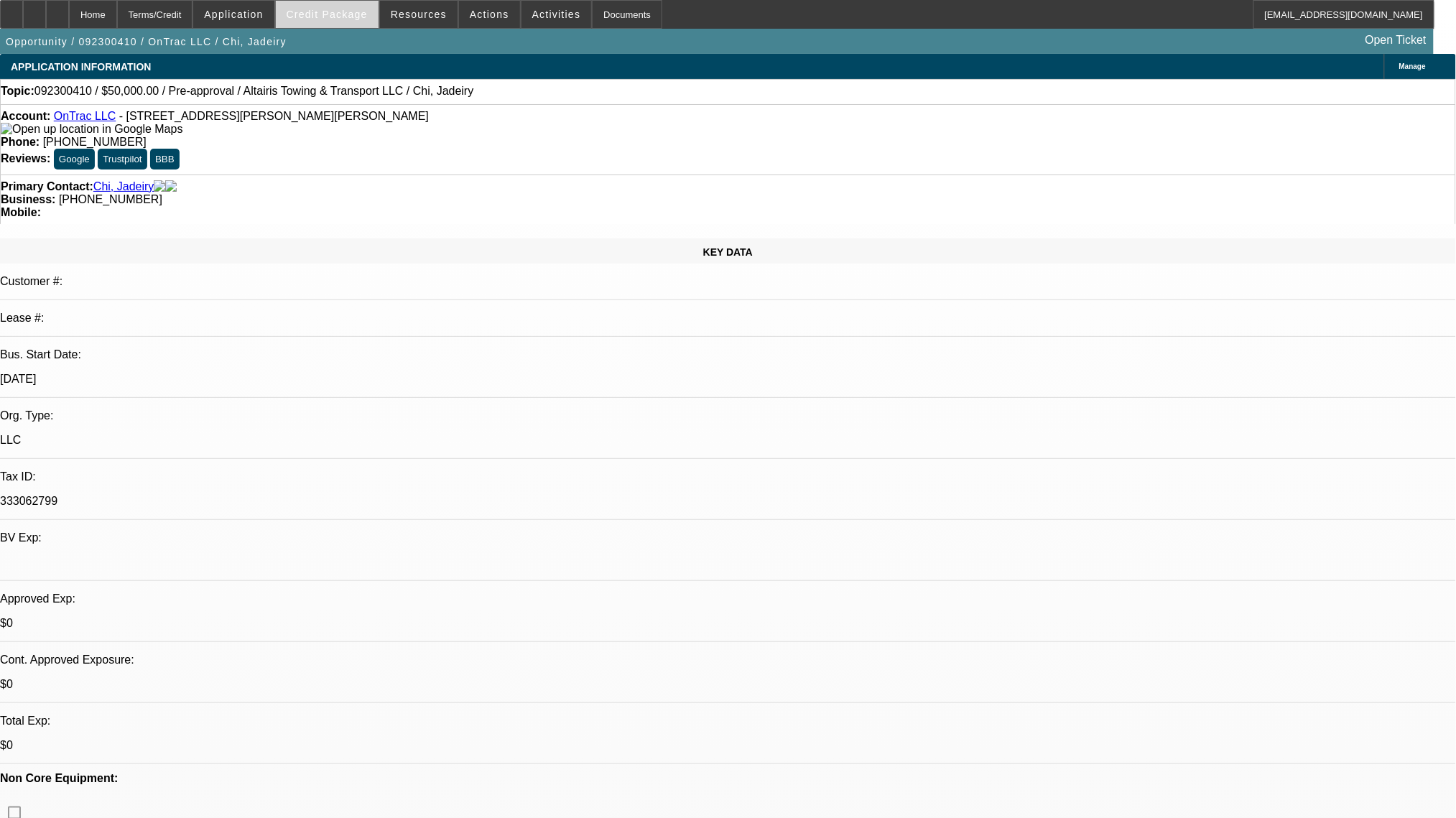
click at [351, 14] on span "Credit Package" at bounding box center [327, 14] width 81 height 11
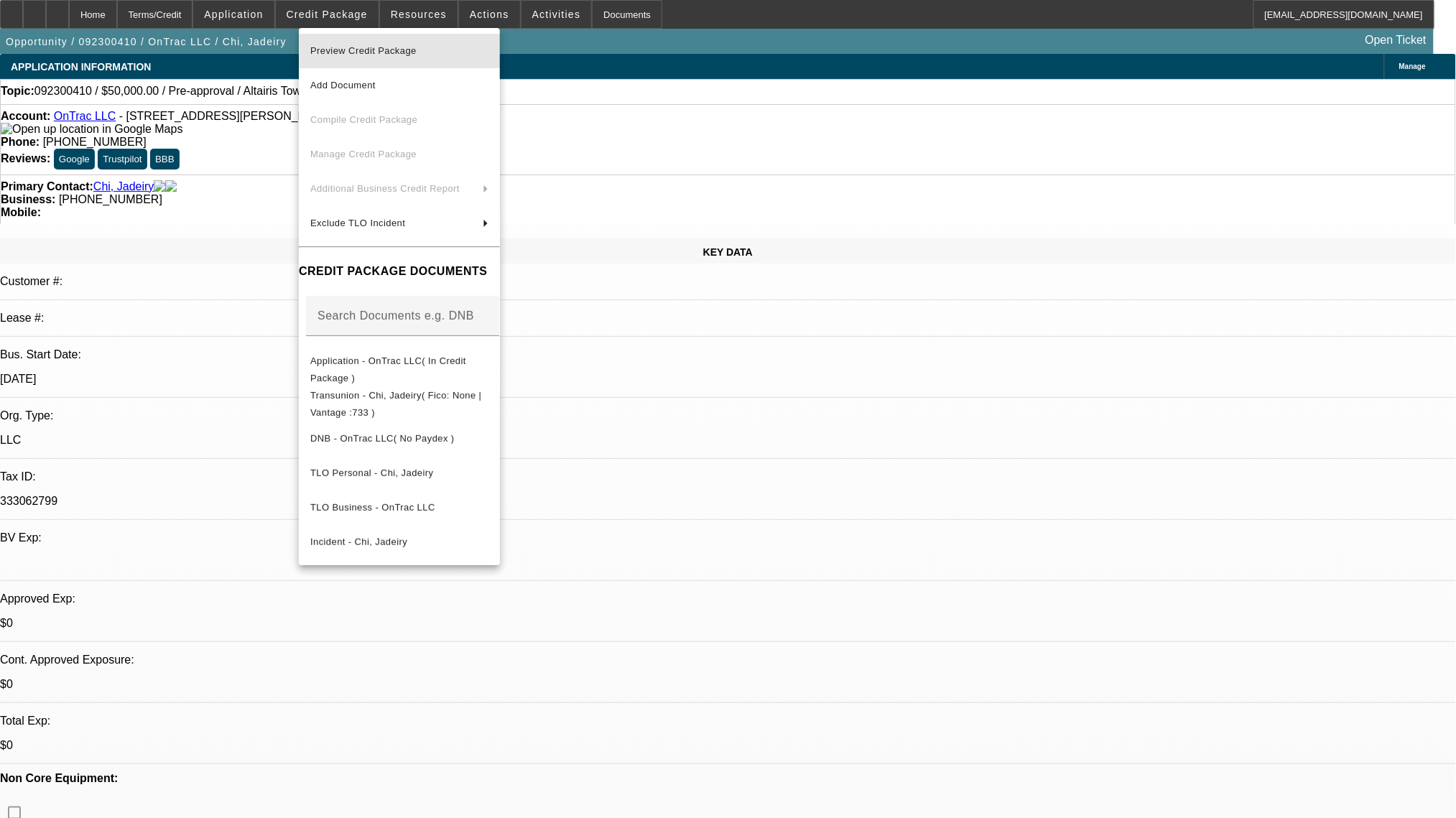
click at [359, 53] on span "Preview Credit Package" at bounding box center [364, 50] width 107 height 11
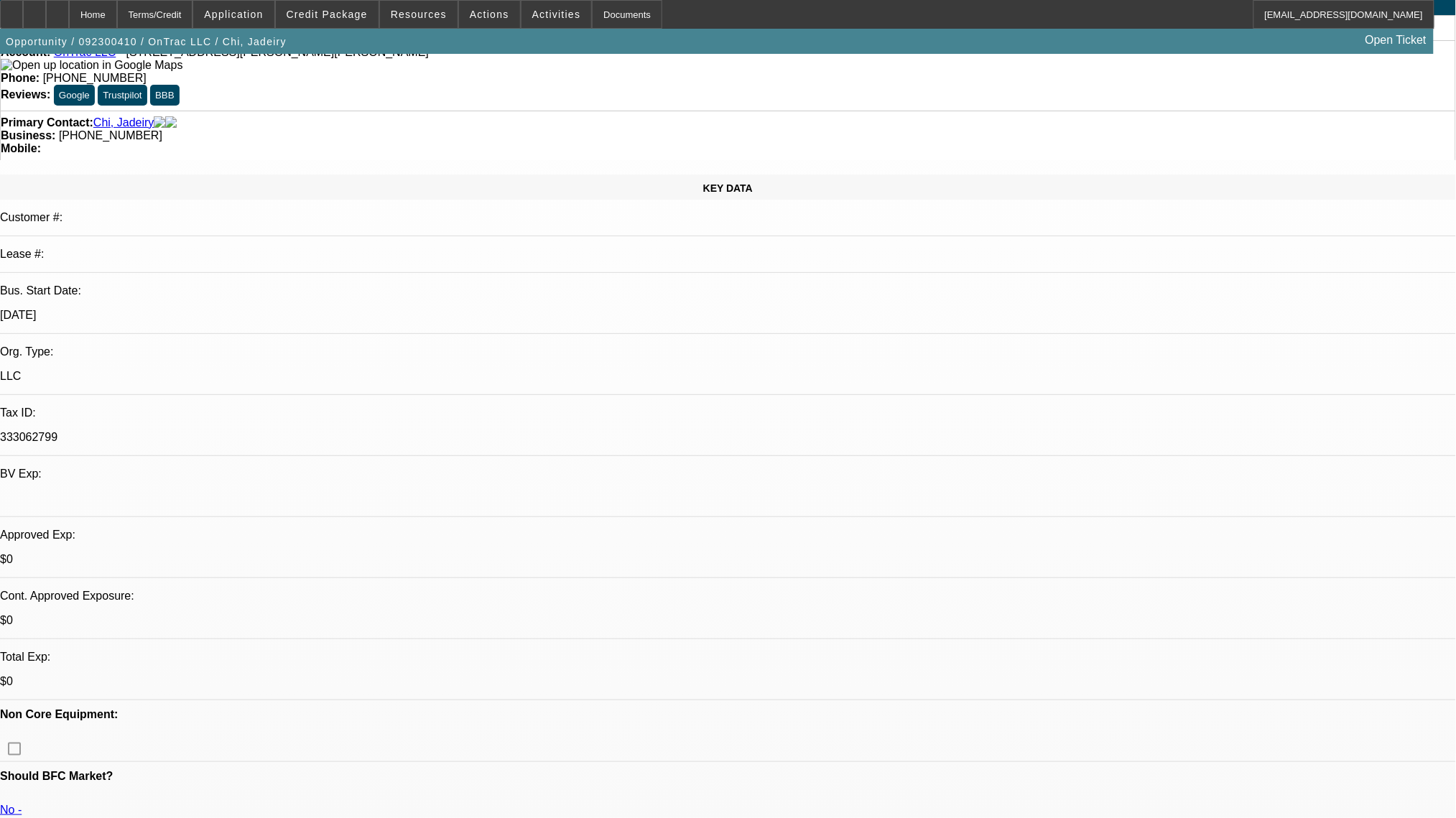
scroll to position [191, 0]
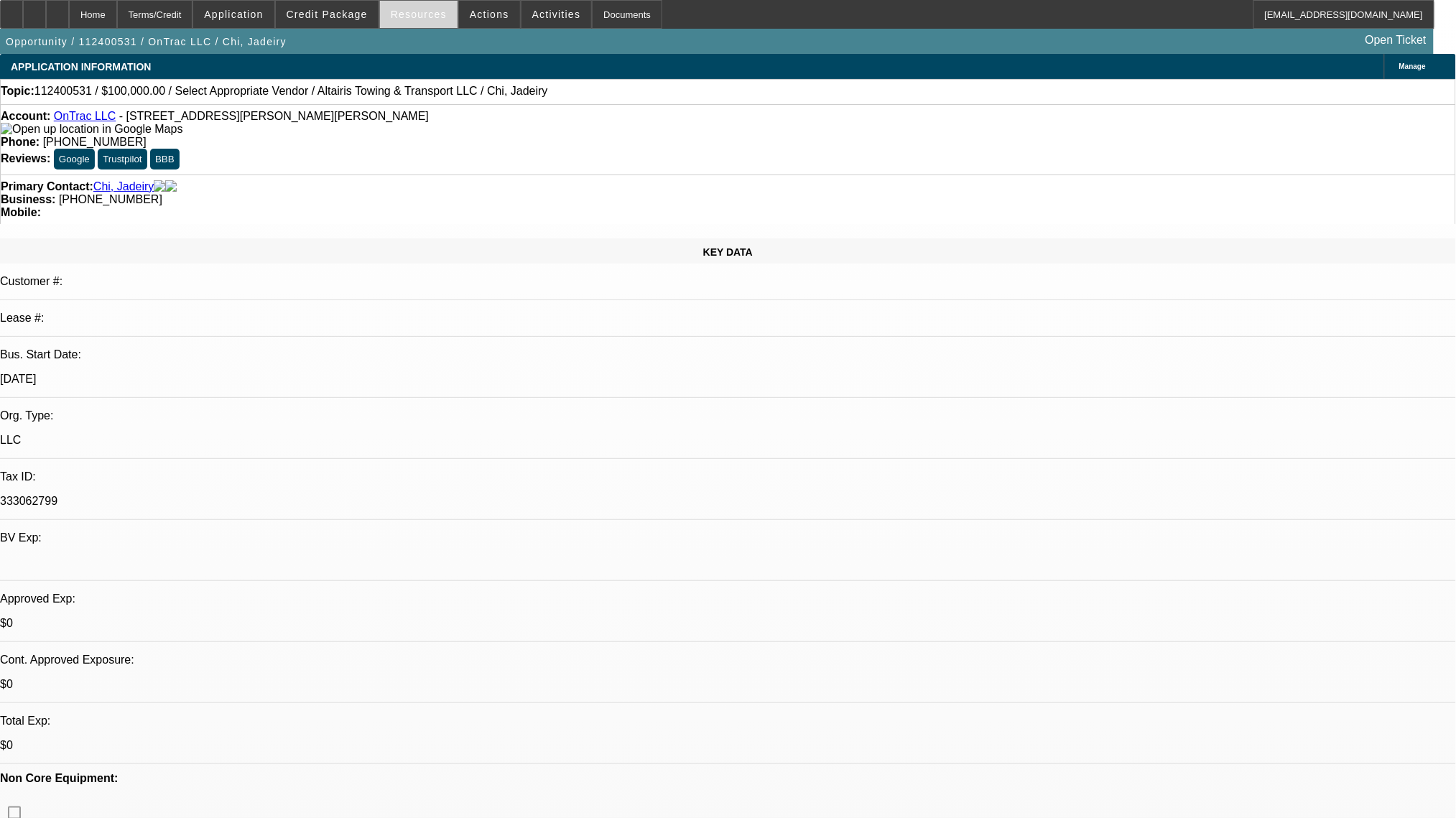
select select "0"
select select "2"
select select "0.1"
select select "4"
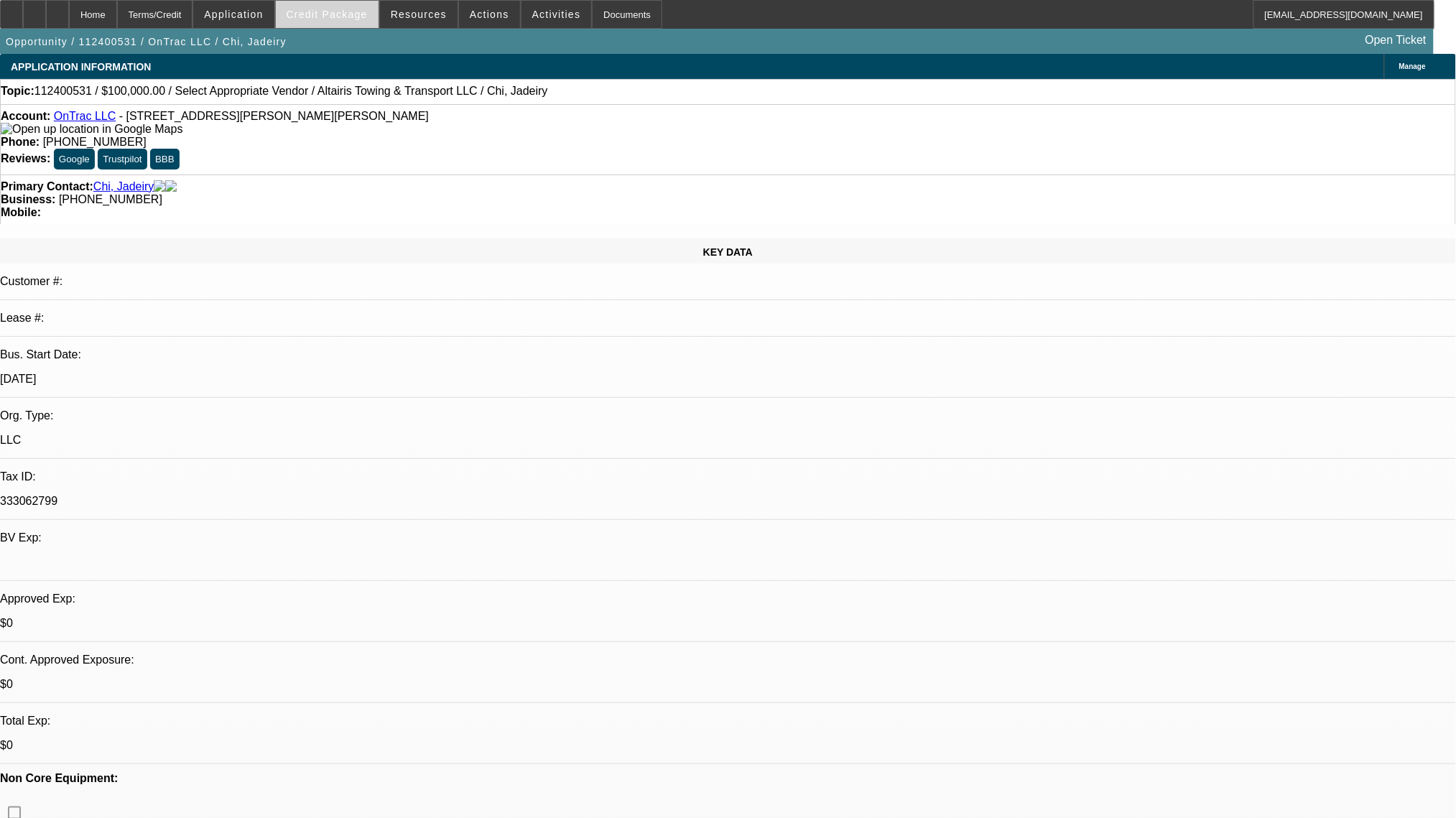
click at [359, 20] on span "Credit Package" at bounding box center [327, 14] width 81 height 11
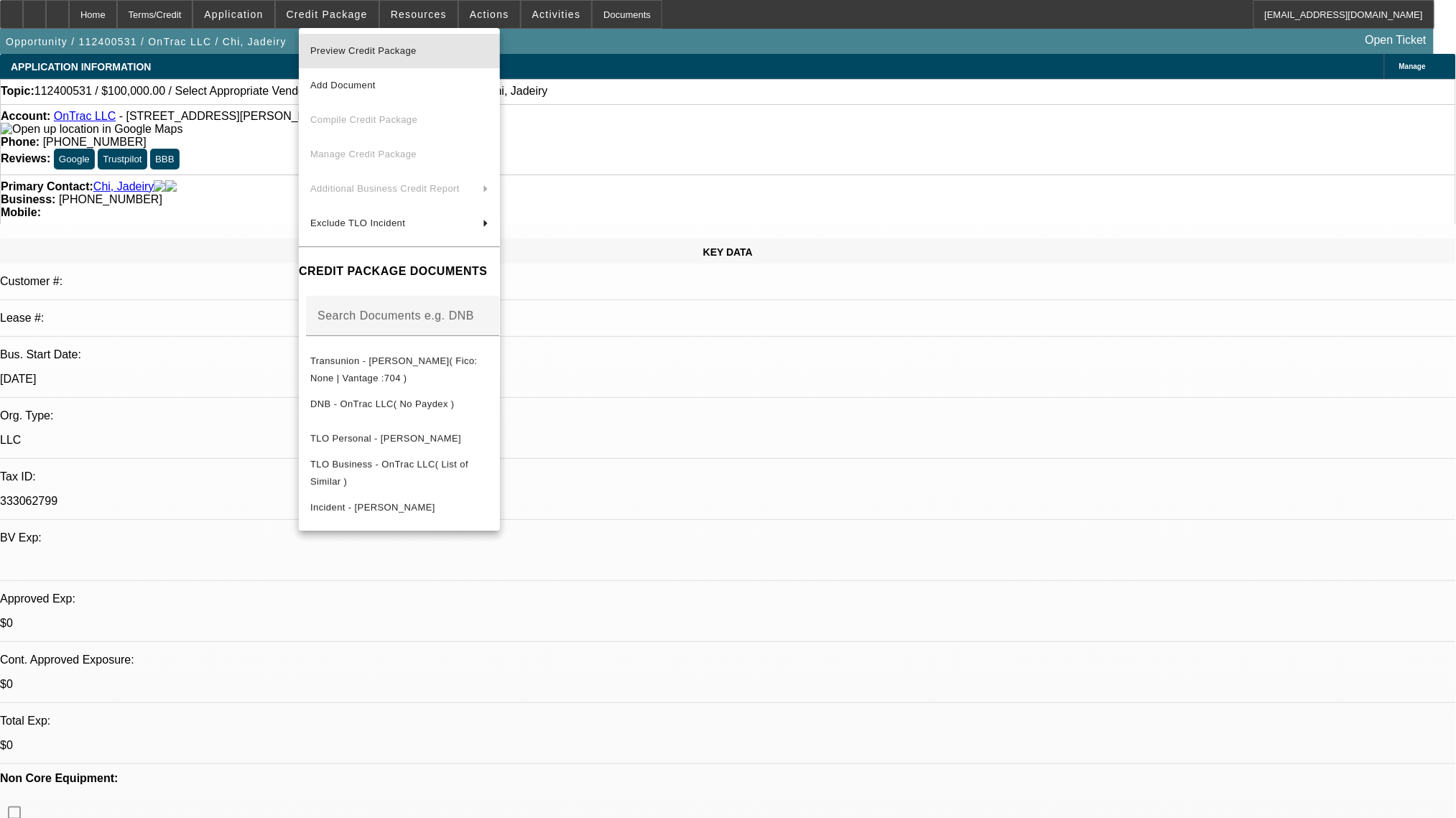
click at [359, 42] on button "Preview Credit Package" at bounding box center [399, 51] width 201 height 35
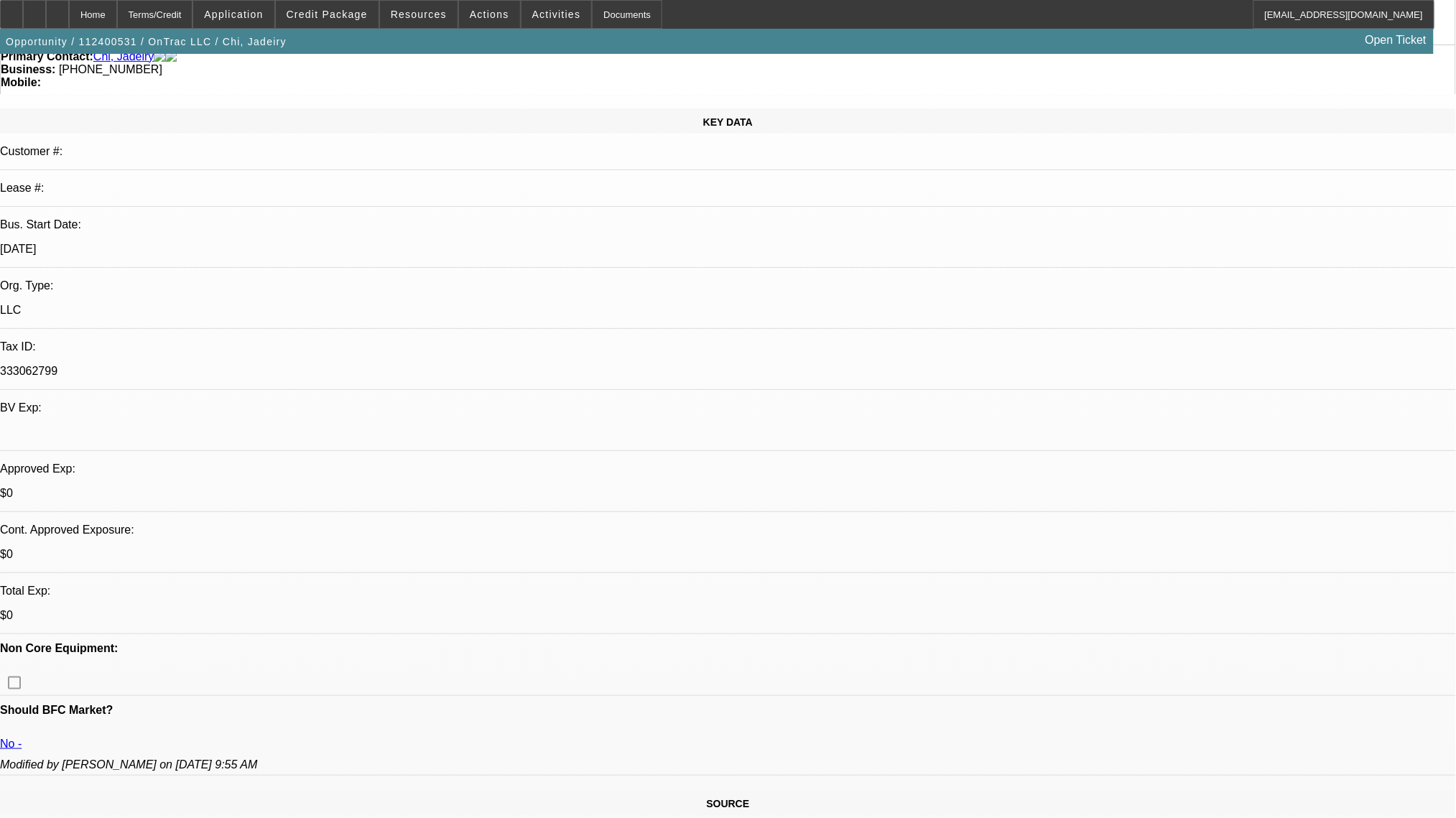
scroll to position [287, 0]
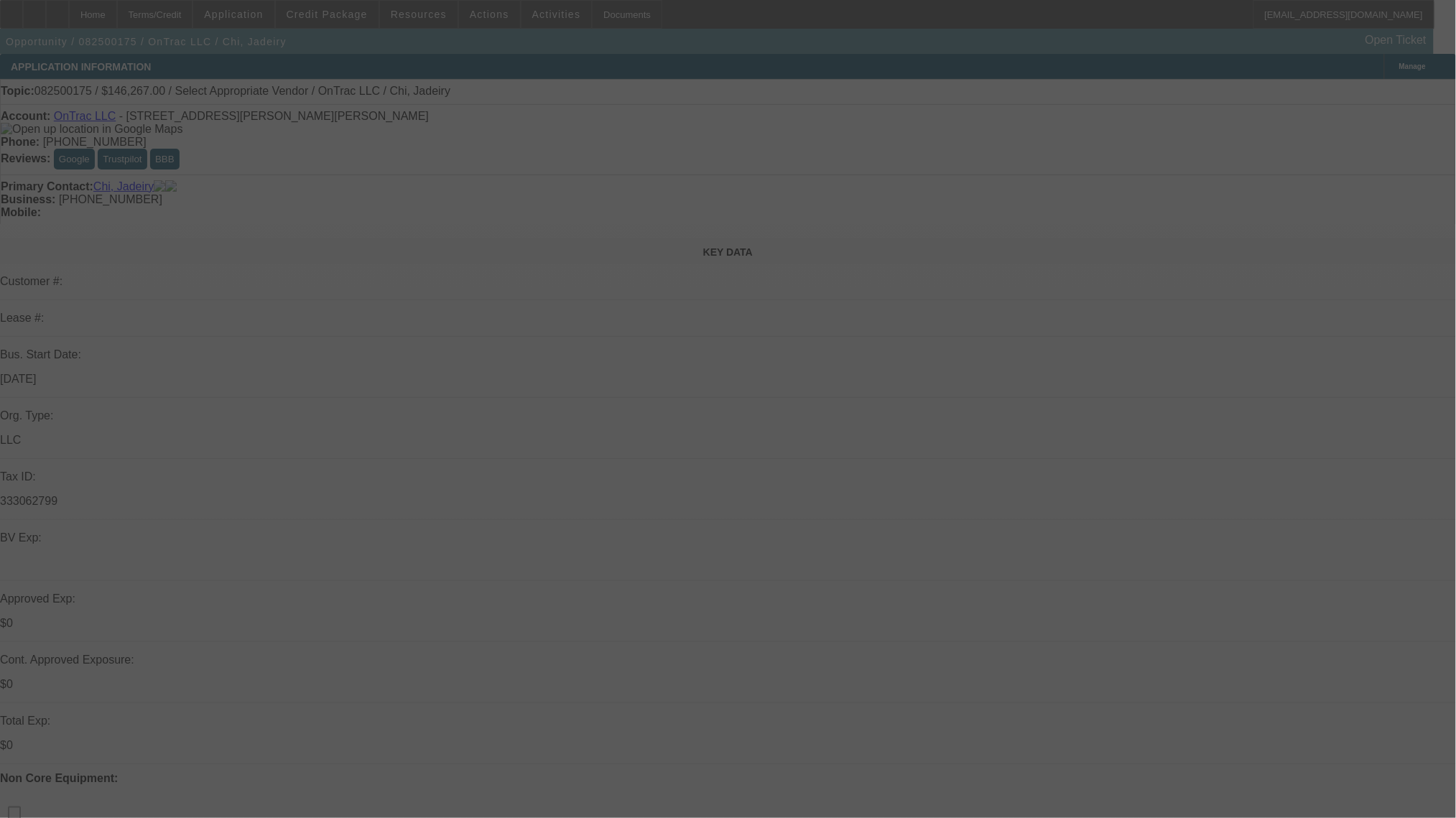
select select "0"
select select "2"
select select "0.1"
select select "4"
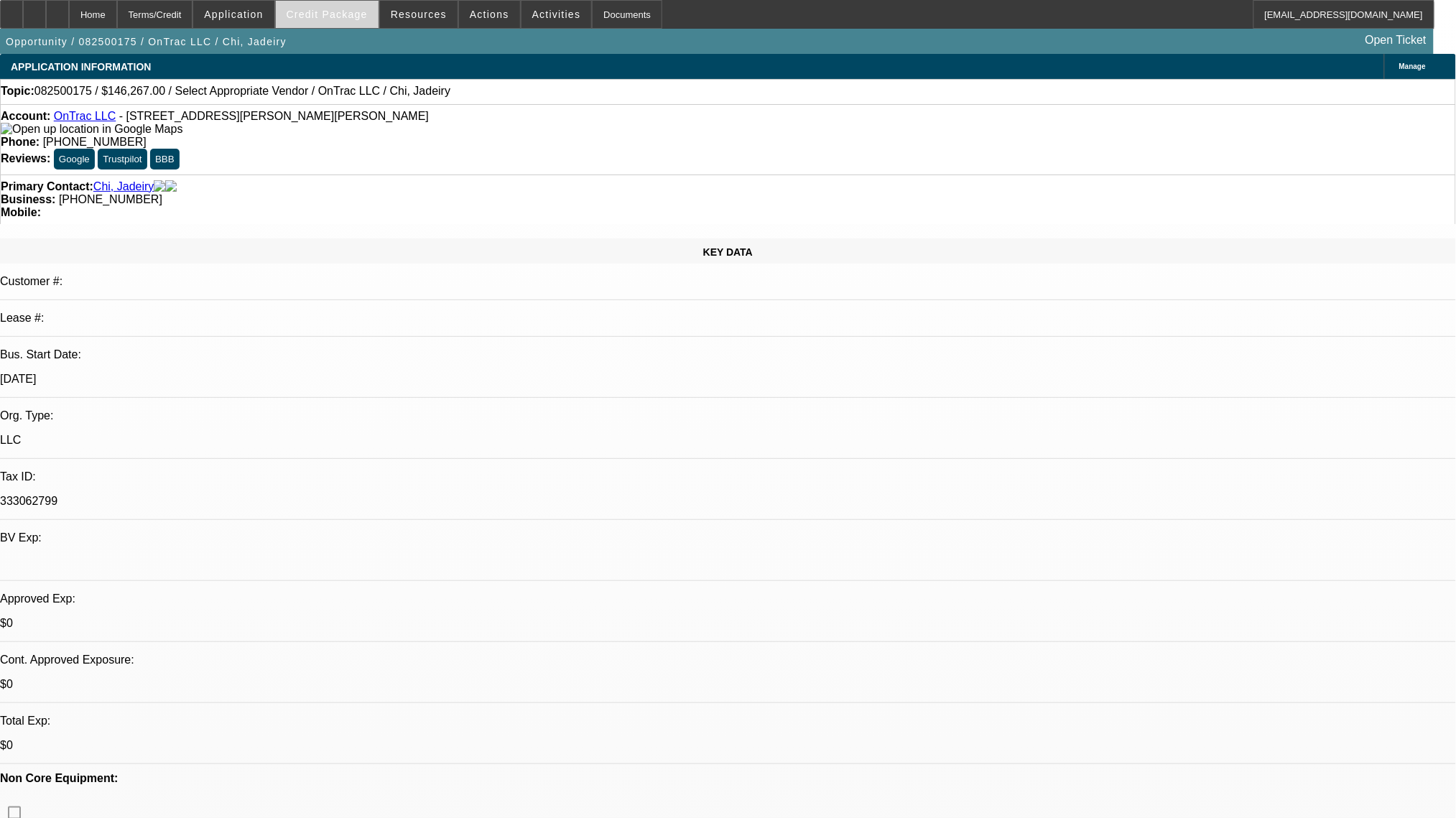
click at [341, 23] on span at bounding box center [327, 14] width 103 height 35
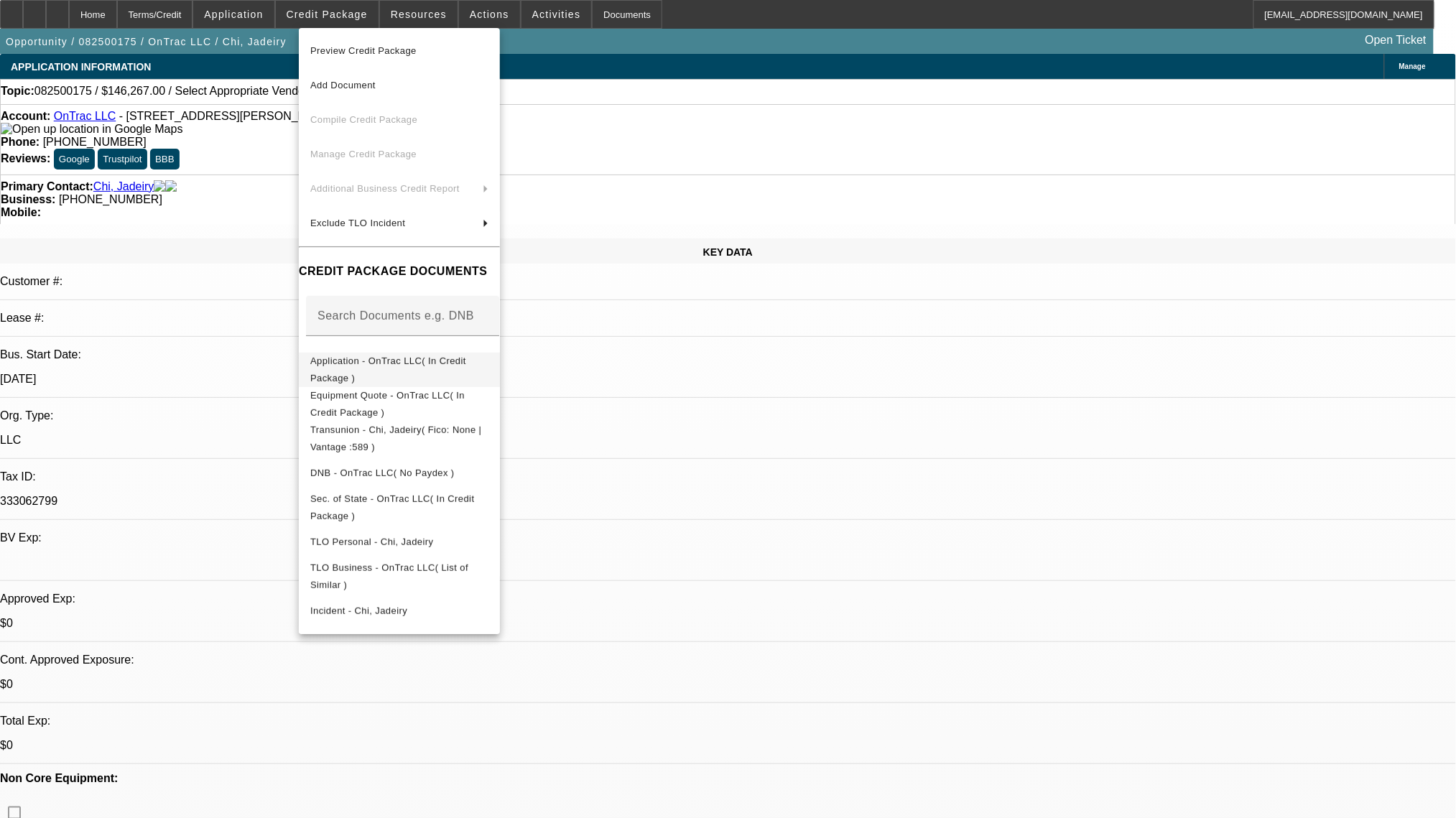
click at [429, 362] on span "Application - OnTrac LLC( In Credit Package )" at bounding box center [389, 368] width 156 height 28
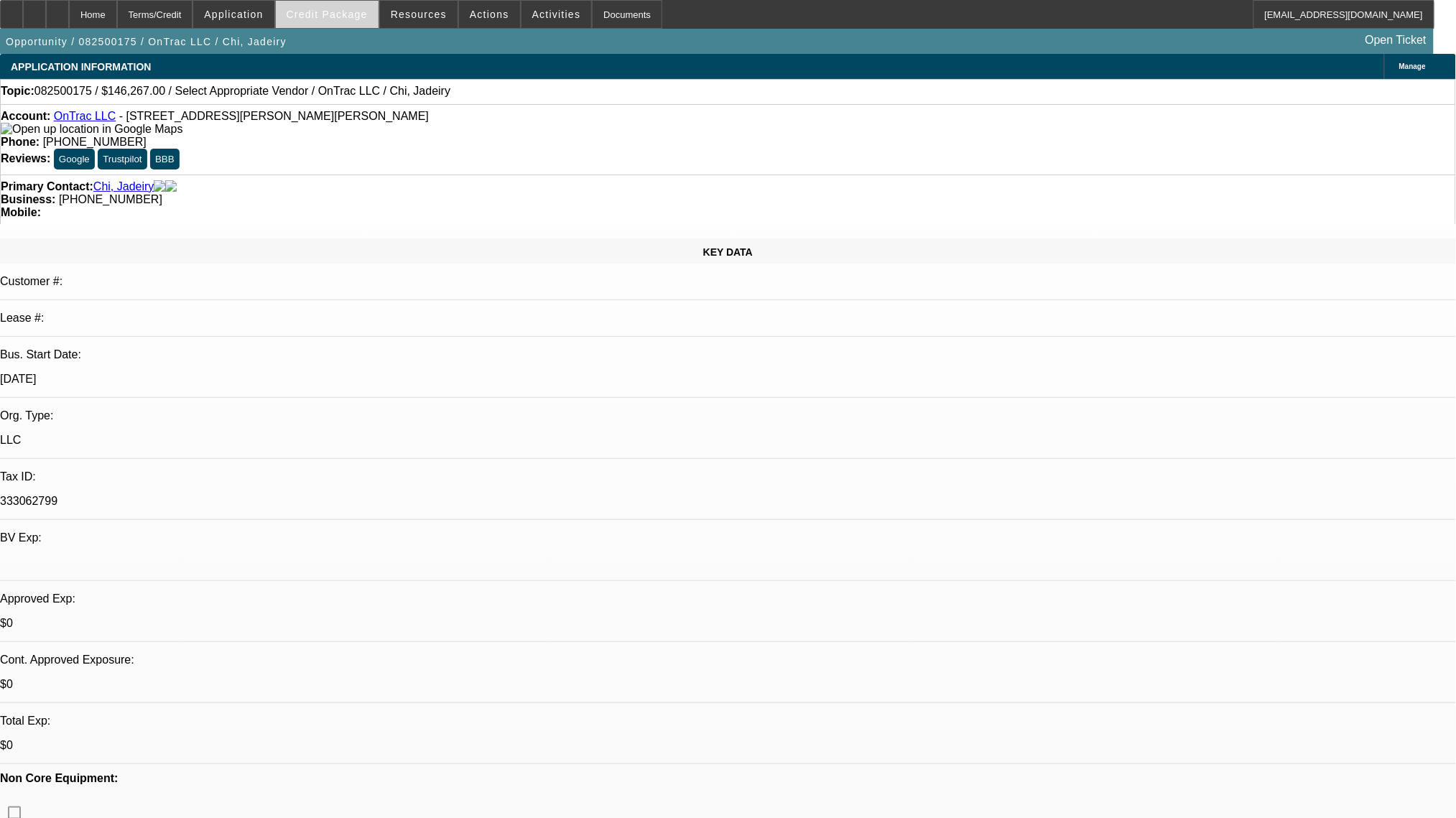
click at [326, 12] on span "Credit Package" at bounding box center [327, 14] width 81 height 11
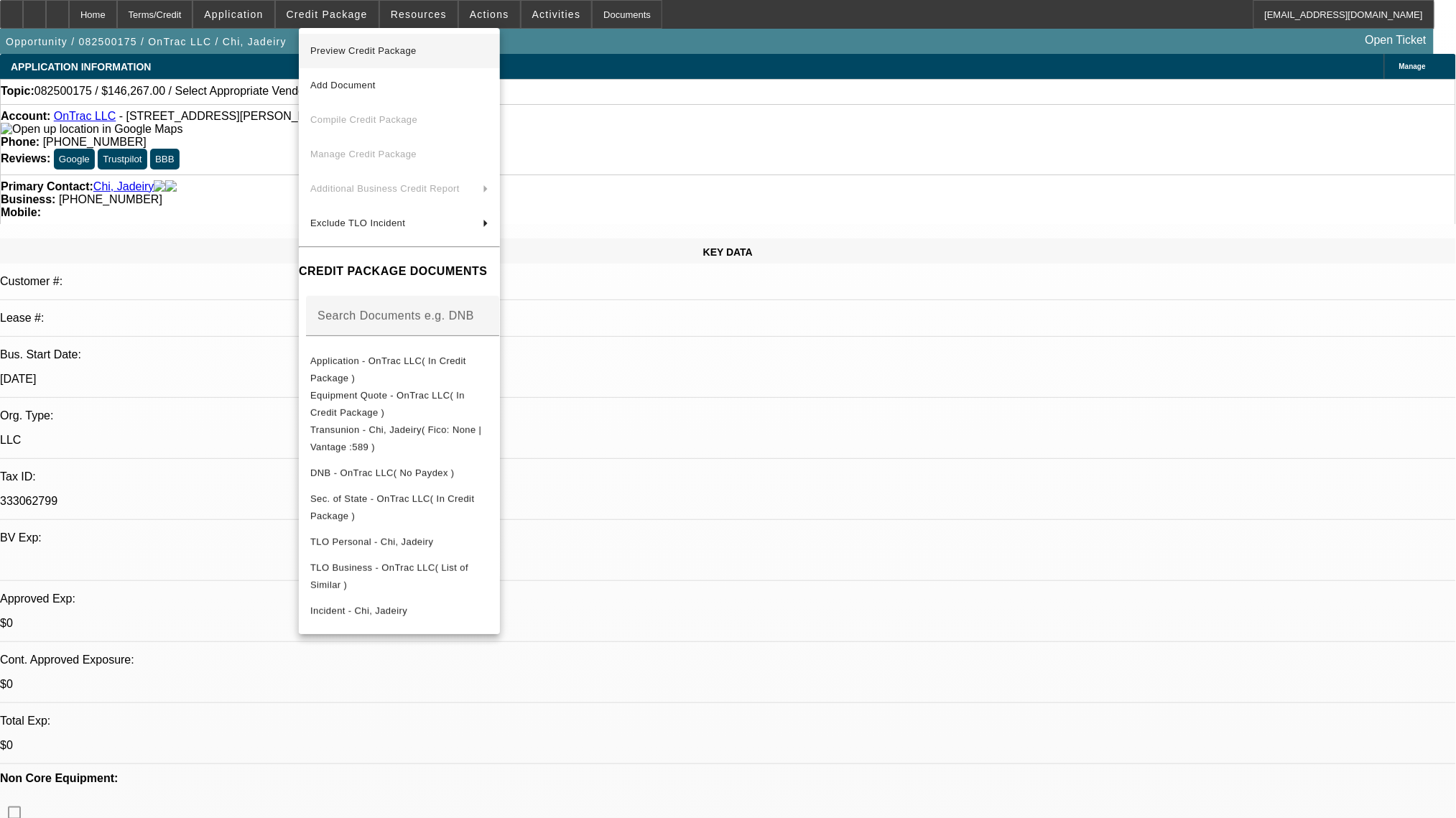
click at [360, 52] on span "Preview Credit Package" at bounding box center [364, 50] width 107 height 11
